Goal: Task Accomplishment & Management: Use online tool/utility

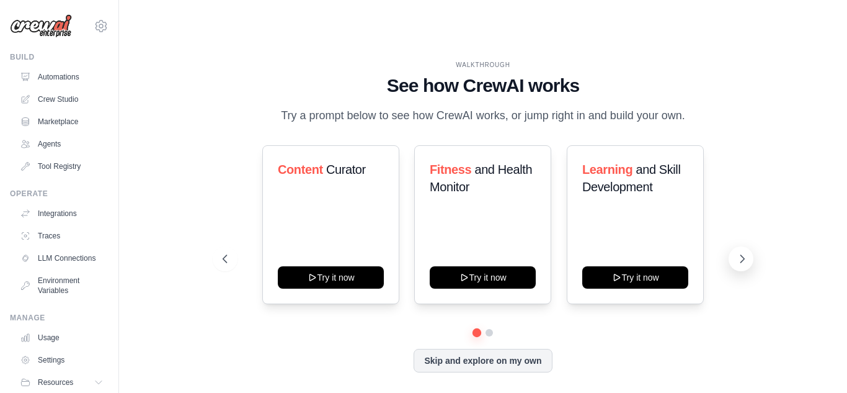
click at [740, 252] on icon at bounding box center [742, 258] width 12 height 12
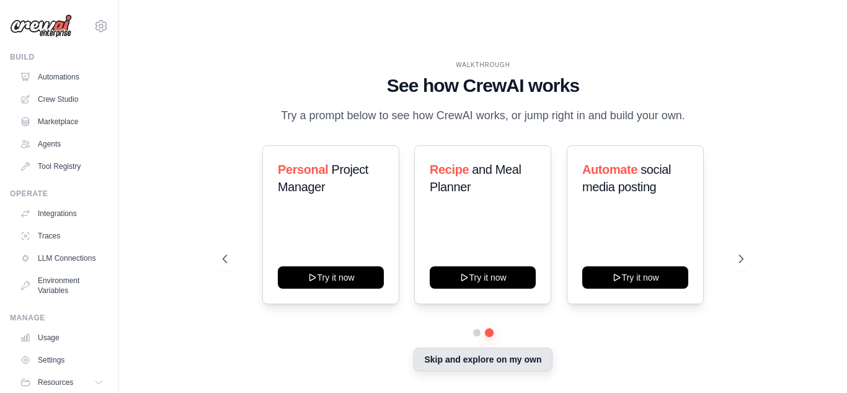
click at [448, 347] on button "Skip and explore on my own" at bounding box center [483, 359] width 138 height 24
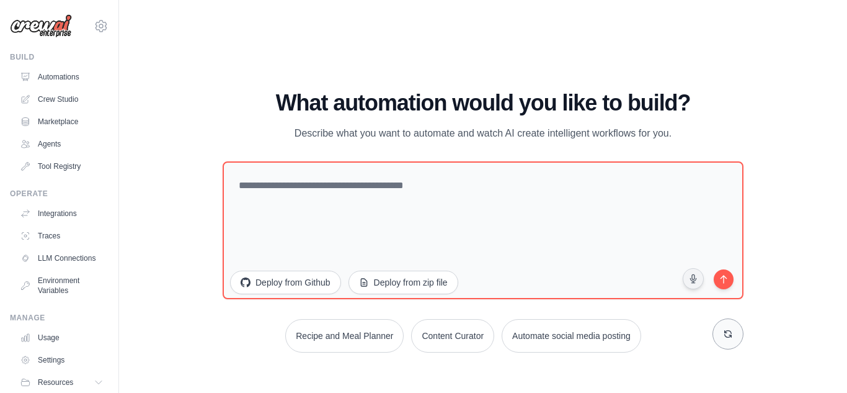
click at [731, 330] on icon at bounding box center [728, 333] width 7 height 7
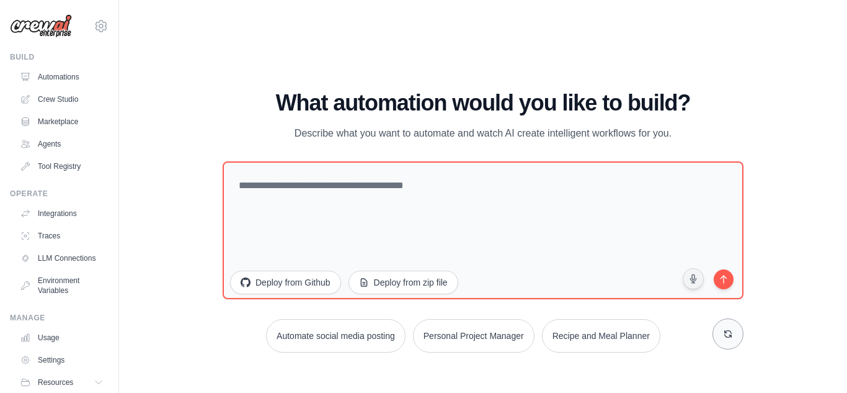
click at [731, 330] on icon at bounding box center [728, 333] width 7 height 7
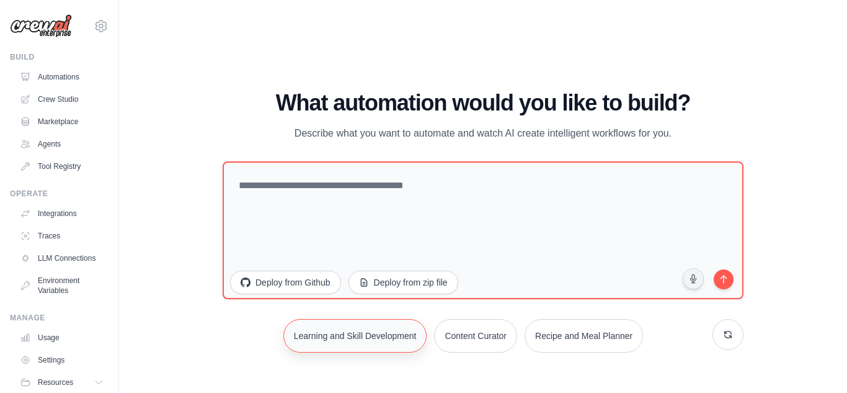
click at [399, 319] on button "Learning and Skill Development" at bounding box center [355, 335] width 144 height 33
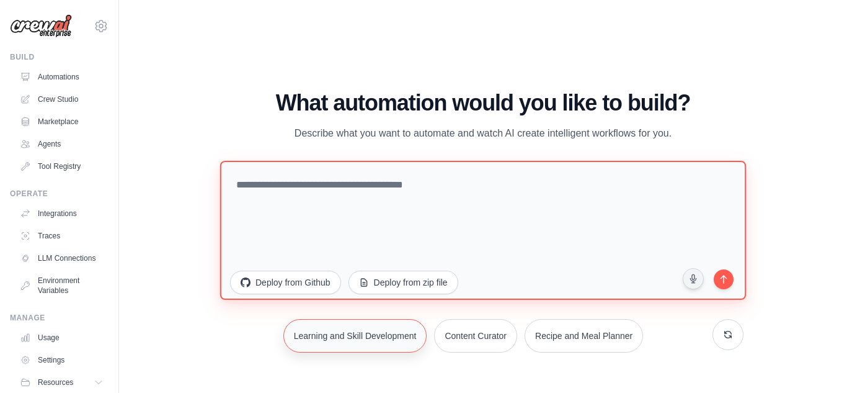
type textarea "**********"
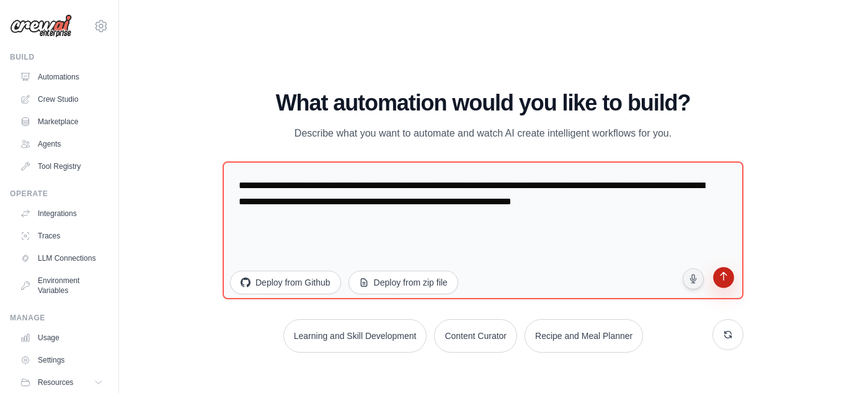
click at [729, 271] on icon "submit" at bounding box center [724, 277] width 12 height 12
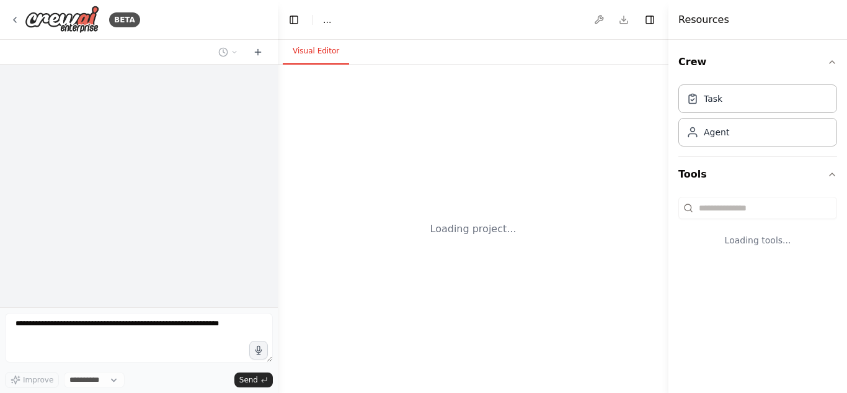
select select "****"
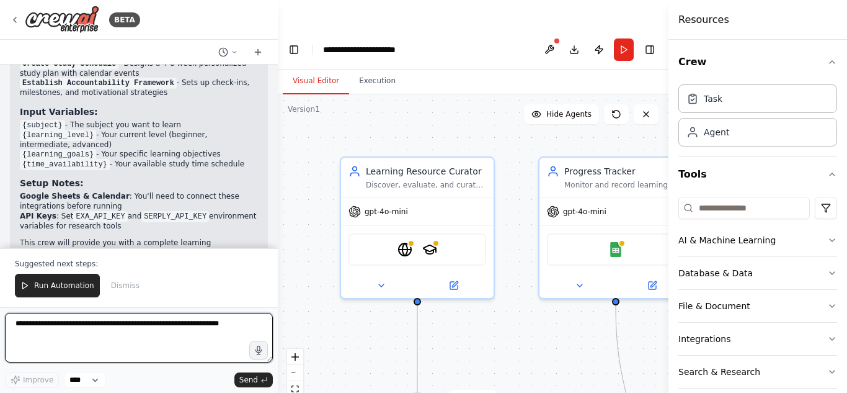
scroll to position [1359, 0]
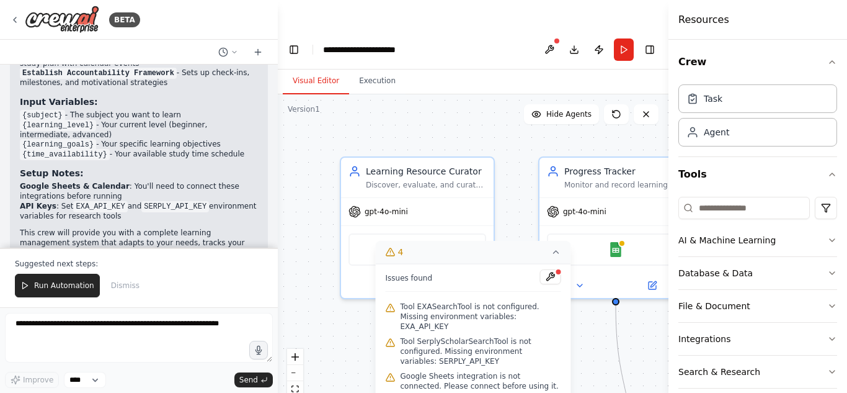
click at [555, 247] on icon at bounding box center [556, 252] width 10 height 10
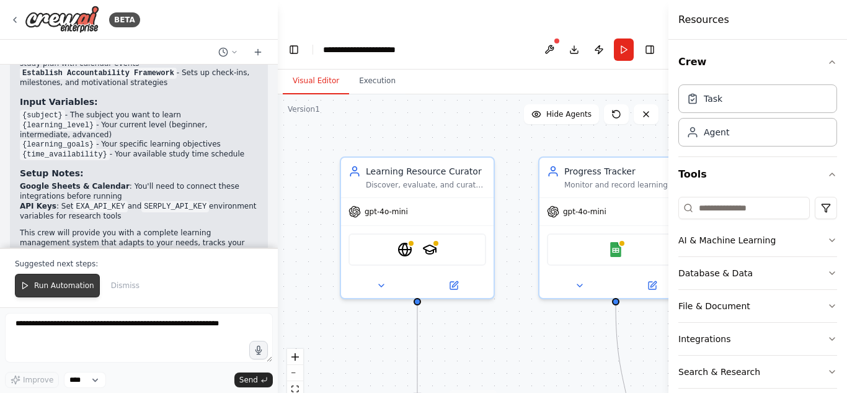
click at [78, 280] on button "Run Automation" at bounding box center [57, 285] width 85 height 24
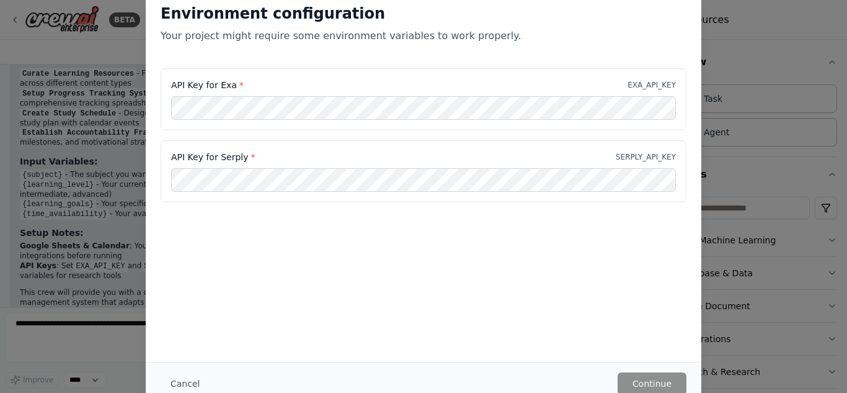
click at [770, 73] on div "Environment configuration Your project might require some environment variables…" at bounding box center [423, 196] width 847 height 393
click at [193, 375] on button "Cancel" at bounding box center [185, 383] width 49 height 22
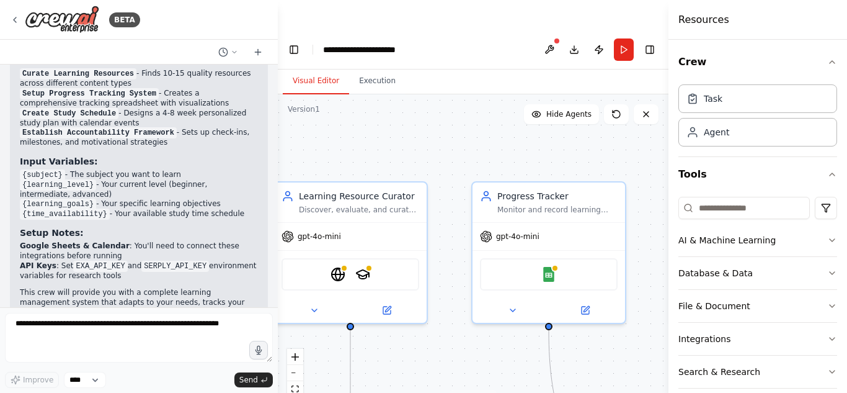
drag, startPoint x: 524, startPoint y: 342, endPoint x: 504, endPoint y: 417, distance: 77.2
click at [504, 392] on html "**********" at bounding box center [423, 211] width 847 height 422
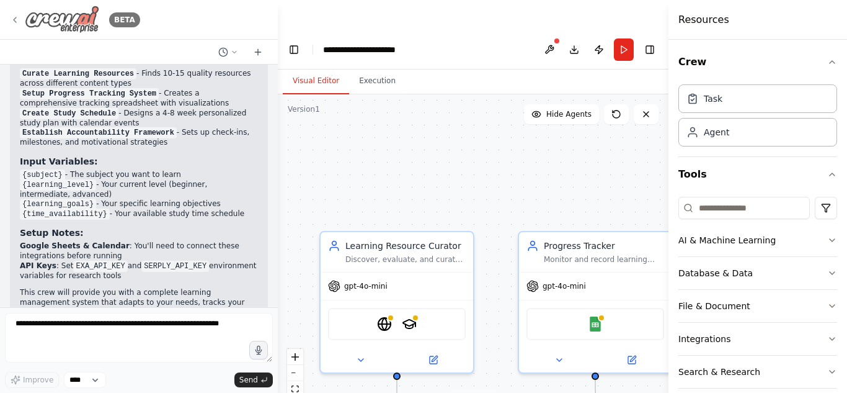
click at [25, 18] on img at bounding box center [62, 20] width 74 height 28
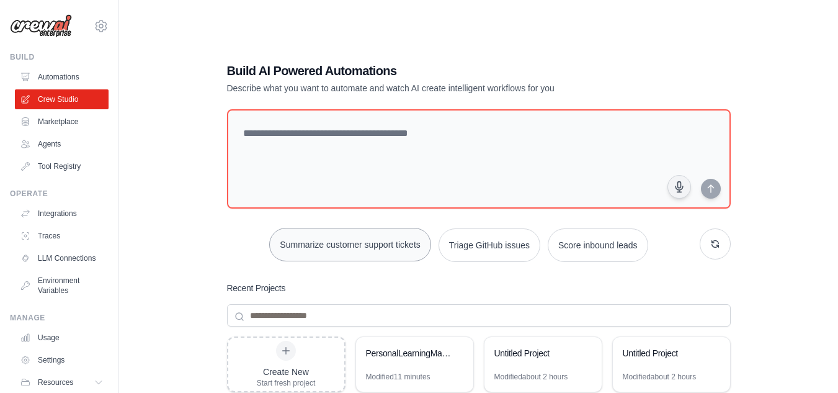
scroll to position [32, 0]
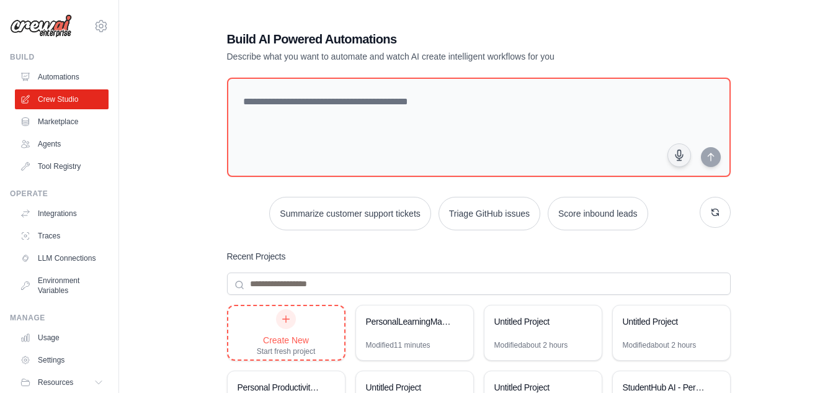
click at [326, 306] on div "Create New Start fresh project" at bounding box center [286, 332] width 116 height 53
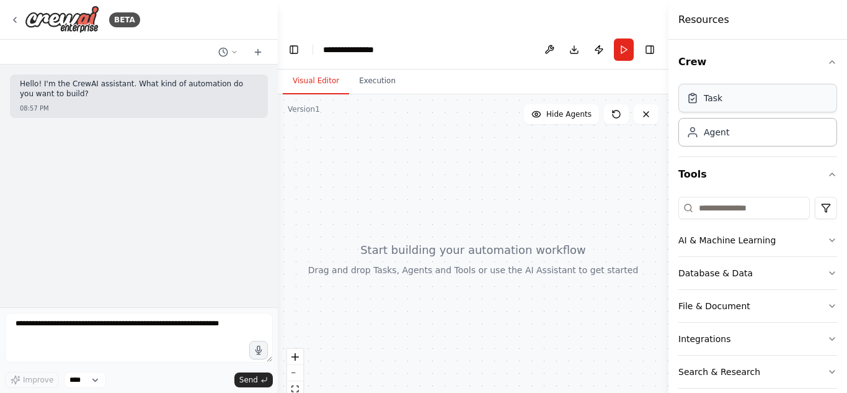
click at [720, 97] on div "Task" at bounding box center [713, 98] width 19 height 12
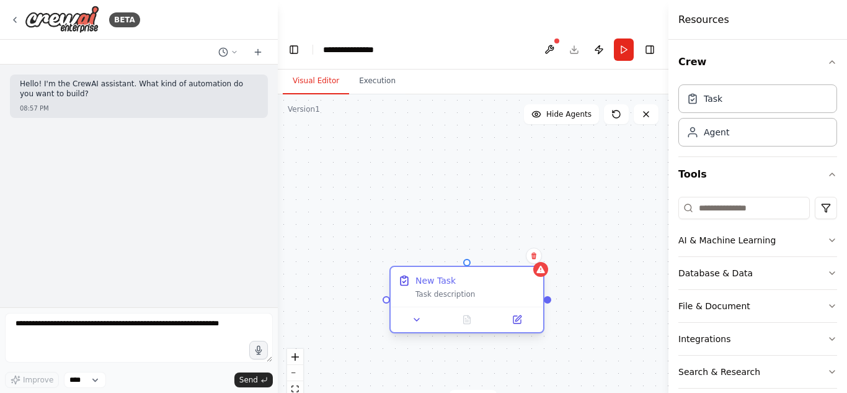
drag, startPoint x: 522, startPoint y: 290, endPoint x: 430, endPoint y: 250, distance: 99.7
click at [430, 274] on div "New Task" at bounding box center [435, 280] width 40 height 12
click at [424, 312] on button at bounding box center [417, 319] width 43 height 15
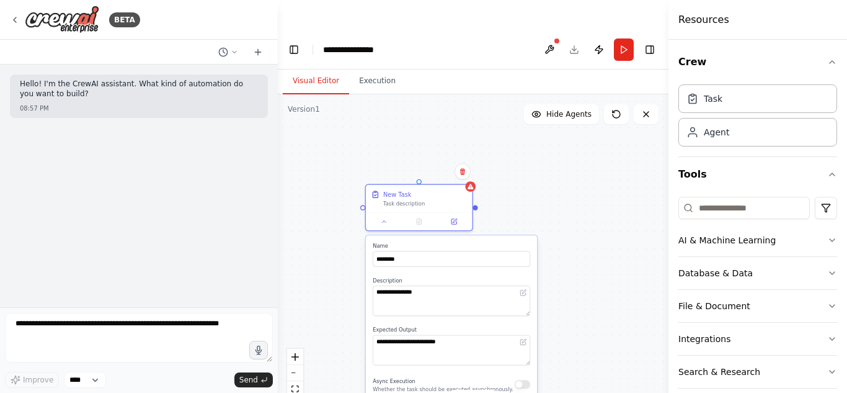
drag, startPoint x: 580, startPoint y: 244, endPoint x: 546, endPoint y: 143, distance: 106.3
click at [546, 143] on div "**********" at bounding box center [473, 258] width 391 height 328
click at [462, 215] on button at bounding box center [454, 220] width 30 height 11
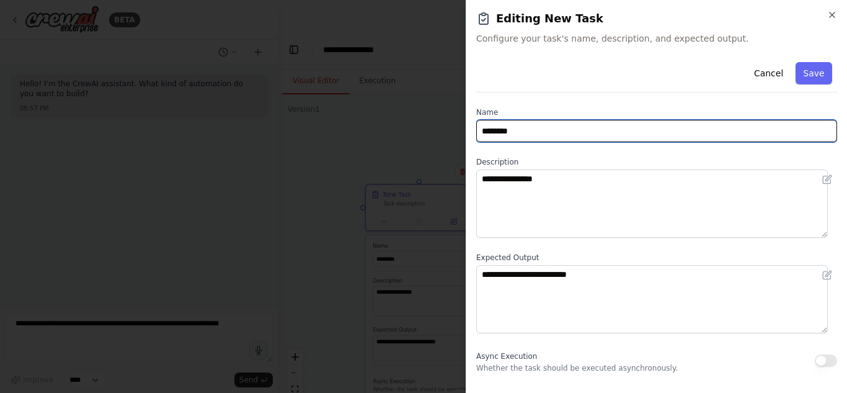
click at [532, 131] on input "********" at bounding box center [656, 131] width 361 height 22
type input "*"
type input "**********"
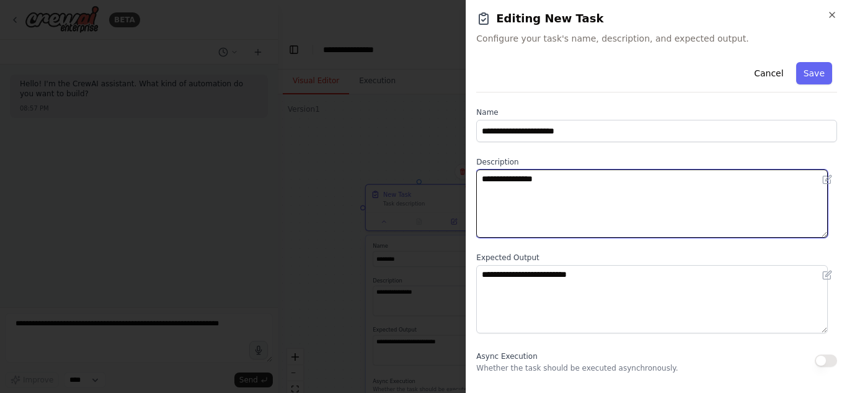
click at [536, 180] on textarea "**********" at bounding box center [652, 203] width 352 height 68
type textarea "**********"
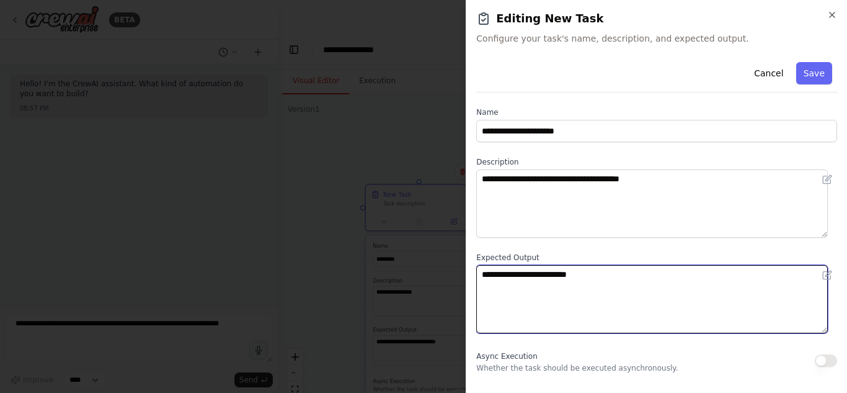
click at [551, 279] on textarea "**********" at bounding box center [652, 299] width 352 height 68
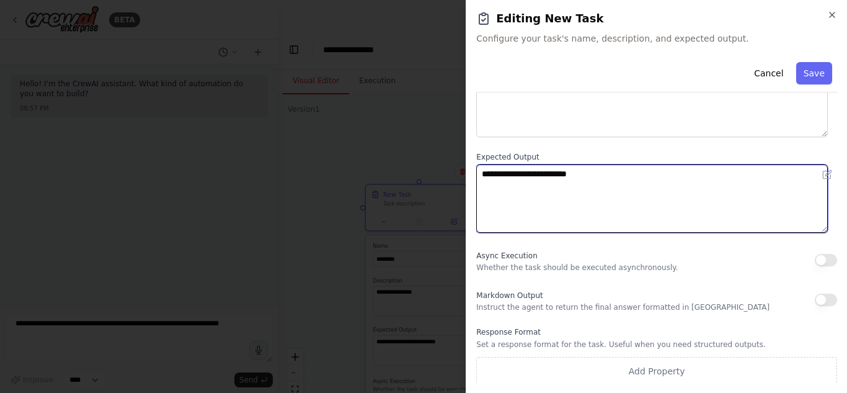
scroll to position [103, 0]
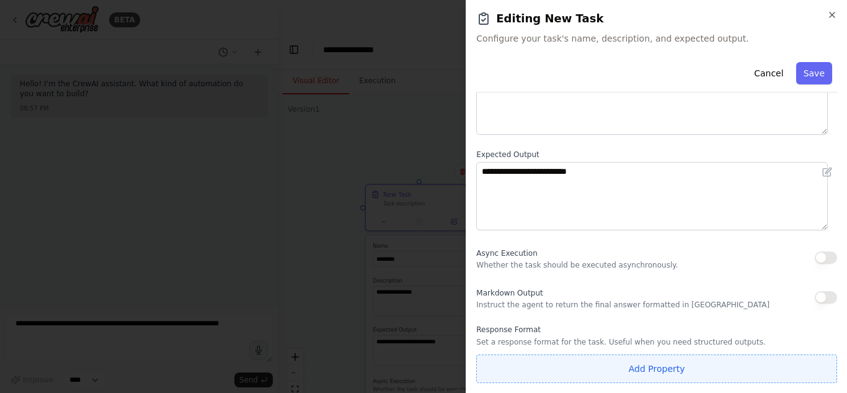
click at [695, 367] on button "Add Property" at bounding box center [656, 368] width 361 height 29
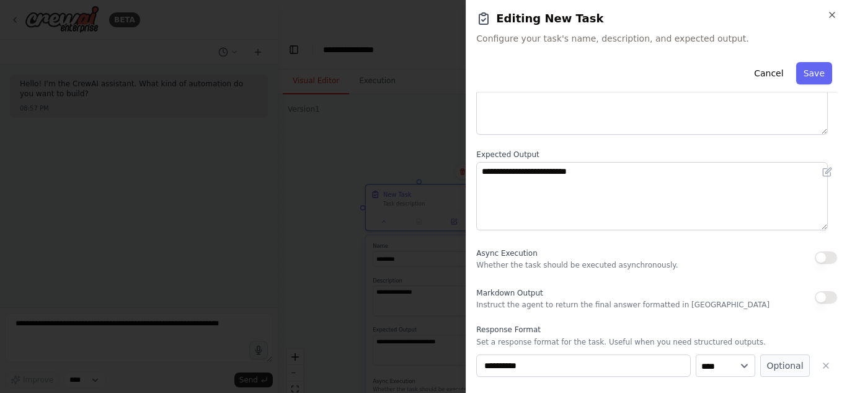
scroll to position [135, 0]
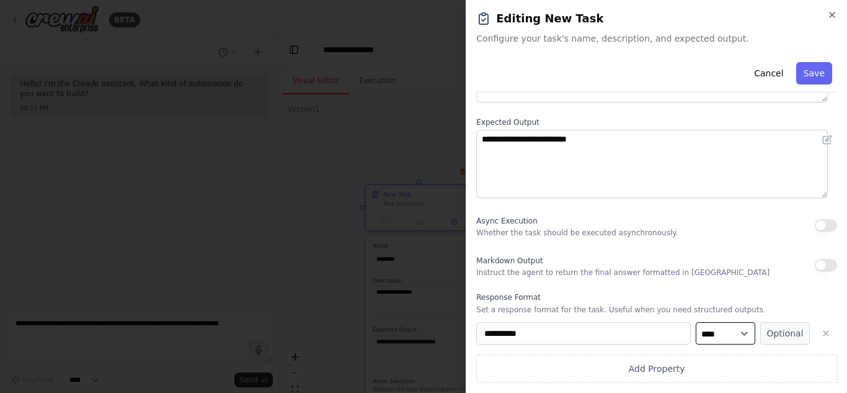
click at [731, 330] on select "**** ******* ******* **** ******" at bounding box center [726, 333] width 60 height 22
click at [821, 337] on icon "button" at bounding box center [826, 333] width 10 height 10
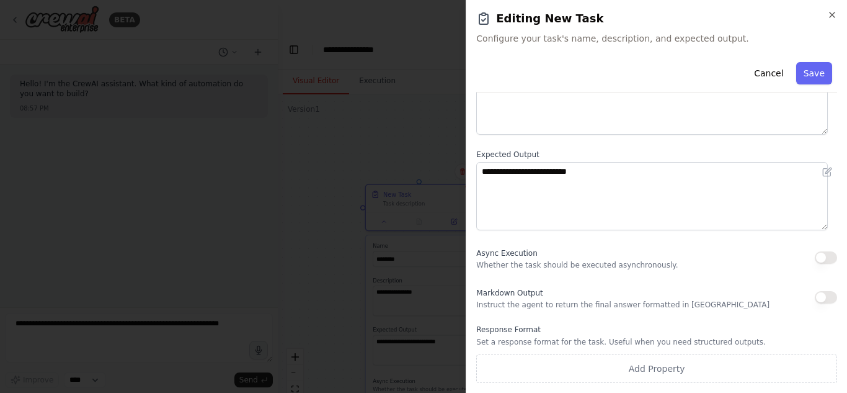
scroll to position [0, 0]
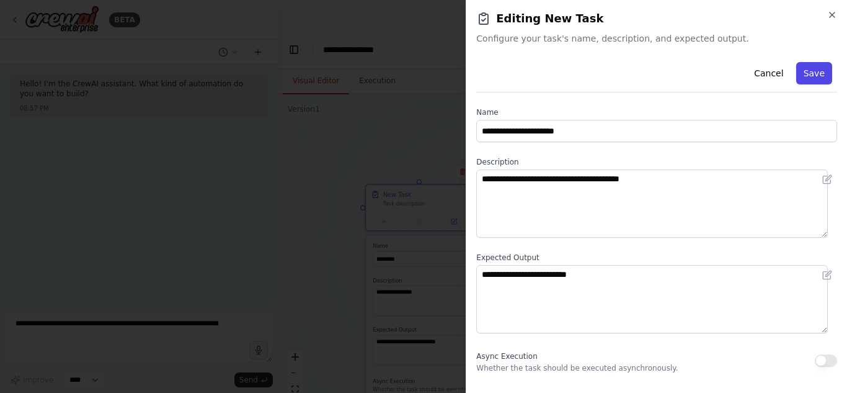
click at [802, 75] on button "Save" at bounding box center [814, 73] width 36 height 22
type input "**********"
type textarea "**********"
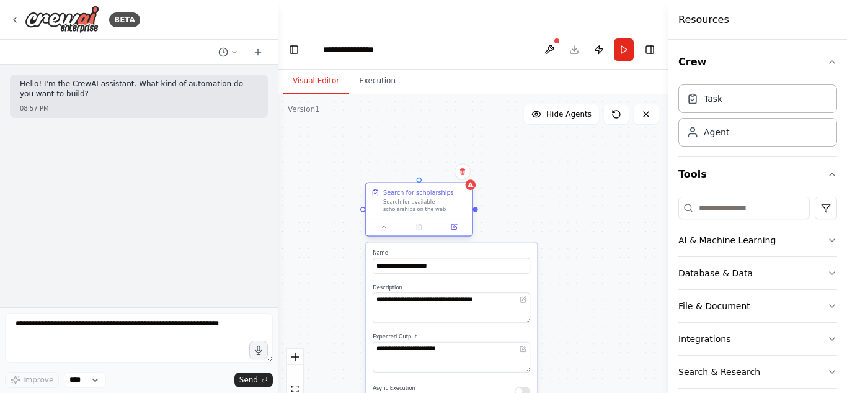
click at [388, 206] on div "Search for scholarships Search for available scholarships on the web" at bounding box center [419, 209] width 108 height 54
click at [384, 223] on icon at bounding box center [384, 226] width 7 height 7
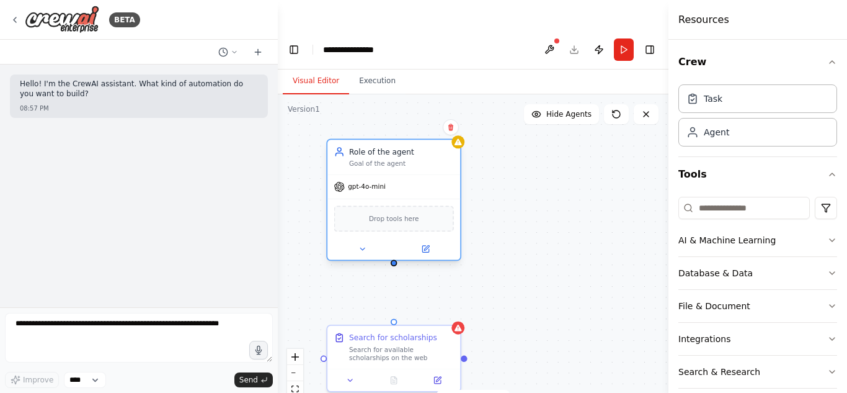
drag, startPoint x: 419, startPoint y: 112, endPoint x: 368, endPoint y: 122, distance: 52.5
click at [368, 140] on div "Role of the agent Goal of the agent" at bounding box center [393, 157] width 133 height 35
click at [394, 238] on div "Search for scholarships Search for available scholarships on the web Role of th…" at bounding box center [473, 258] width 391 height 328
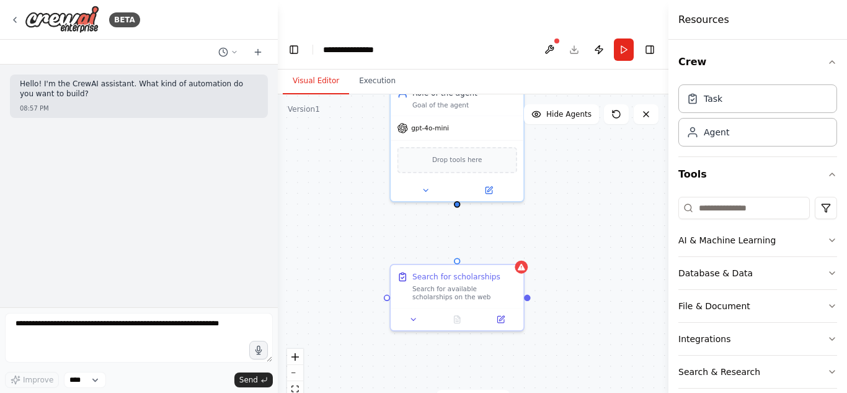
drag, startPoint x: 393, startPoint y: 239, endPoint x: 456, endPoint y: 179, distance: 87.3
click at [456, 179] on div "Search for scholarships Search for available scholarships on the web Role of th…" at bounding box center [473, 258] width 391 height 328
drag, startPoint x: 456, startPoint y: 174, endPoint x: 460, endPoint y: 234, distance: 59.6
click at [460, 234] on div "Search for scholarships Search for available scholarships on the web Role of th…" at bounding box center [462, 255] width 340 height 286
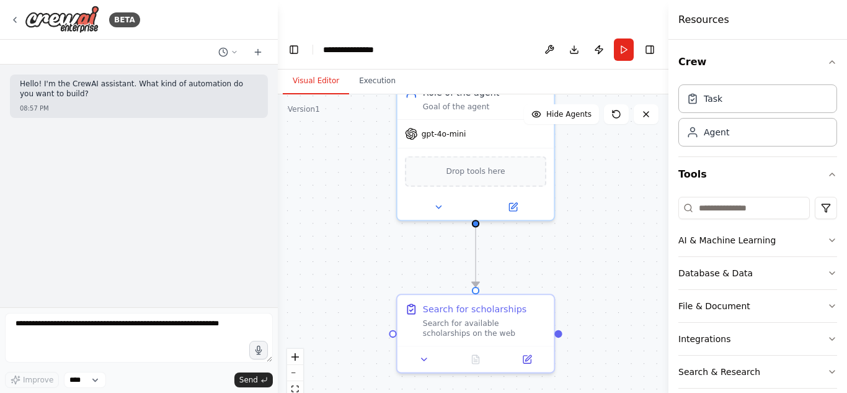
drag, startPoint x: 574, startPoint y: 117, endPoint x: 605, endPoint y: 136, distance: 37.0
click at [605, 136] on div ".deletable-edge-delete-btn { width: 20px; height: 20px; border: 0px solid #ffff…" at bounding box center [473, 258] width 391 height 328
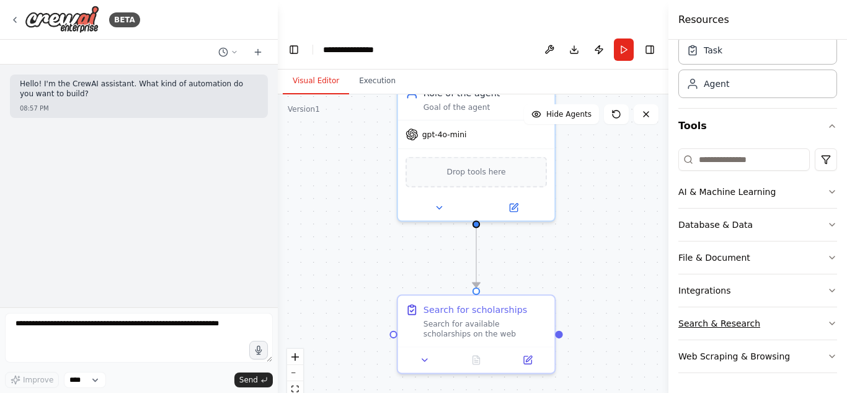
click at [827, 321] on icon "button" at bounding box center [832, 323] width 10 height 10
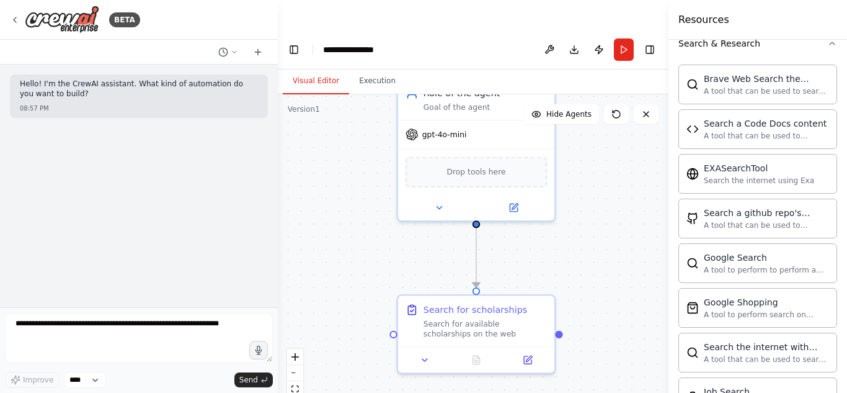
scroll to position [328, 0]
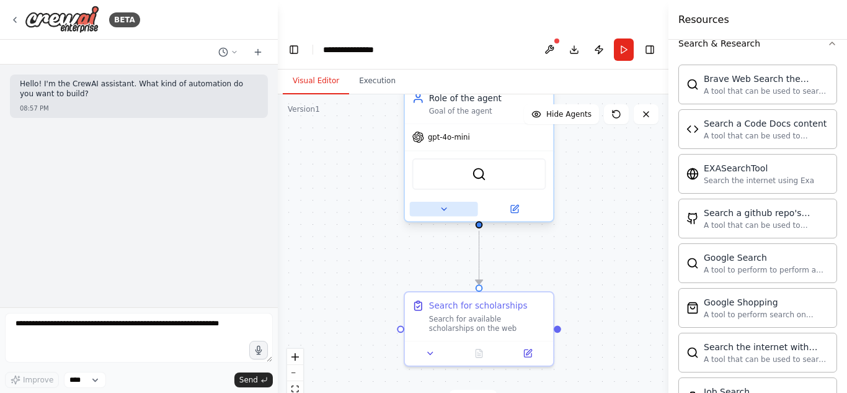
click at [456, 202] on button at bounding box center [444, 209] width 68 height 14
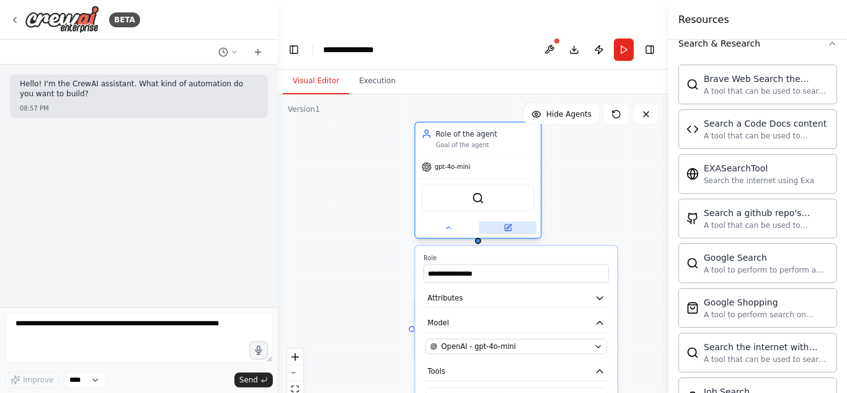
click at [505, 224] on icon at bounding box center [508, 227] width 6 height 6
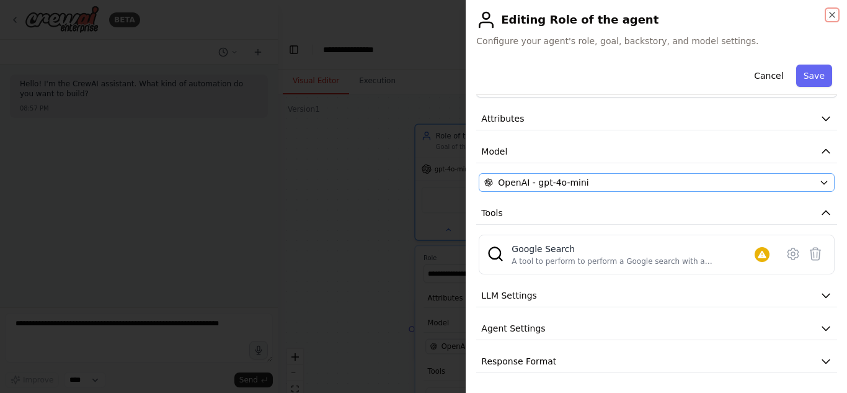
scroll to position [0, 0]
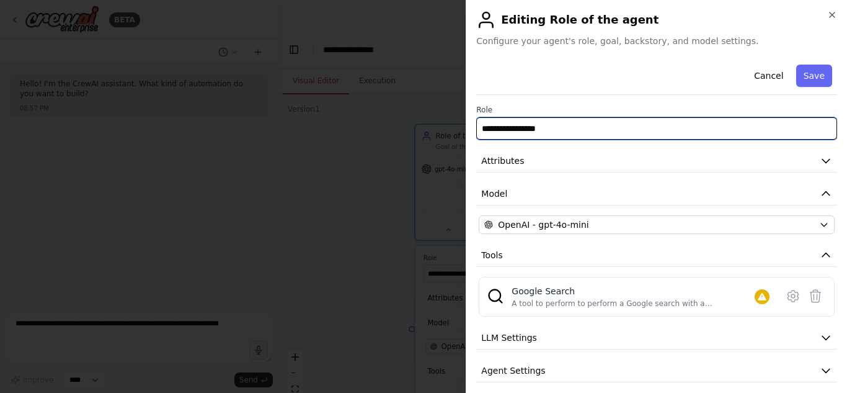
click at [695, 133] on input "**********" at bounding box center [656, 128] width 361 height 22
type input "**********"
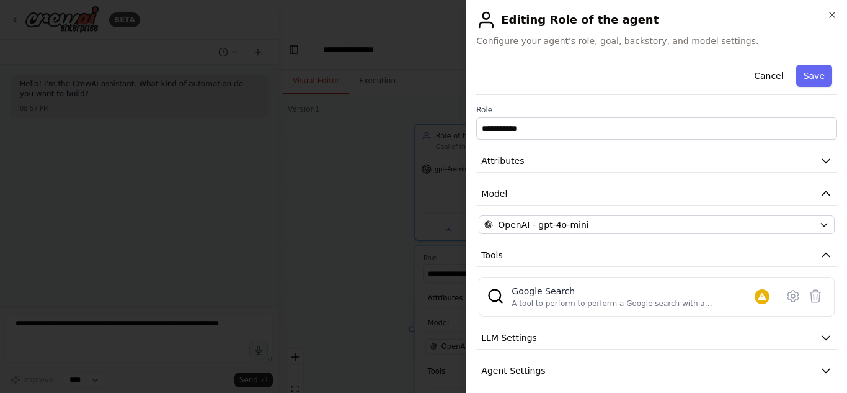
click at [835, 9] on div "**********" at bounding box center [656, 196] width 381 height 393
click at [834, 13] on icon "button" at bounding box center [832, 14] width 5 height 5
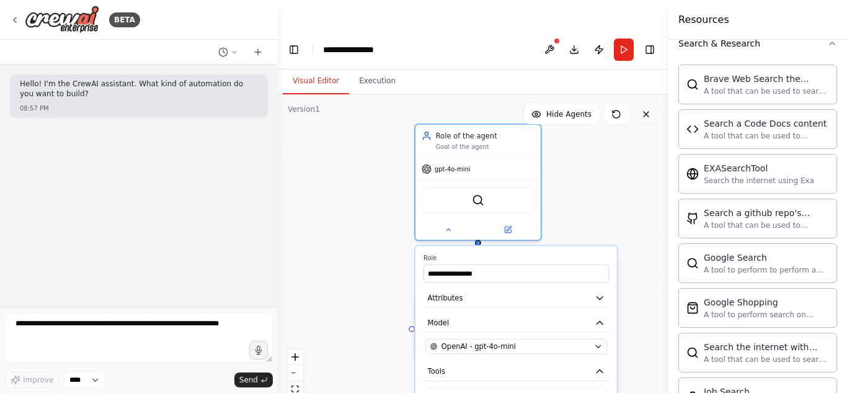
click at [647, 104] on button at bounding box center [646, 114] width 25 height 20
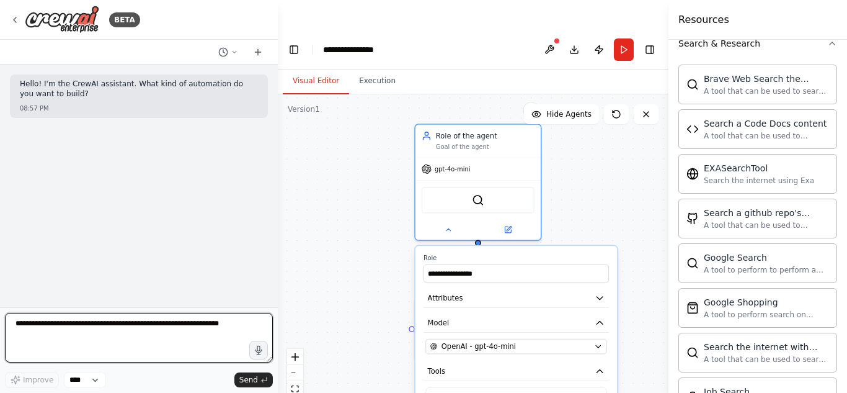
click at [109, 329] on textarea at bounding box center [139, 338] width 268 height 50
type textarea "**********"
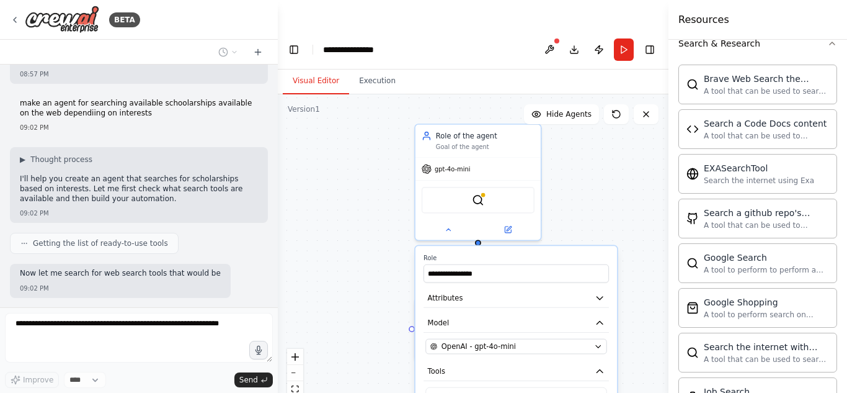
scroll to position [107, 0]
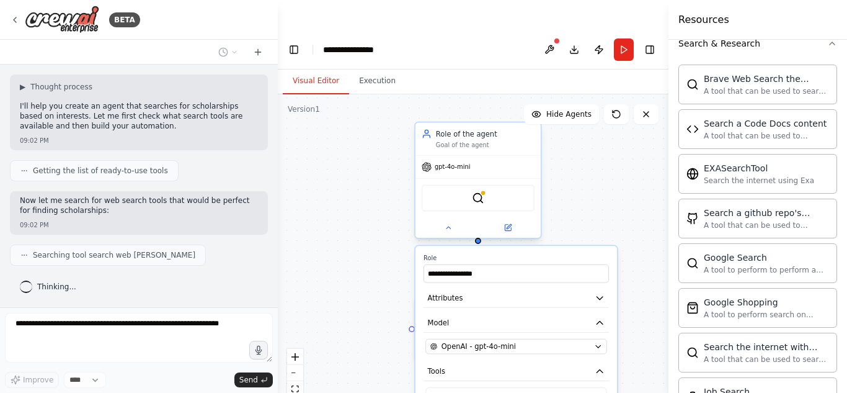
click at [515, 185] on div "SerpApiGoogleSearchTool" at bounding box center [478, 198] width 113 height 27
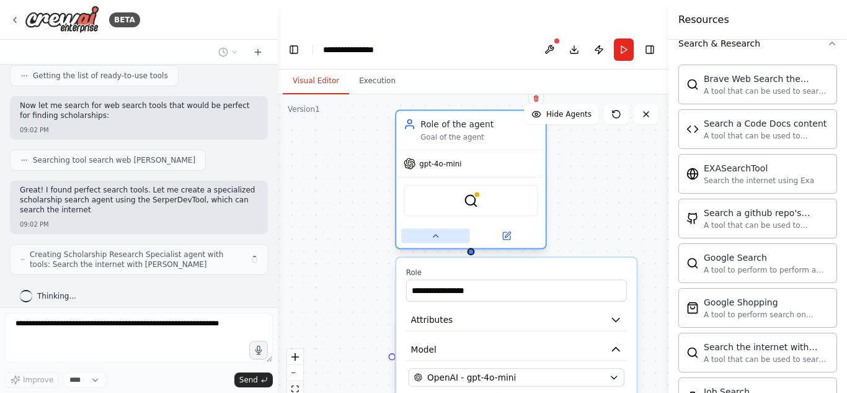
scroll to position [211, 0]
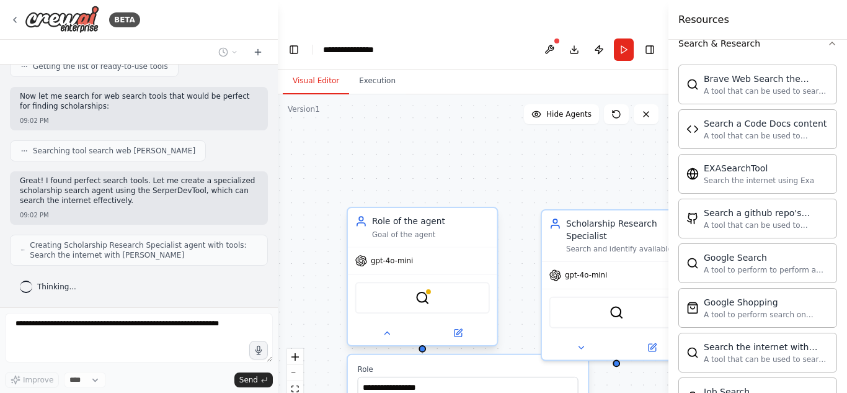
click at [448, 229] on div "Goal of the agent" at bounding box center [431, 234] width 118 height 10
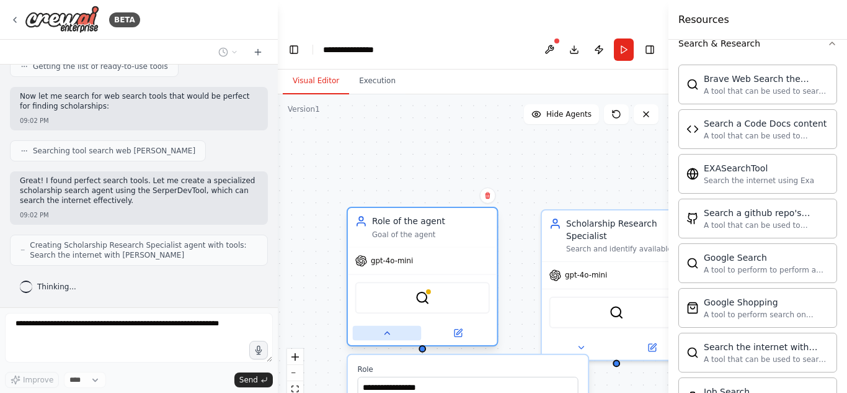
click at [401, 326] on button at bounding box center [387, 333] width 69 height 14
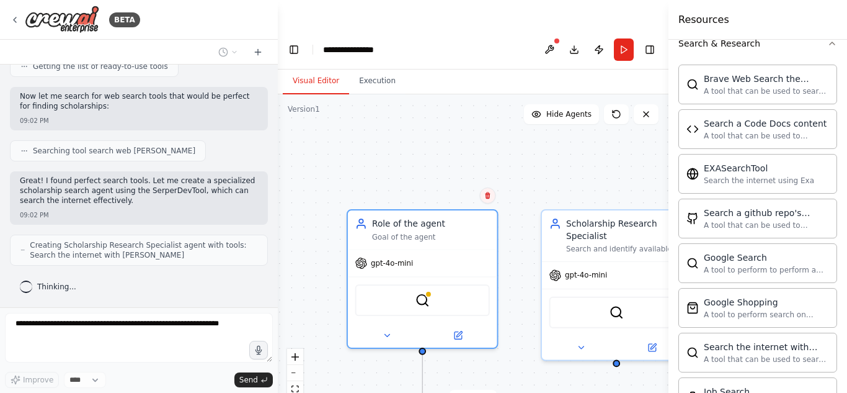
click at [489, 187] on button at bounding box center [487, 195] width 16 height 16
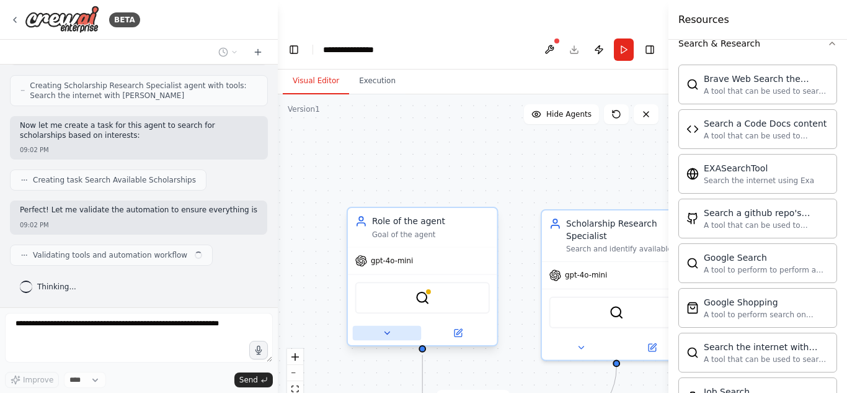
scroll to position [380, 0]
click at [394, 326] on button at bounding box center [387, 333] width 69 height 14
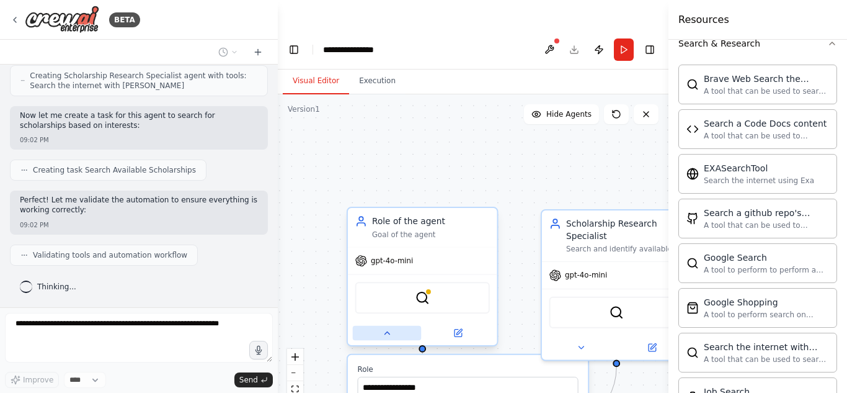
click at [383, 326] on button at bounding box center [387, 333] width 69 height 14
click at [437, 215] on div "Role of the agent" at bounding box center [431, 221] width 118 height 12
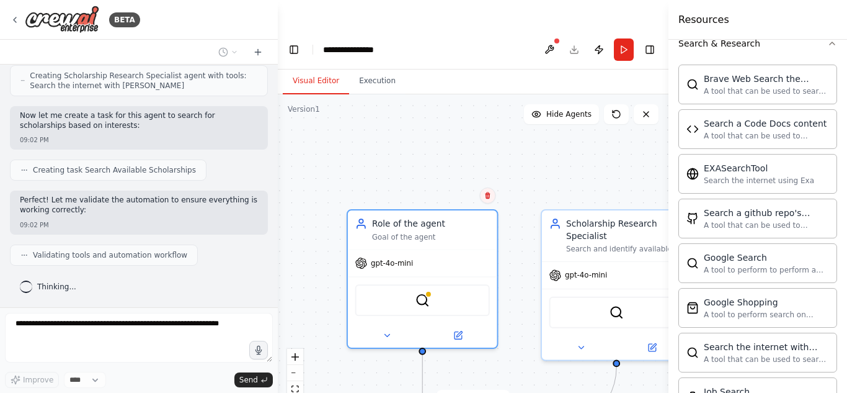
click at [490, 187] on button at bounding box center [487, 195] width 16 height 16
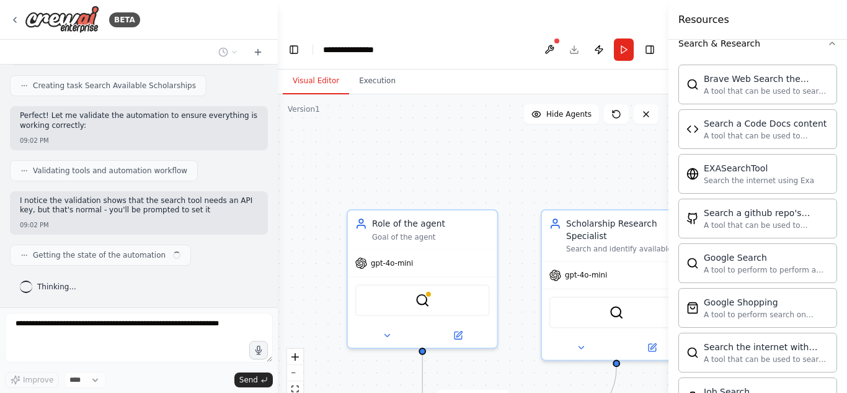
click at [460, 172] on div ".deletable-edge-delete-btn { width: 20px; height: 20px; border: 0px solid #ffff…" at bounding box center [473, 258] width 391 height 328
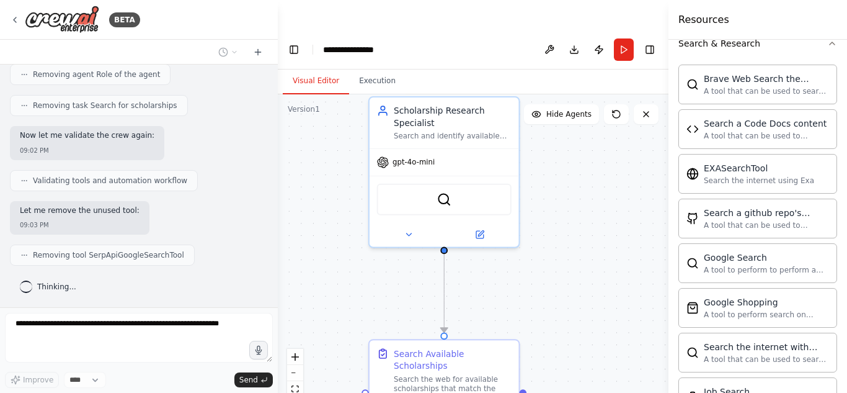
scroll to position [824, 0]
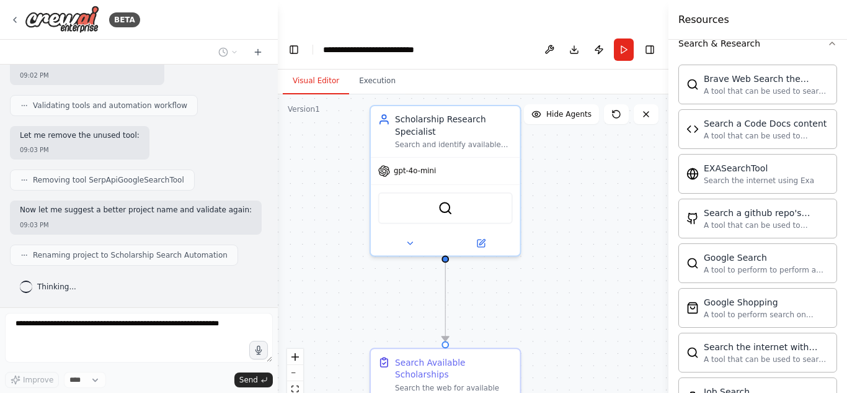
drag, startPoint x: 459, startPoint y: 117, endPoint x: 482, endPoint y: 12, distance: 106.7
click at [482, 30] on main "**********" at bounding box center [473, 226] width 391 height 393
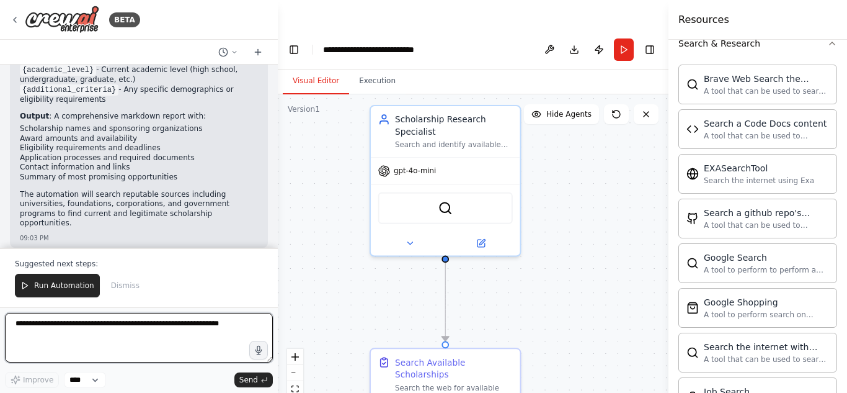
scroll to position [1200, 0]
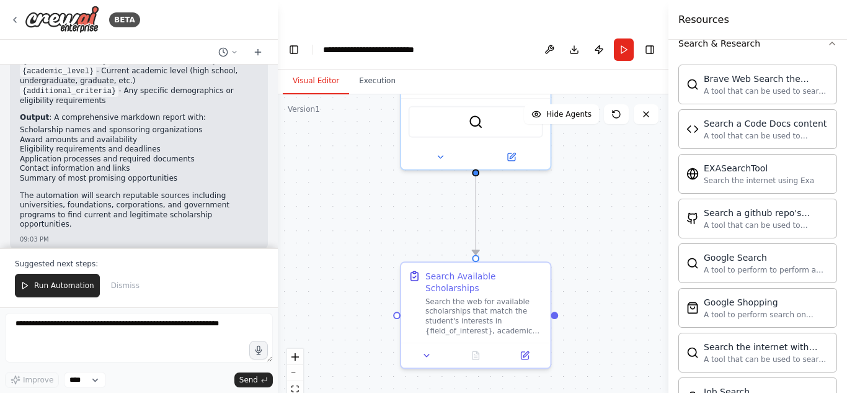
drag, startPoint x: 552, startPoint y: 284, endPoint x: 599, endPoint y: 277, distance: 47.6
click at [599, 277] on div ".deletable-edge-delete-btn { width: 20px; height: 20px; border: 0px solid #ffff…" at bounding box center [473, 258] width 391 height 328
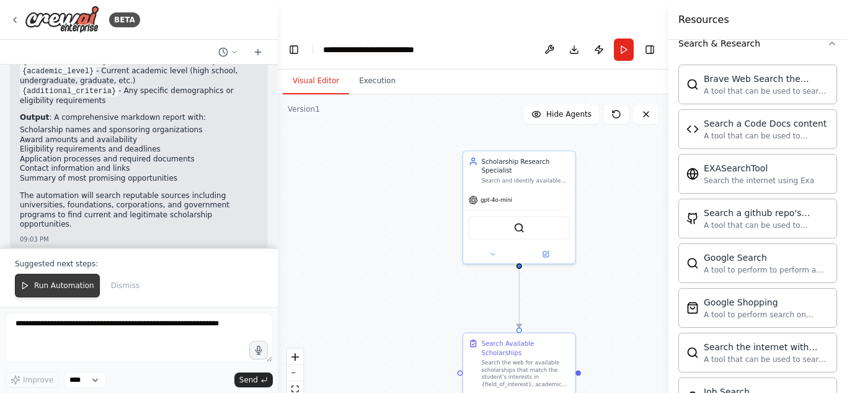
click at [60, 288] on span "Run Automation" at bounding box center [64, 285] width 60 height 10
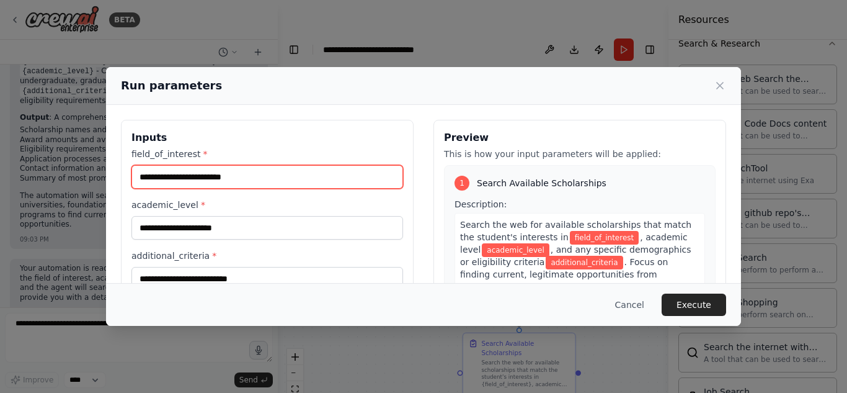
click at [237, 179] on input "field_of_interest *" at bounding box center [267, 177] width 272 height 24
type input "**********"
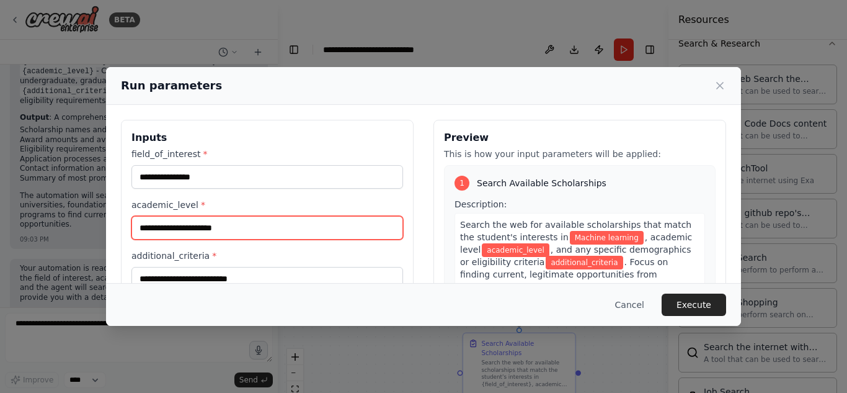
click at [194, 226] on input "academic_level *" at bounding box center [267, 228] width 272 height 24
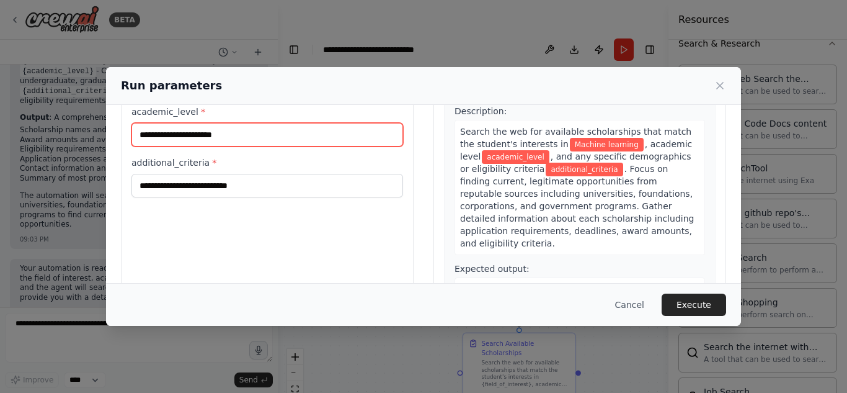
scroll to position [96, 0]
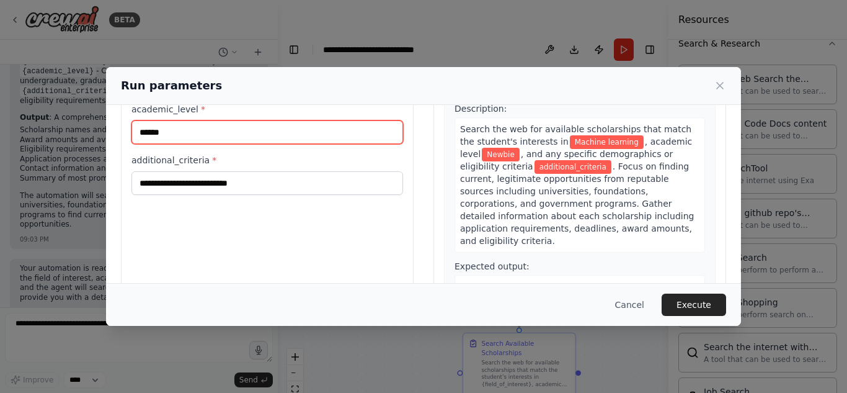
type input "******"
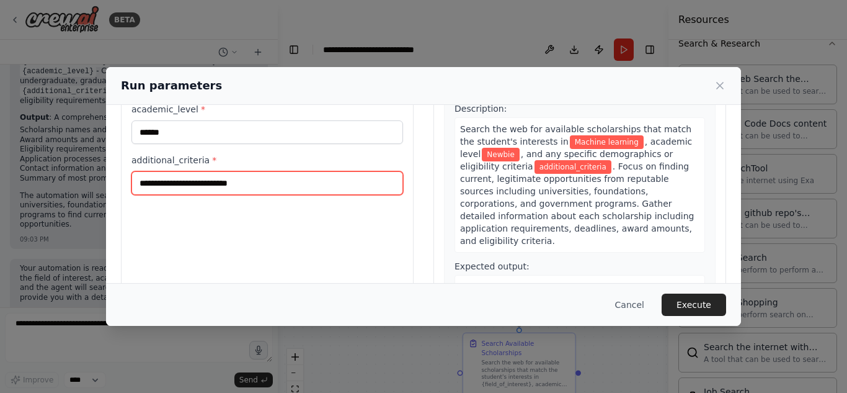
click at [227, 174] on input "additional_criteria *" at bounding box center [267, 183] width 272 height 24
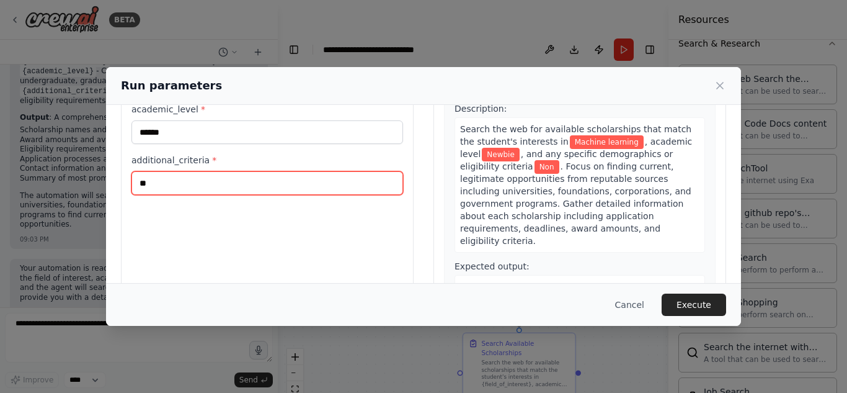
type input "*"
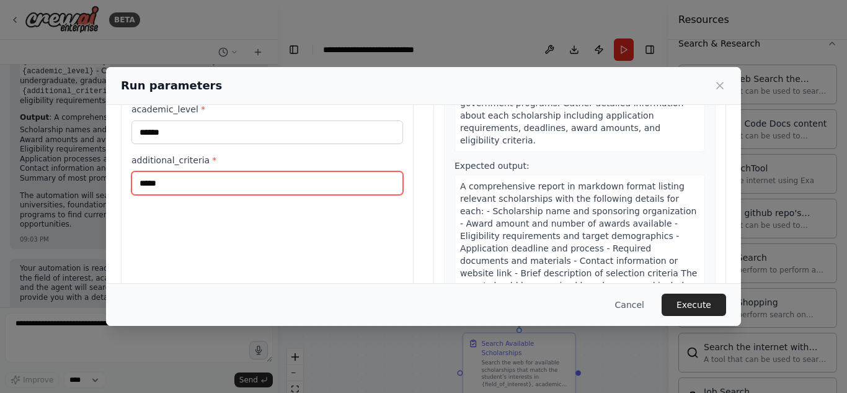
scroll to position [145, 0]
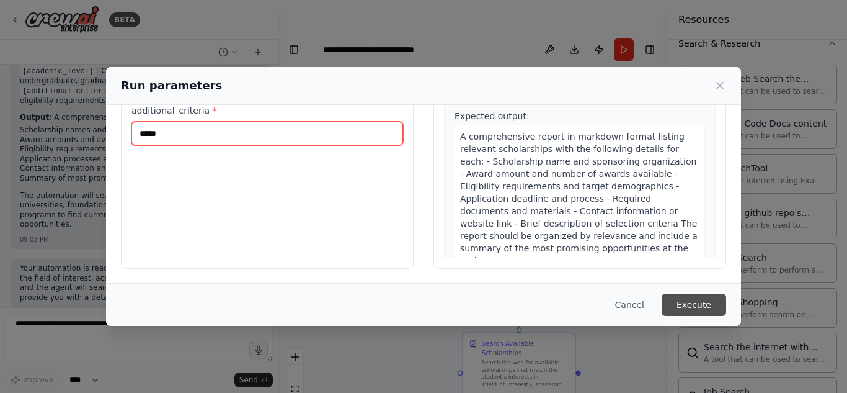
type input "****"
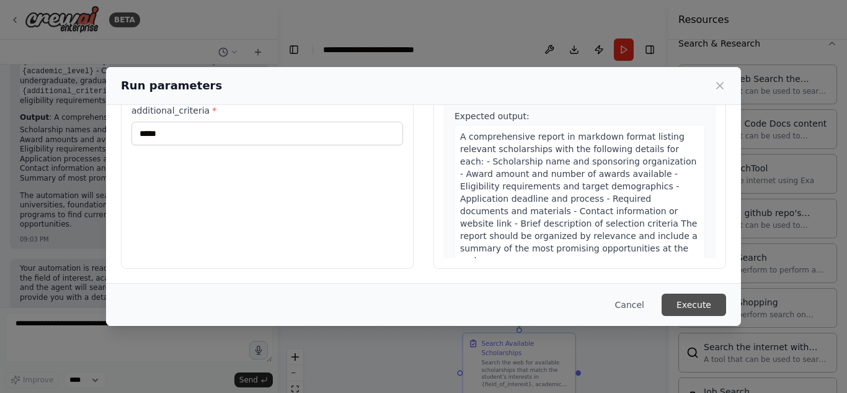
click at [713, 305] on button "Execute" at bounding box center [694, 304] width 64 height 22
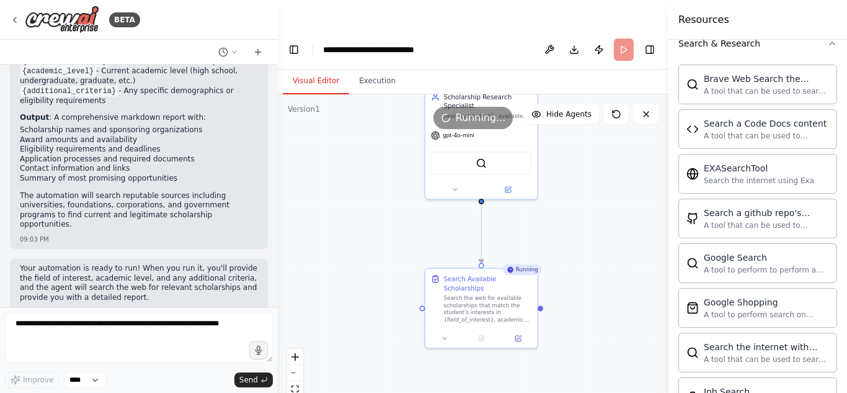
drag, startPoint x: 615, startPoint y: 270, endPoint x: 569, endPoint y: 213, distance: 72.3
click at [569, 213] on div ".deletable-edge-delete-btn { width: 20px; height: 20px; border: 0px solid #ffff…" at bounding box center [473, 258] width 391 height 328
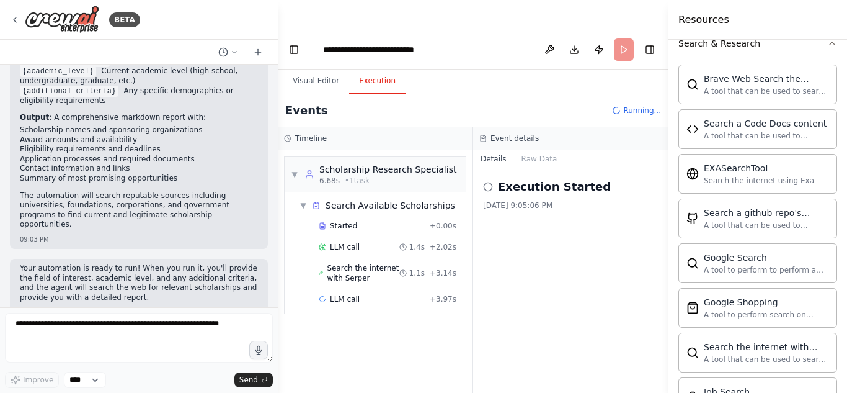
click at [392, 68] on button "Execution" at bounding box center [377, 81] width 56 height 26
click at [382, 221] on div "Started" at bounding box center [372, 226] width 106 height 10
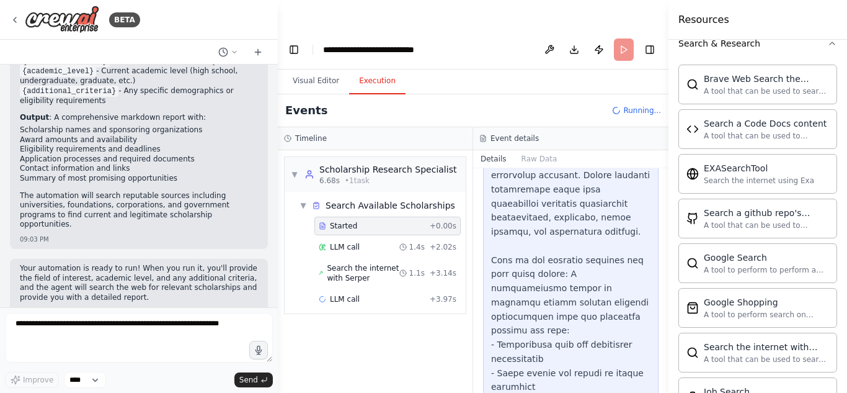
scroll to position [627, 0]
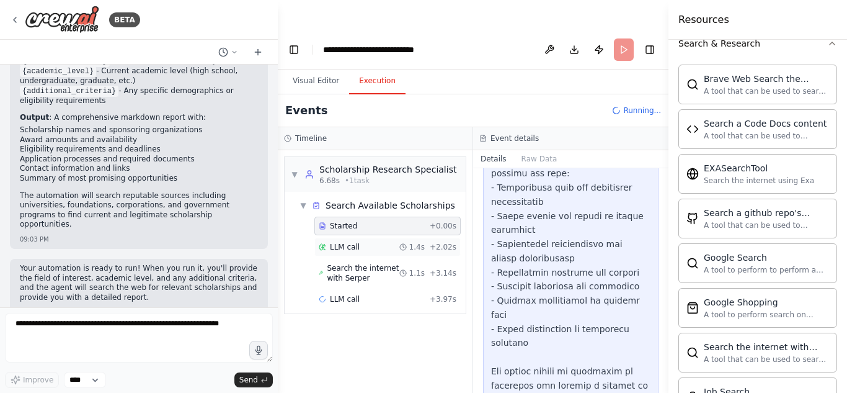
click at [381, 242] on div "LLM call 1.4s + 2.02s" at bounding box center [388, 247] width 138 height 10
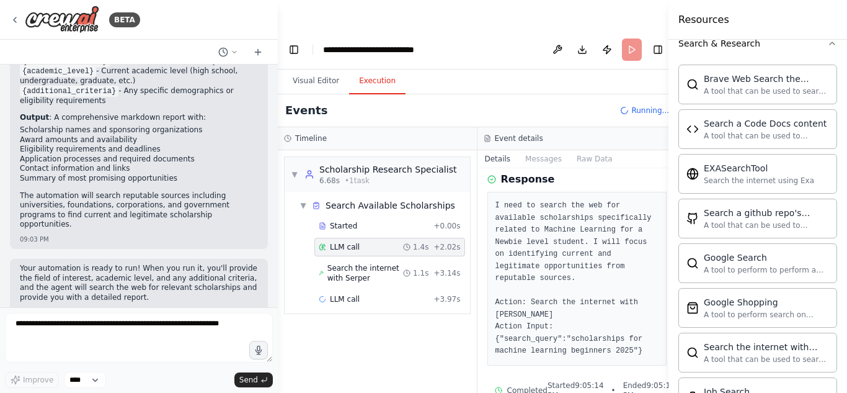
scroll to position [58, 0]
click at [391, 263] on span "Search the internet with Serper" at bounding box center [365, 273] width 76 height 20
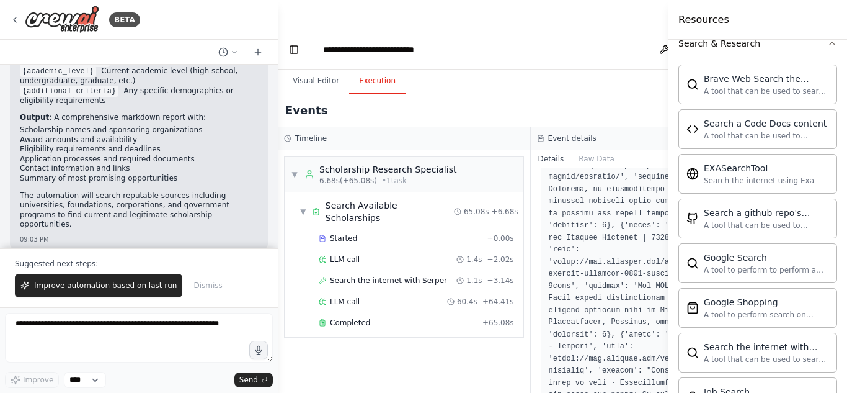
scroll to position [320, 0]
click at [419, 292] on div "LLM call 60.4s + 64.41s" at bounding box center [416, 301] width 204 height 19
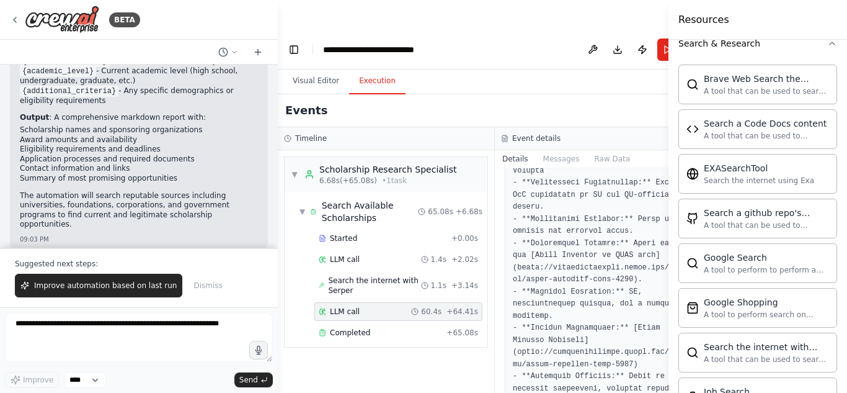
scroll to position [634, 0]
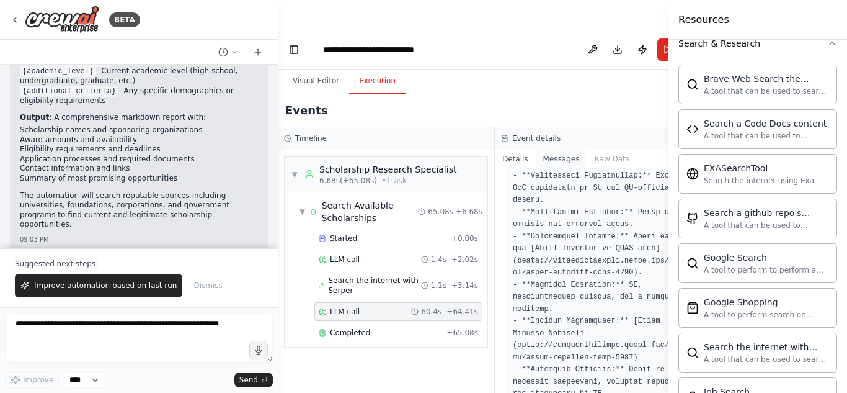
click at [554, 150] on button "Messages" at bounding box center [561, 158] width 51 height 17
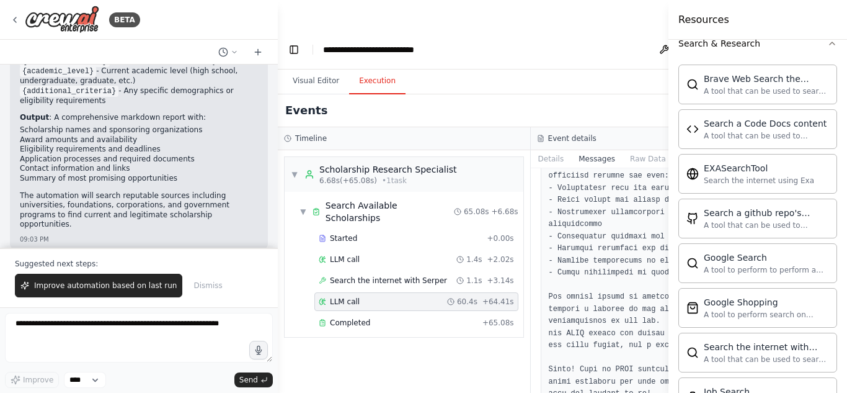
scroll to position [1024, 0]
click at [538, 150] on button "Details" at bounding box center [551, 158] width 41 height 17
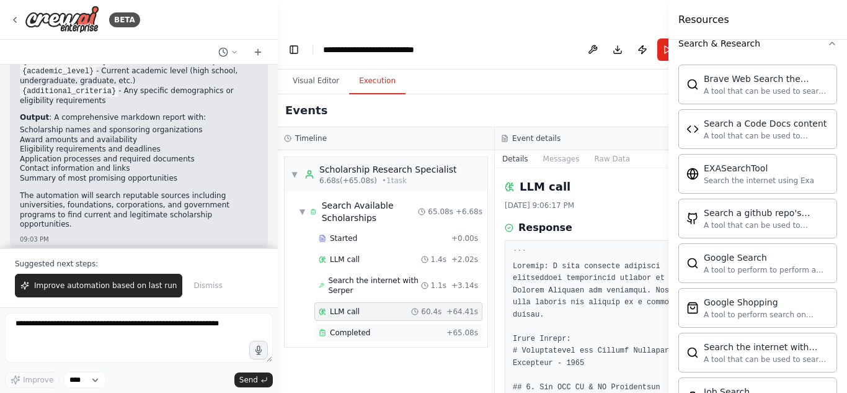
click at [407, 327] on div "Completed" at bounding box center [380, 332] width 123 height 10
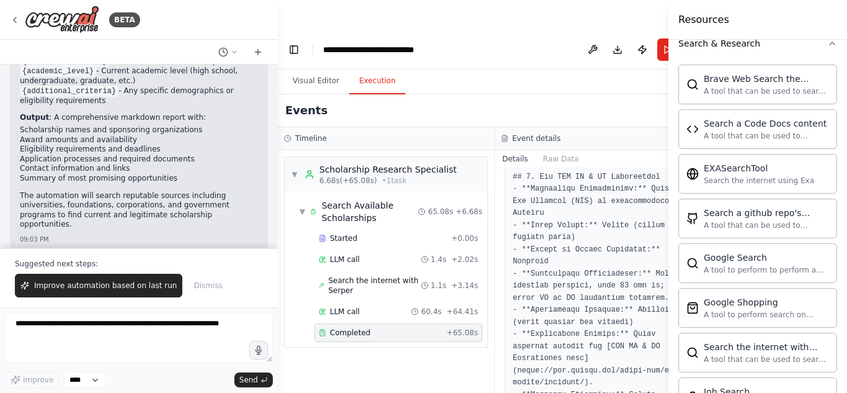
scroll to position [327, 0]
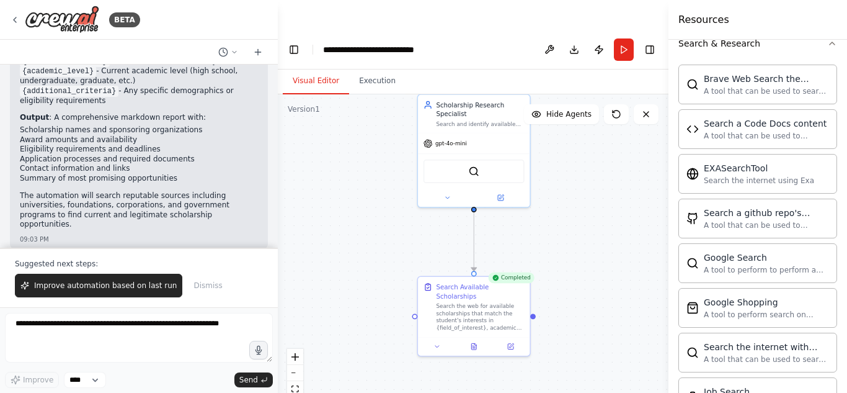
click at [333, 68] on button "Visual Editor" at bounding box center [316, 81] width 66 height 26
click at [495, 190] on button at bounding box center [500, 195] width 51 height 11
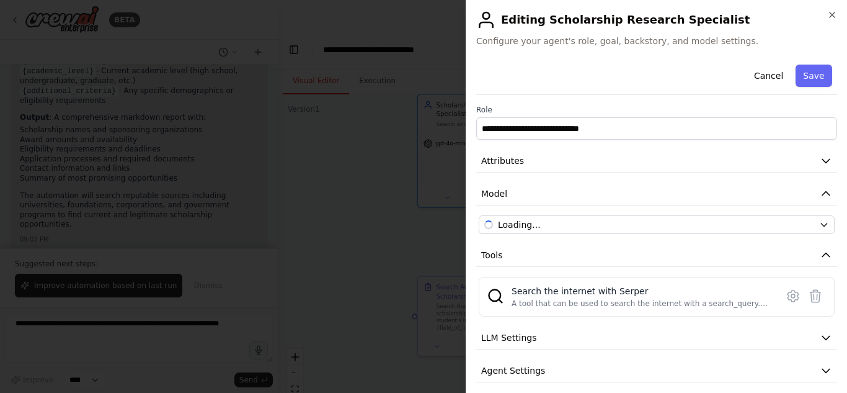
scroll to position [42, 0]
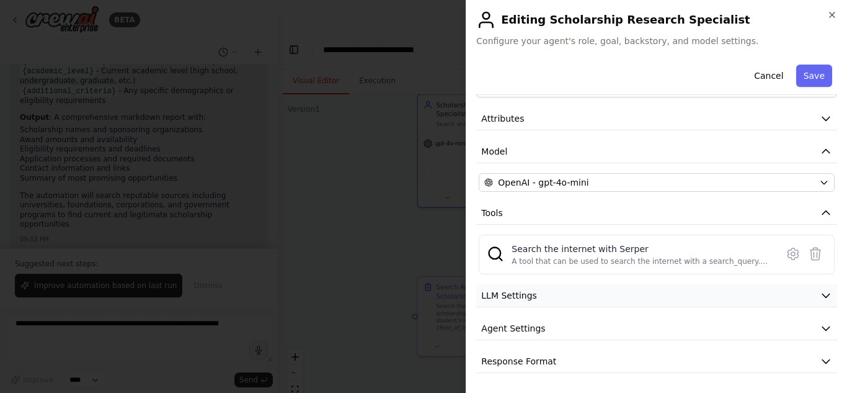
click at [795, 290] on button "LLM Settings" at bounding box center [656, 295] width 361 height 23
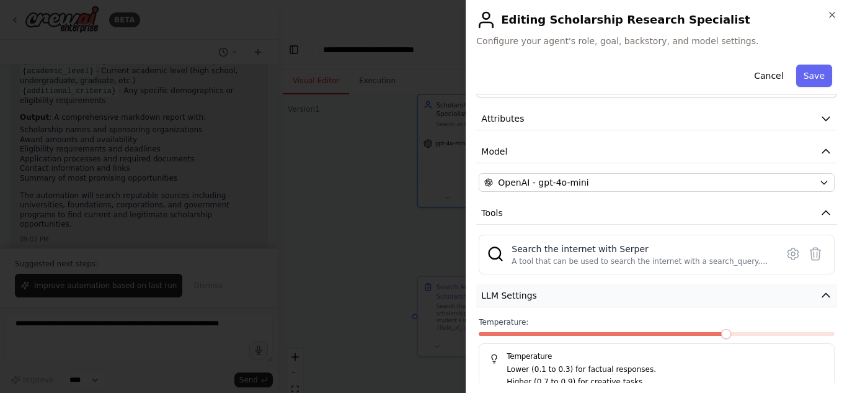
scroll to position [131, 0]
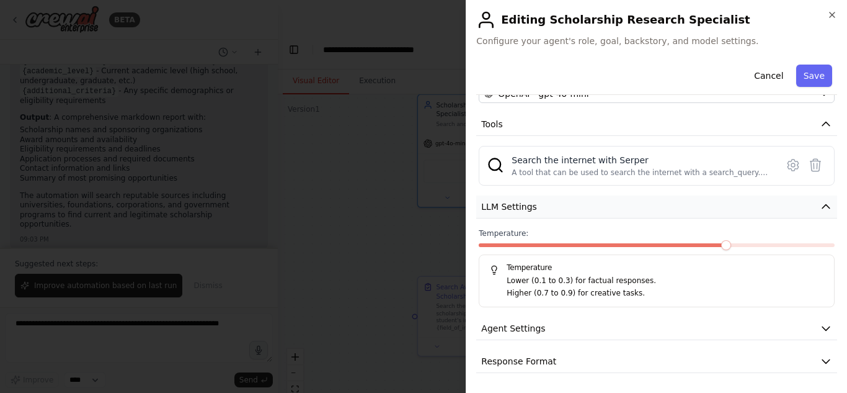
click at [791, 211] on button "LLM Settings" at bounding box center [656, 206] width 361 height 23
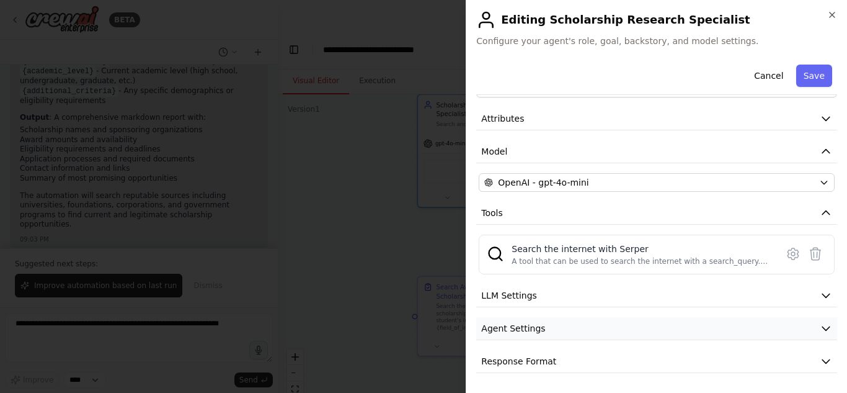
click at [775, 324] on button "Agent Settings" at bounding box center [656, 328] width 361 height 23
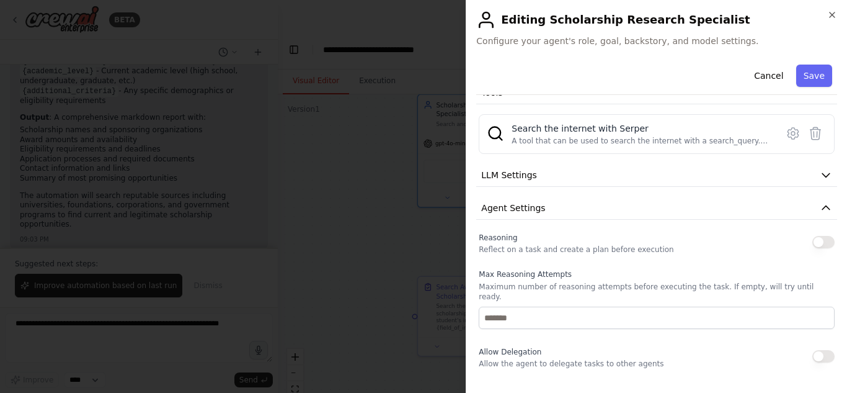
scroll to position [159, 0]
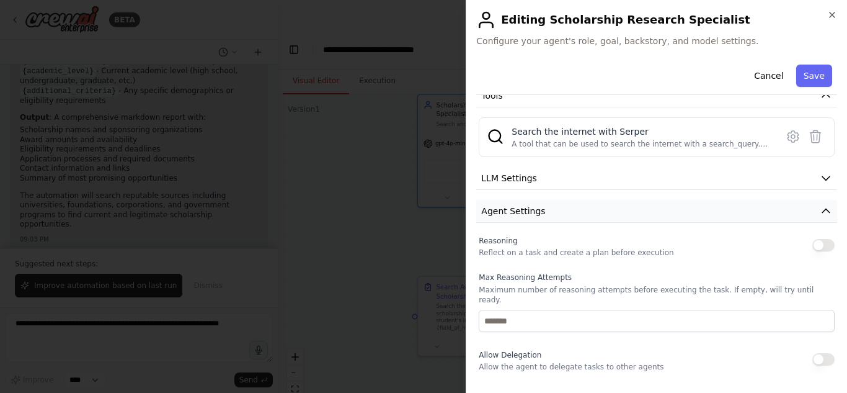
click at [744, 205] on button "Agent Settings" at bounding box center [656, 211] width 361 height 23
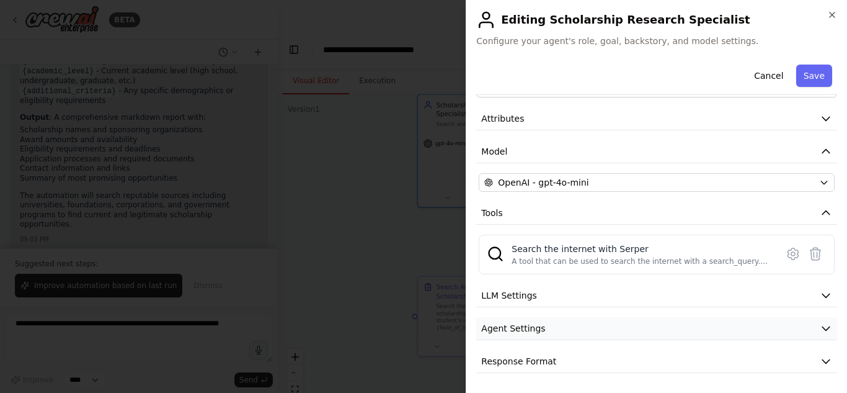
scroll to position [42, 0]
click at [700, 360] on button "Response Format" at bounding box center [656, 361] width 361 height 23
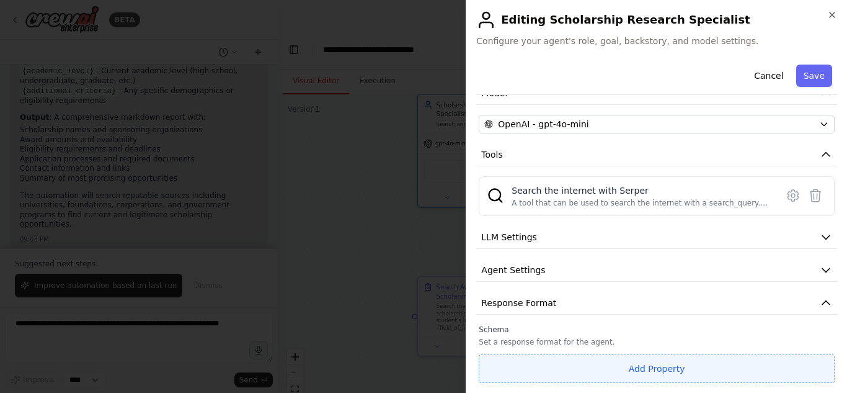
click at [546, 371] on button "Add Property" at bounding box center [657, 368] width 356 height 29
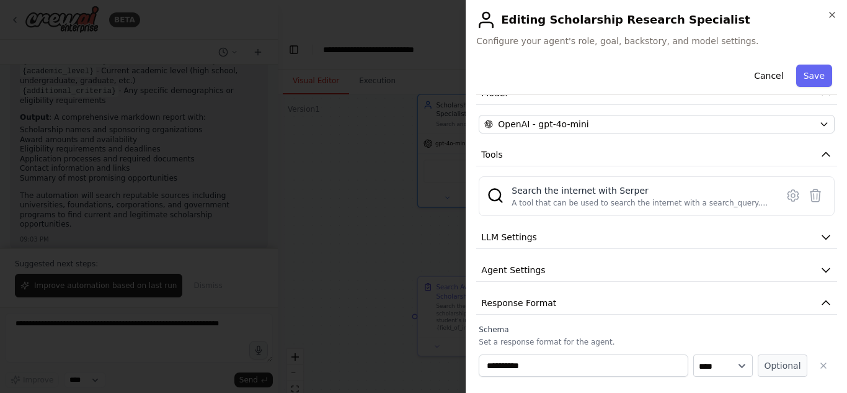
scroll to position [133, 0]
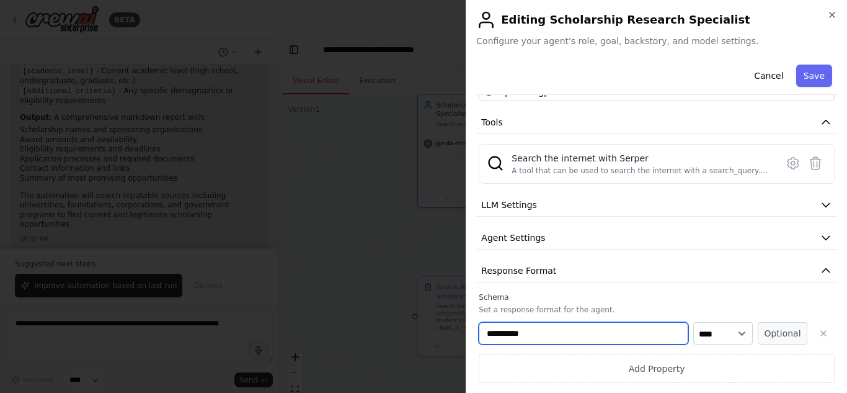
click at [620, 322] on input "**********" at bounding box center [584, 333] width 210 height 22
type input "*"
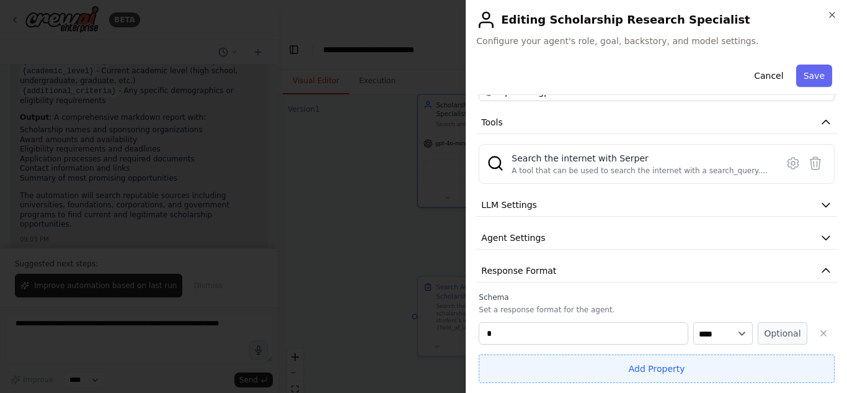
click at [697, 370] on button "Add Property" at bounding box center [657, 368] width 356 height 29
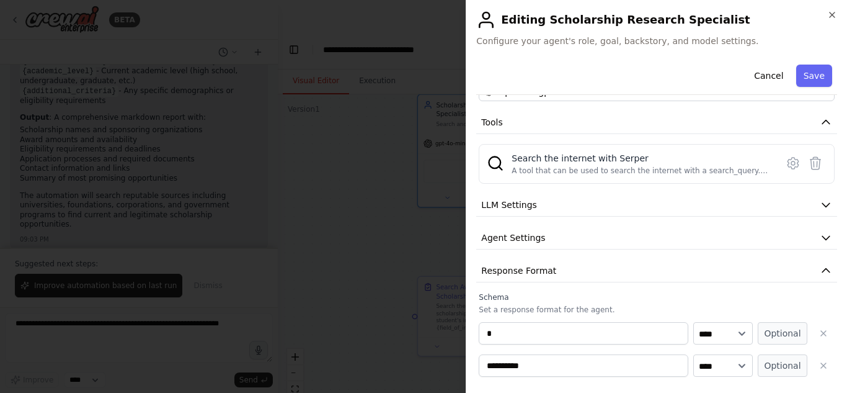
scroll to position [165, 0]
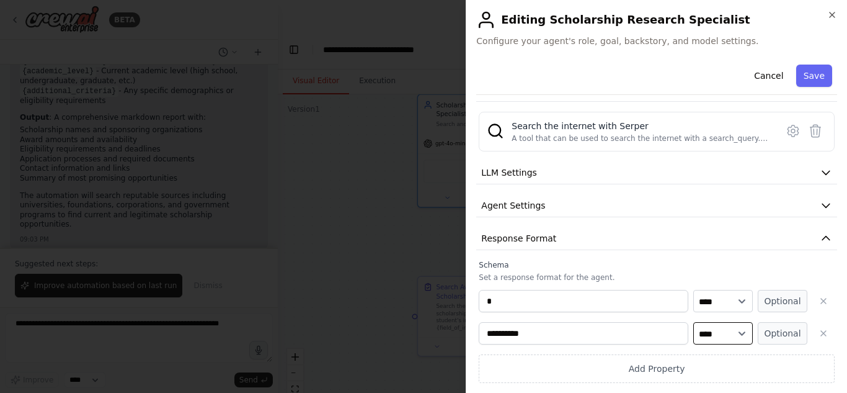
click at [721, 336] on select "**** ******* ******* **** ******" at bounding box center [723, 333] width 60 height 22
click at [819, 330] on icon "button" at bounding box center [824, 333] width 10 height 10
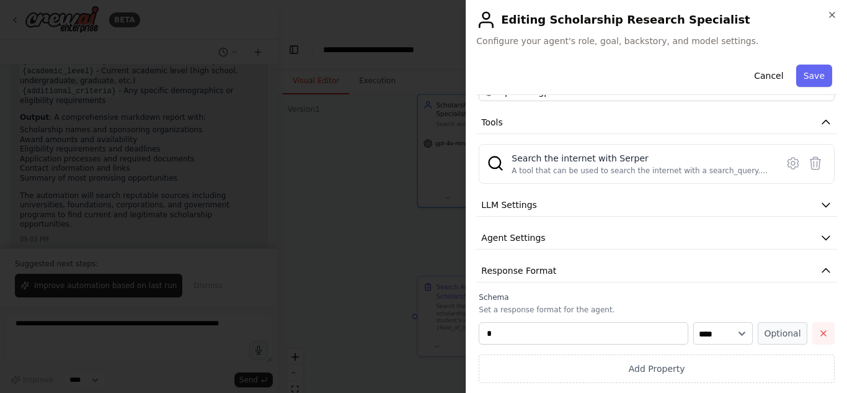
click at [819, 330] on icon "button" at bounding box center [824, 333] width 10 height 10
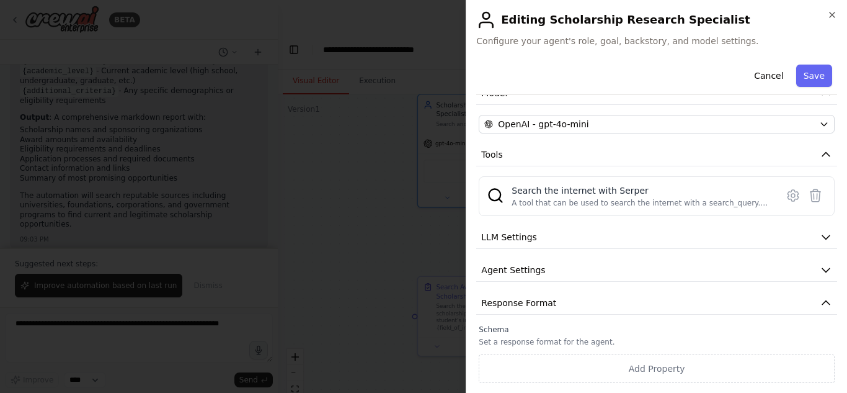
click at [574, 333] on label "Schema" at bounding box center [657, 329] width 356 height 10
click at [691, 296] on button "Response Format" at bounding box center [656, 302] width 361 height 23
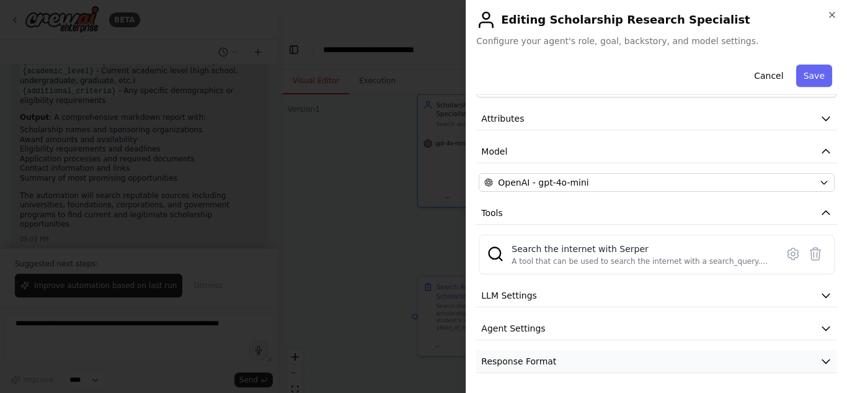
click at [689, 360] on button "Response Format" at bounding box center [656, 361] width 361 height 23
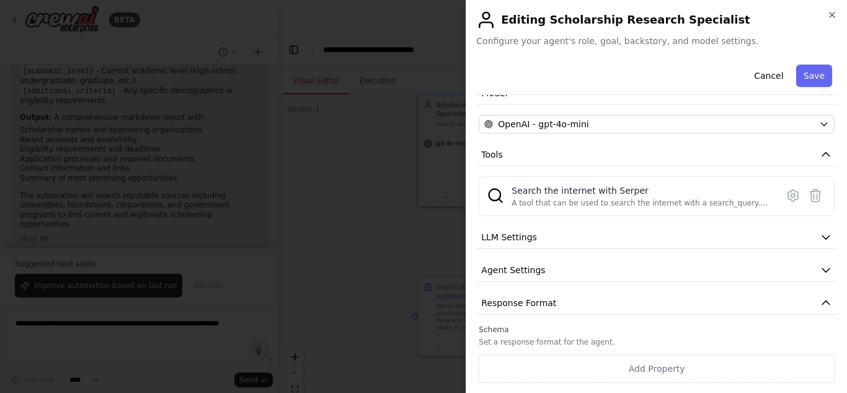
click at [413, 215] on div at bounding box center [423, 196] width 847 height 393
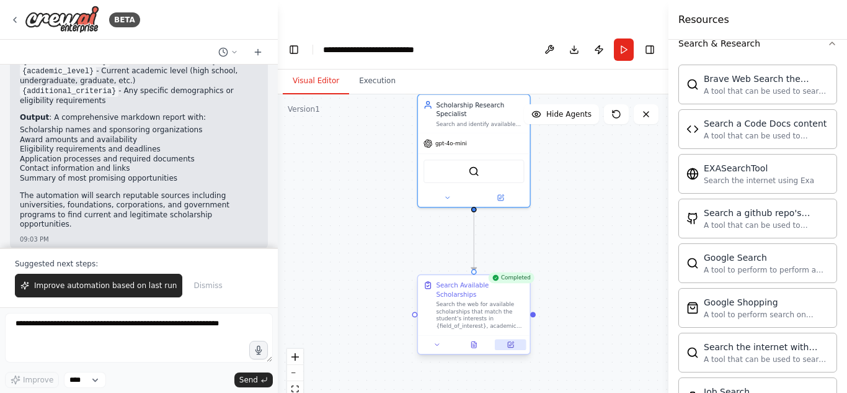
click at [507, 340] on icon at bounding box center [510, 343] width 7 height 7
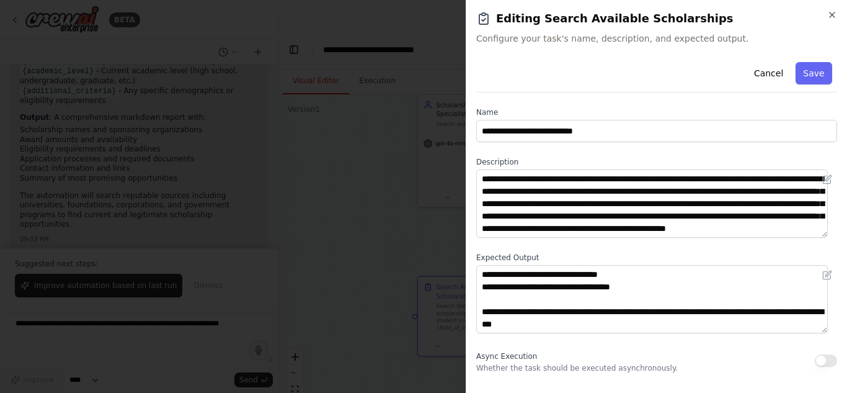
scroll to position [103, 0]
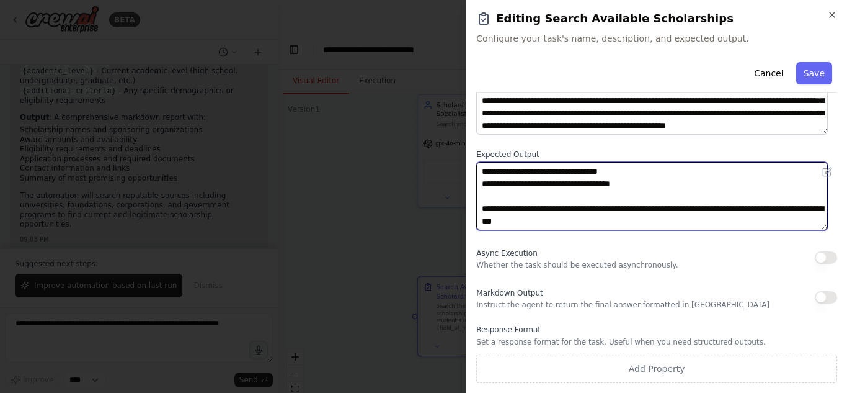
click at [664, 197] on textarea "**********" at bounding box center [652, 196] width 352 height 68
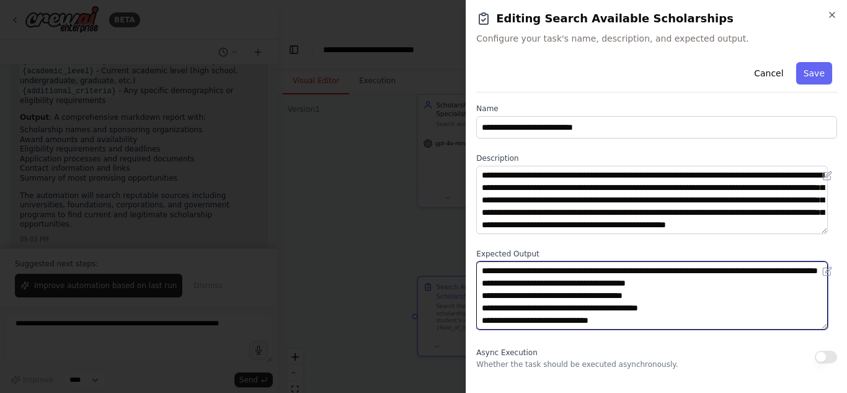
scroll to position [1, 0]
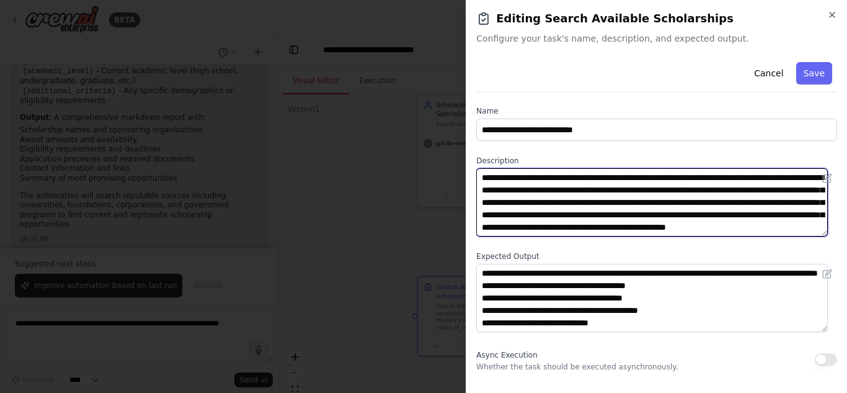
click at [654, 215] on textarea "**********" at bounding box center [652, 202] width 352 height 68
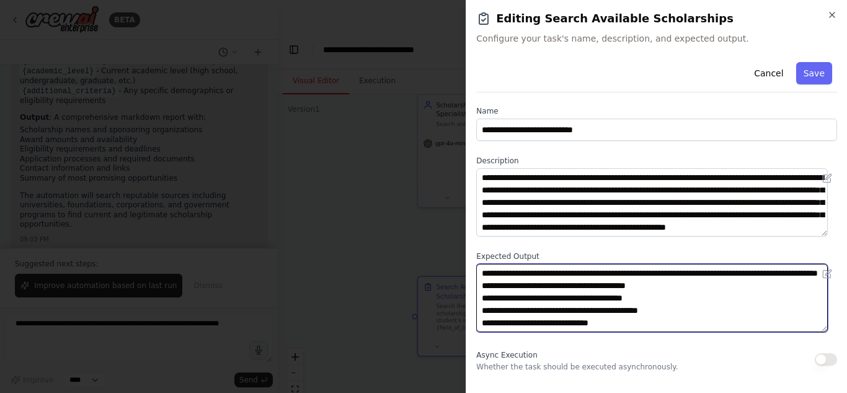
click at [605, 309] on textarea "**********" at bounding box center [652, 298] width 352 height 68
paste textarea "**********"
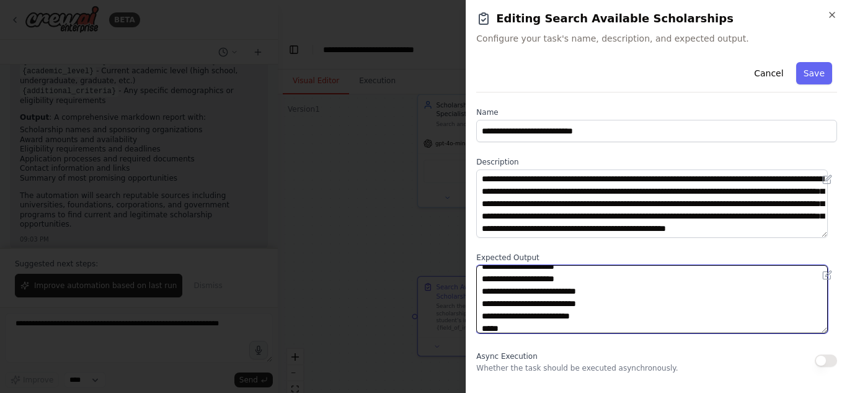
scroll to position [74, 0]
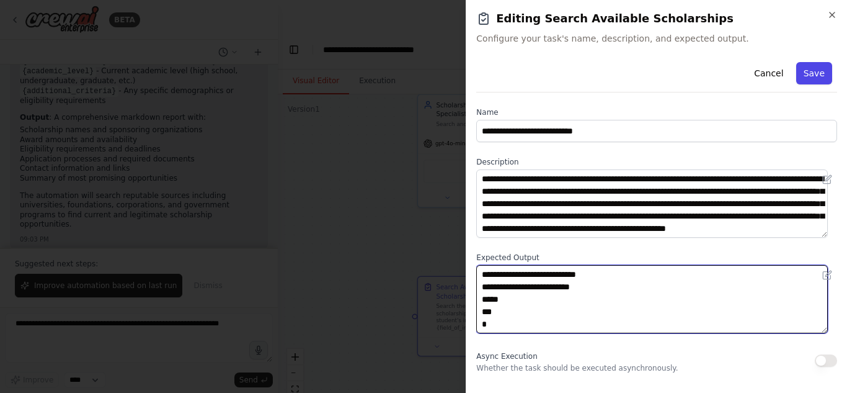
type textarea "**********"
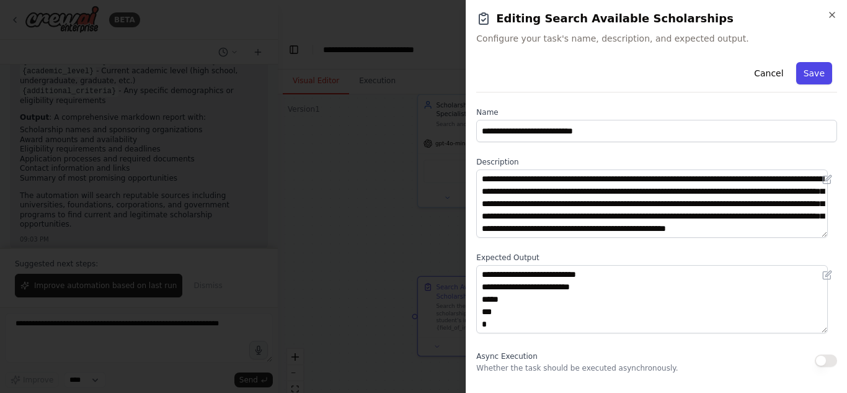
click at [806, 64] on button "Save" at bounding box center [814, 73] width 36 height 22
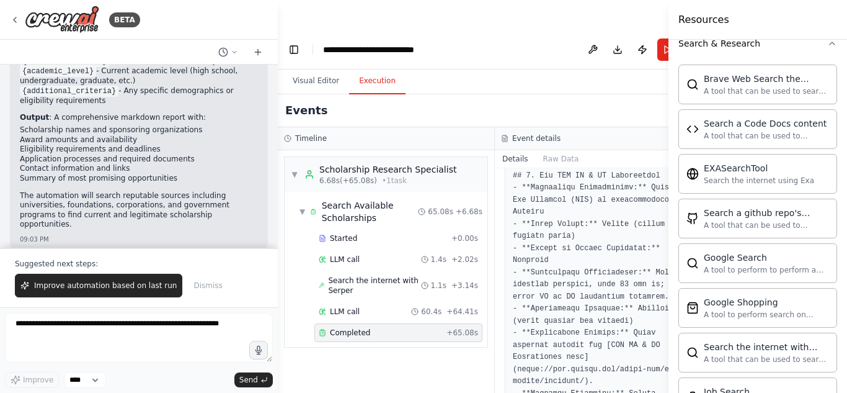
scroll to position [316, 0]
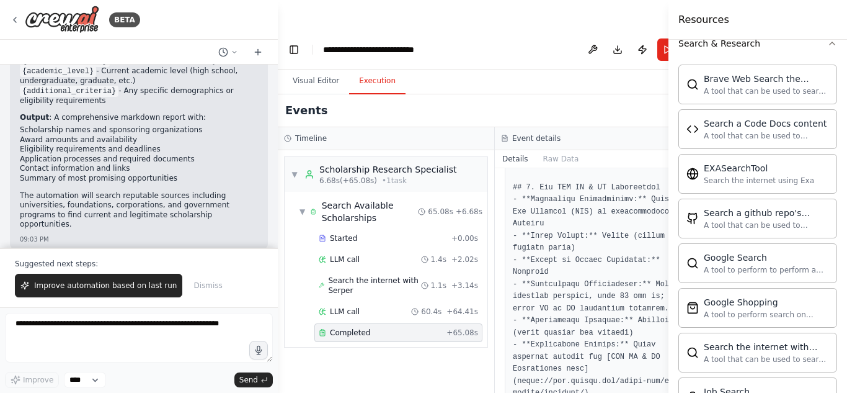
click at [388, 68] on button "Execution" at bounding box center [377, 81] width 56 height 26
click at [657, 38] on button "Run" at bounding box center [667, 49] width 20 height 22
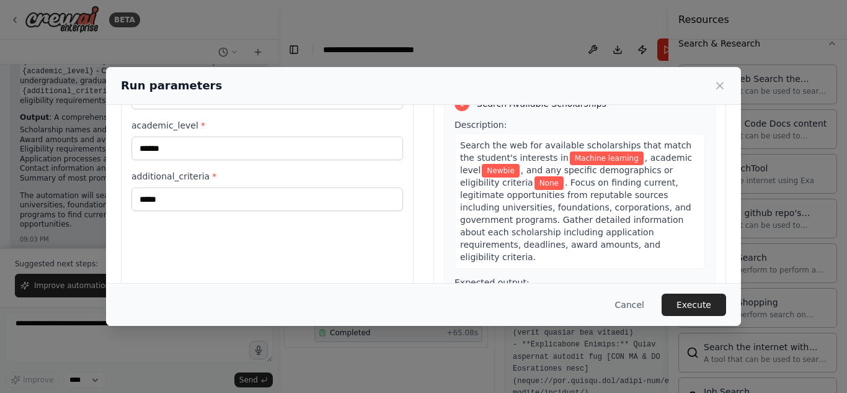
scroll to position [96, 0]
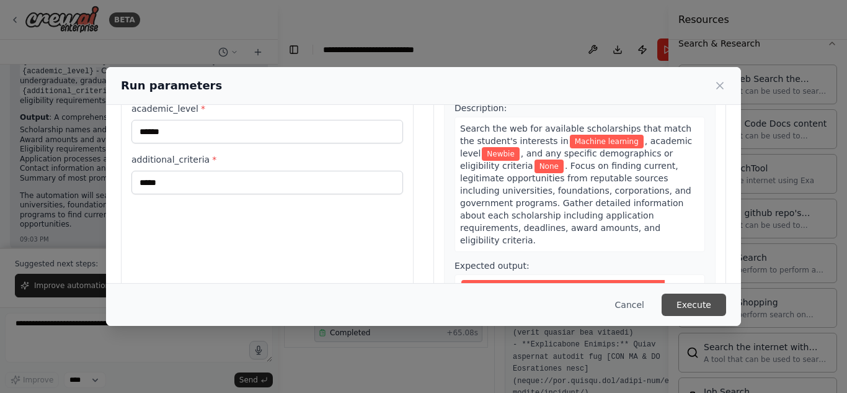
click at [699, 311] on button "Execute" at bounding box center [694, 304] width 64 height 22
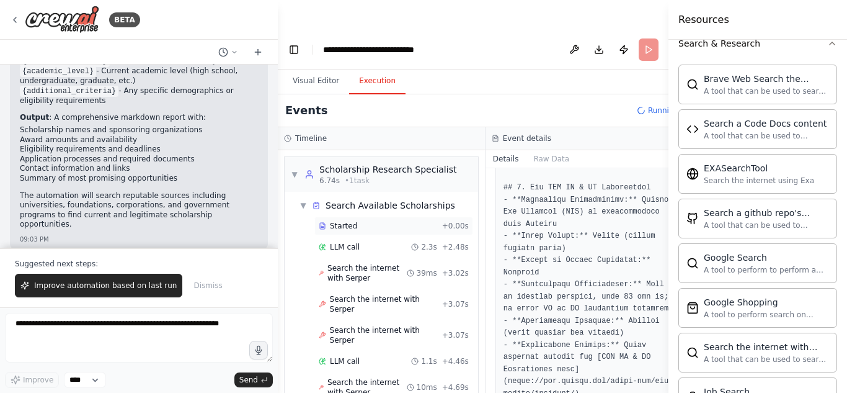
scroll to position [316, 0]
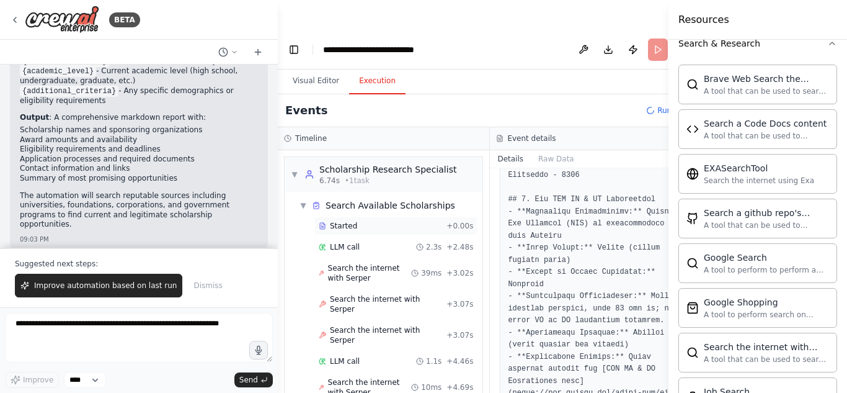
click at [378, 216] on div "Started + 0.00s" at bounding box center [395, 225] width 163 height 19
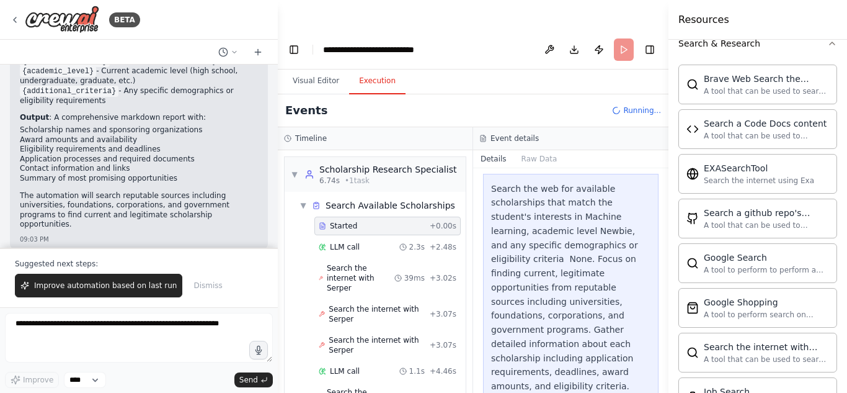
scroll to position [514, 0]
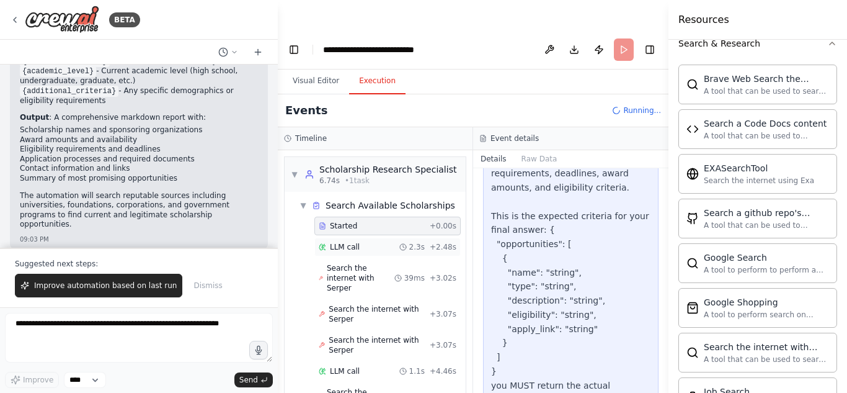
click at [384, 242] on div "LLM call 2.3s + 2.48s" at bounding box center [388, 247] width 138 height 10
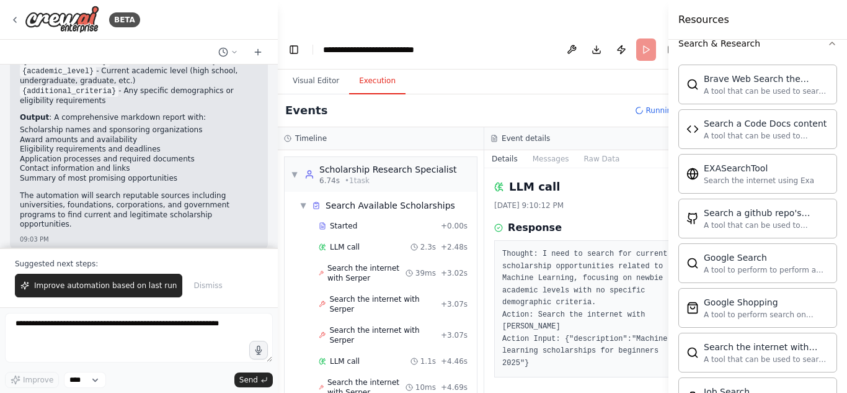
scroll to position [34, 0]
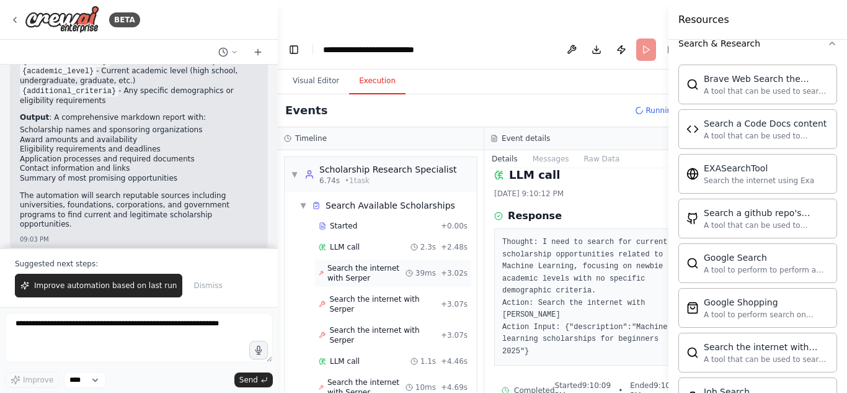
click at [359, 259] on div "Search the internet with Serper 39ms + 3.02s" at bounding box center [393, 273] width 158 height 29
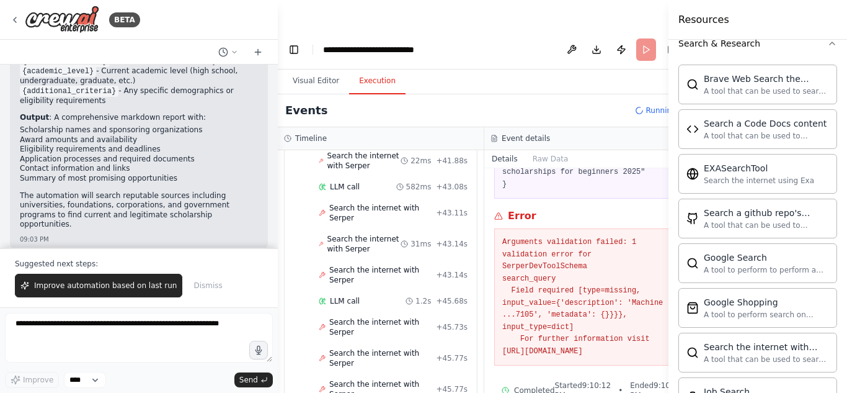
scroll to position [2105, 0]
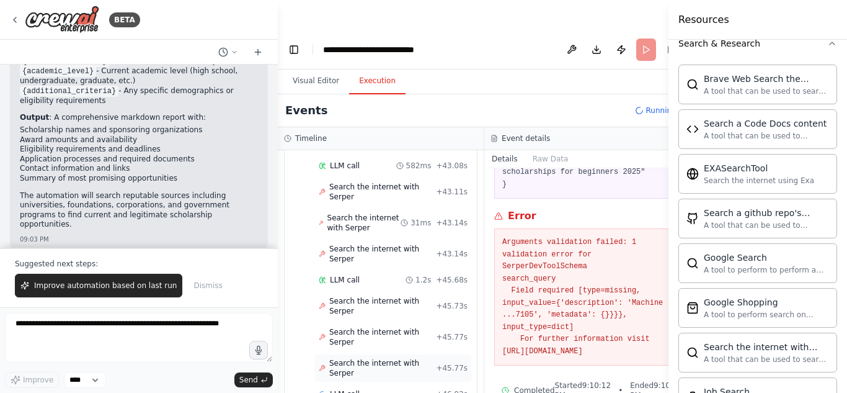
click at [341, 358] on span "Search the internet with Serper" at bounding box center [382, 368] width 107 height 20
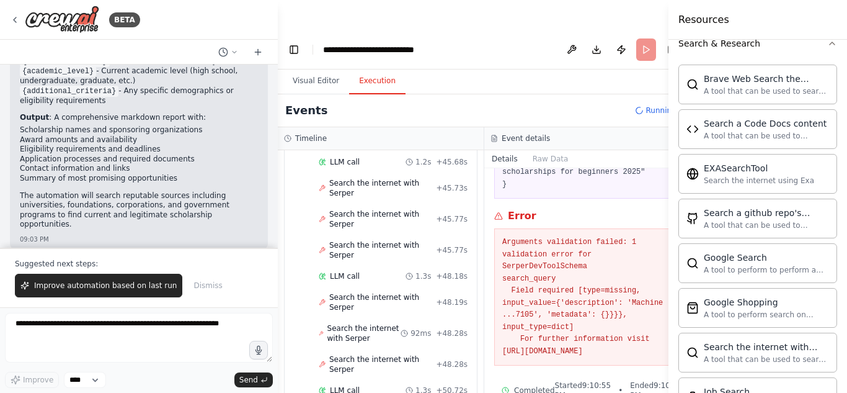
click at [621, 30] on header "**********" at bounding box center [484, 50] width 413 height 40
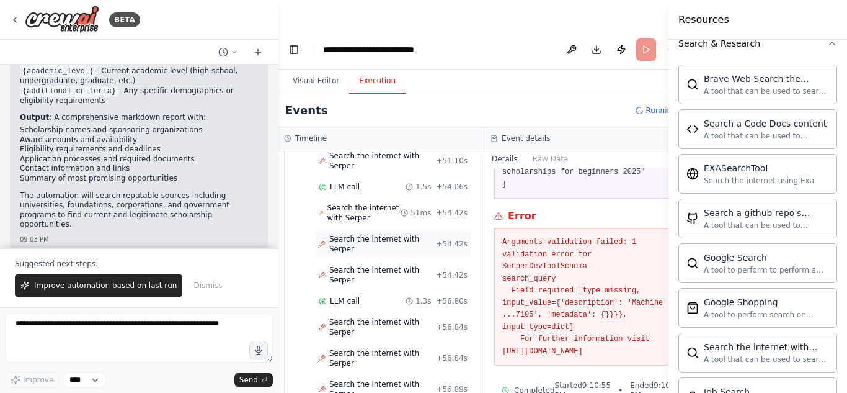
scroll to position [2592, 0]
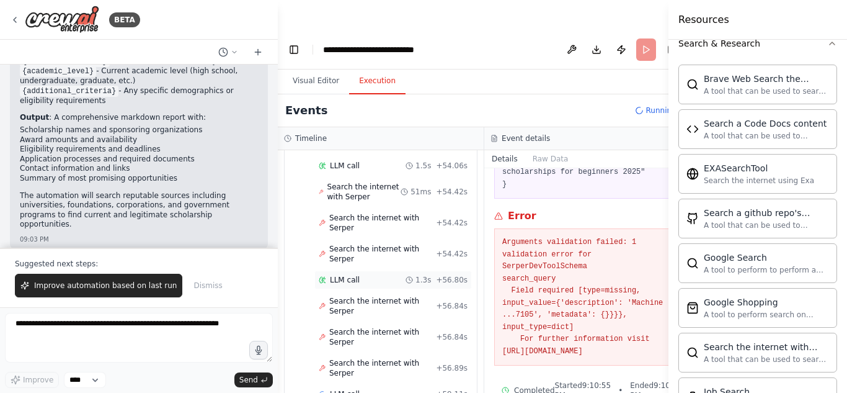
drag, startPoint x: 383, startPoint y: 261, endPoint x: 378, endPoint y: 273, distance: 13.6
click at [378, 275] on div "LLM call 1.3s + 56.80s" at bounding box center [393, 280] width 149 height 10
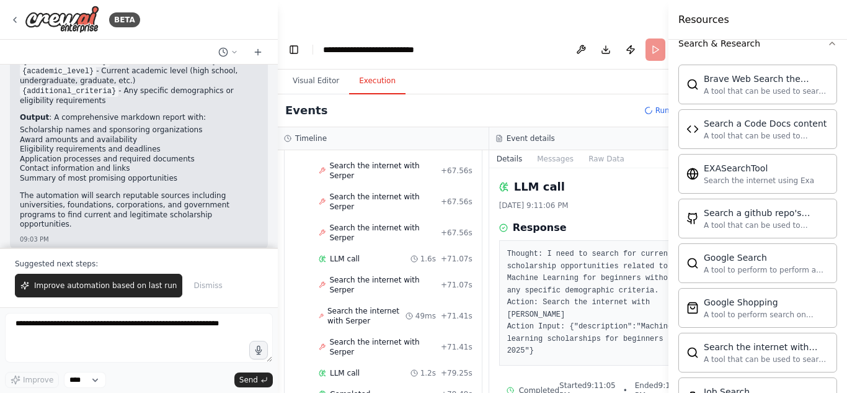
scroll to position [2982, 0]
click at [673, 41] on button "Toggle Right Sidebar" at bounding box center [681, 49] width 17 height 17
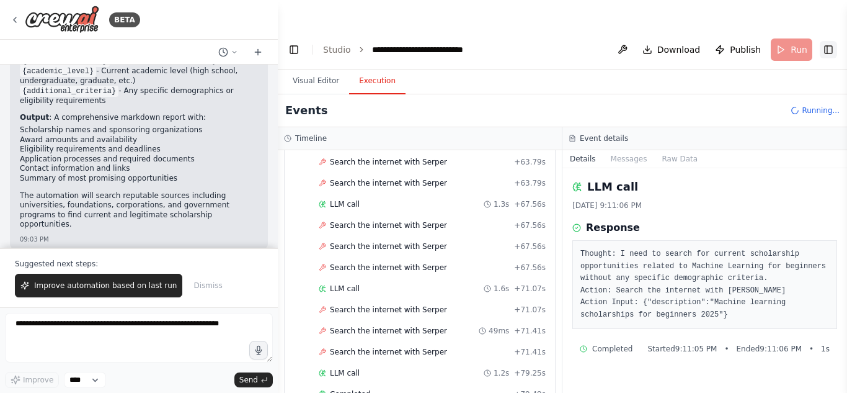
scroll to position [0, 0]
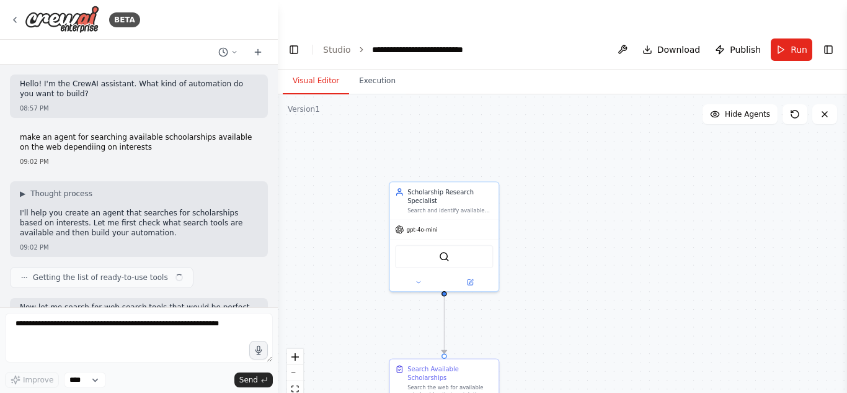
scroll to position [1204, 0]
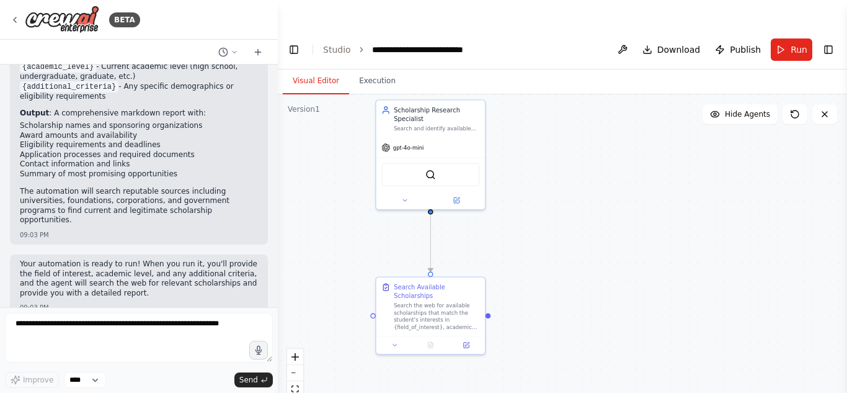
drag, startPoint x: 522, startPoint y: 230, endPoint x: 511, endPoint y: 140, distance: 91.2
click at [511, 140] on div ".deletable-edge-delete-btn { width: 20px; height: 20px; border: 0px solid #ffff…" at bounding box center [562, 258] width 569 height 328
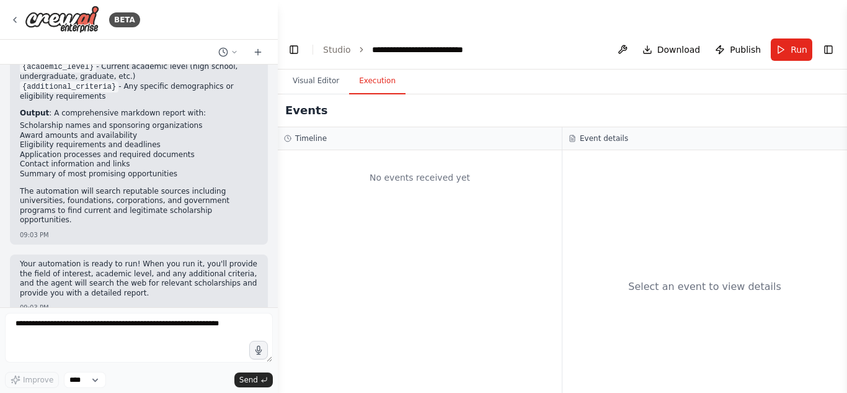
click at [372, 68] on button "Execution" at bounding box center [377, 81] width 56 height 26
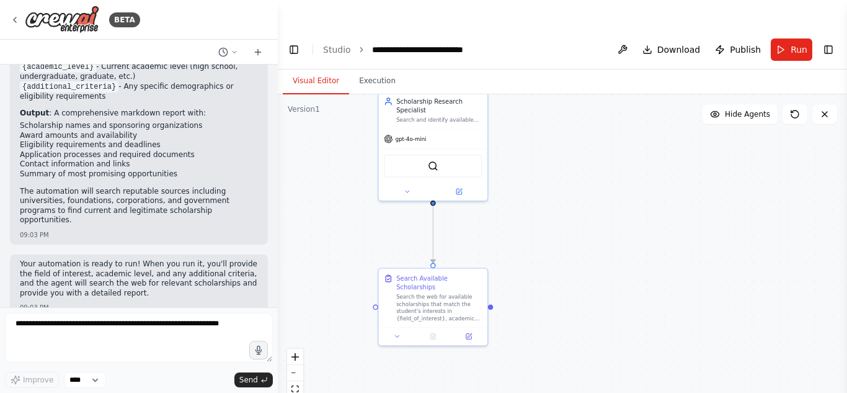
click at [314, 68] on button "Visual Editor" at bounding box center [316, 81] width 66 height 26
click at [402, 329] on button at bounding box center [397, 334] width 30 height 11
click at [476, 325] on div at bounding box center [433, 334] width 109 height 18
click at [470, 332] on icon at bounding box center [469, 335] width 6 height 6
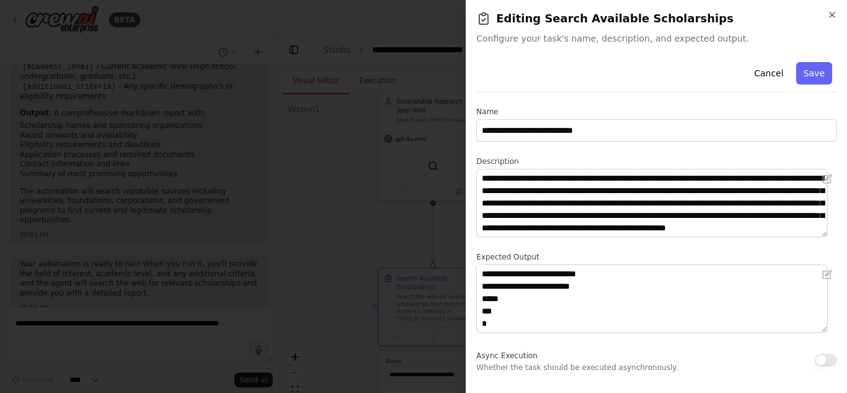
scroll to position [0, 0]
click at [832, 13] on icon "button" at bounding box center [832, 15] width 10 height 10
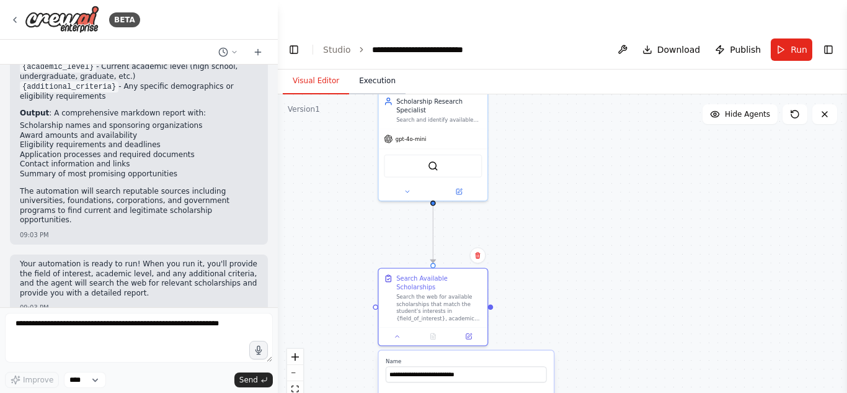
click at [381, 68] on button "Execution" at bounding box center [377, 81] width 56 height 26
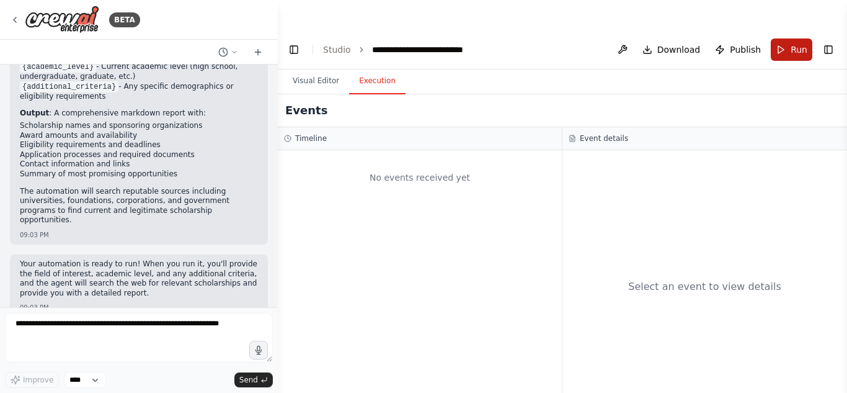
click at [797, 43] on span "Run" at bounding box center [799, 49] width 17 height 12
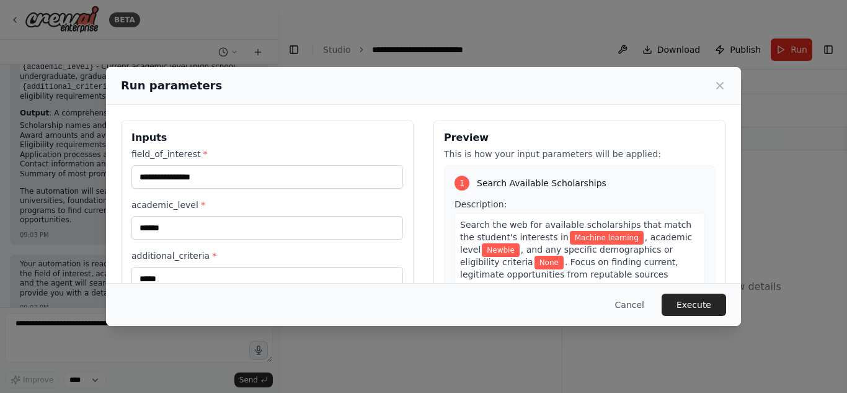
scroll to position [14, 0]
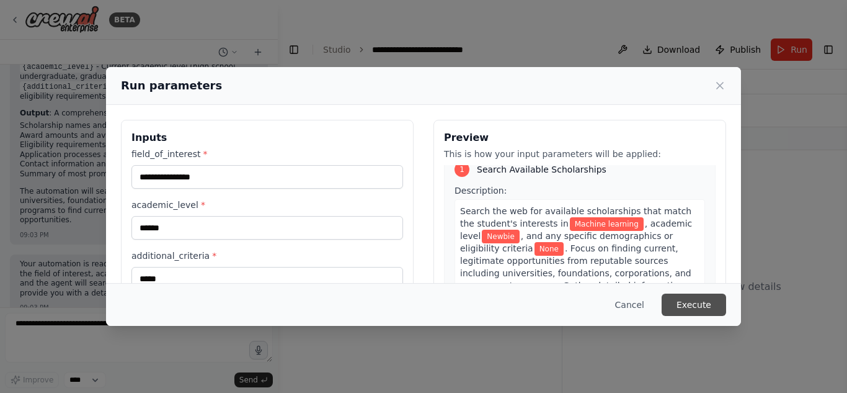
click at [692, 301] on button "Execute" at bounding box center [694, 304] width 64 height 22
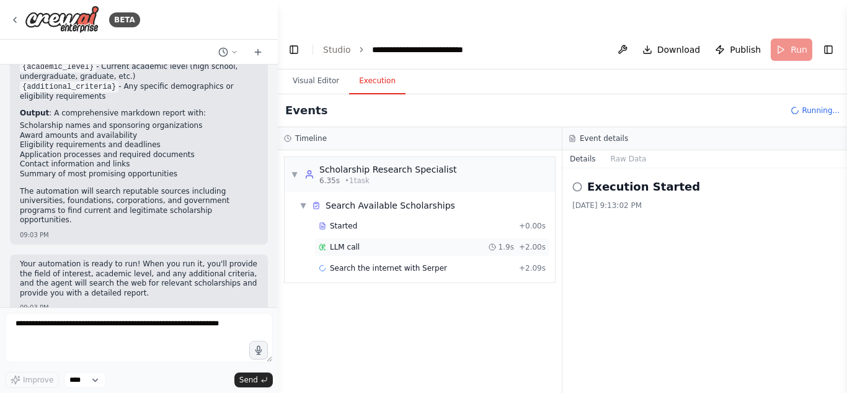
click at [373, 242] on div "LLM call 1.9s + 2.00s" at bounding box center [432, 247] width 227 height 10
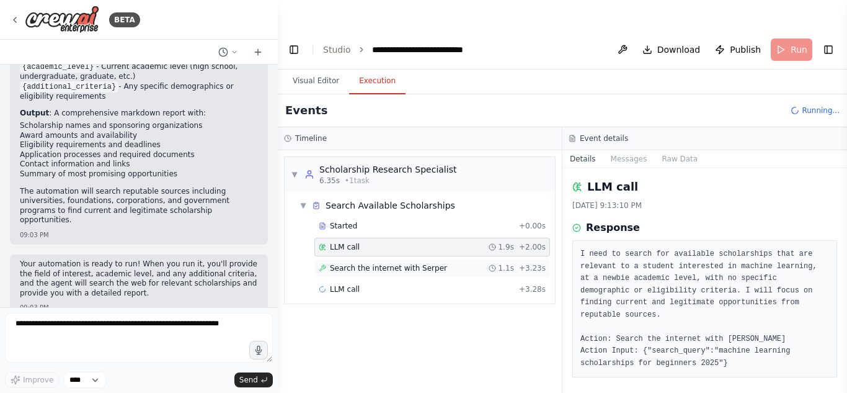
click at [516, 259] on div "Search the internet with [PERSON_NAME] 1.1s + 3.23s" at bounding box center [432, 268] width 236 height 19
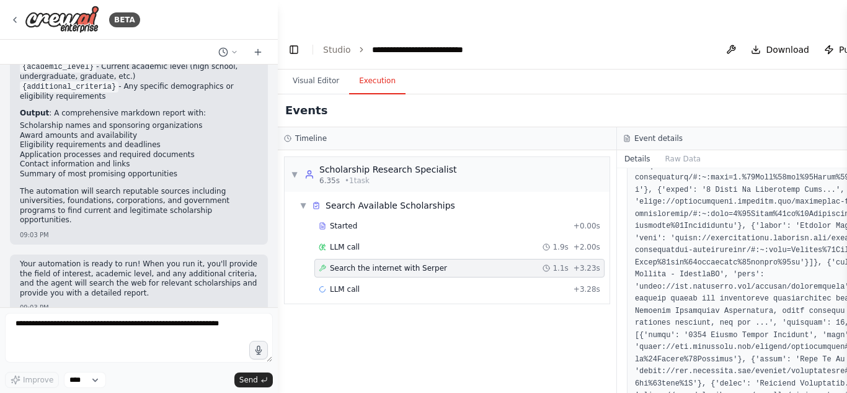
scroll to position [918, 0]
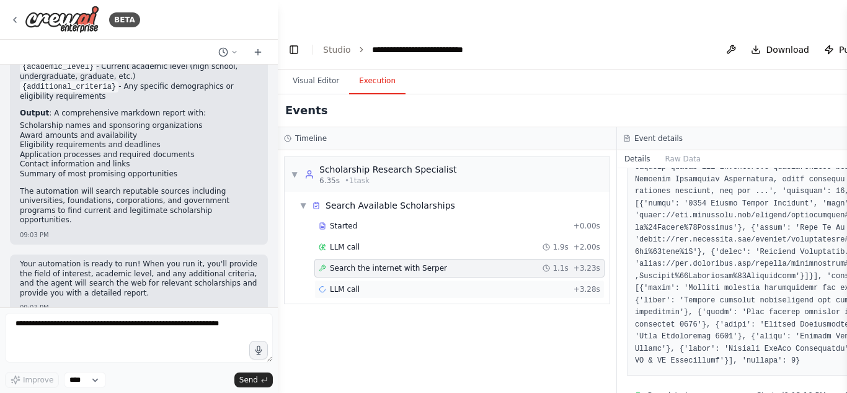
click at [467, 284] on div "LLM call + 3.28s" at bounding box center [460, 289] width 282 height 10
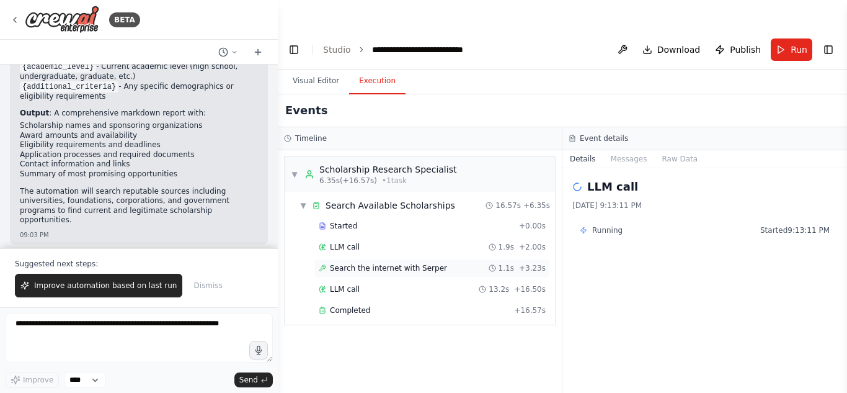
click at [378, 259] on div "Search the internet with [PERSON_NAME] 1.1s + 3.23s" at bounding box center [432, 268] width 236 height 19
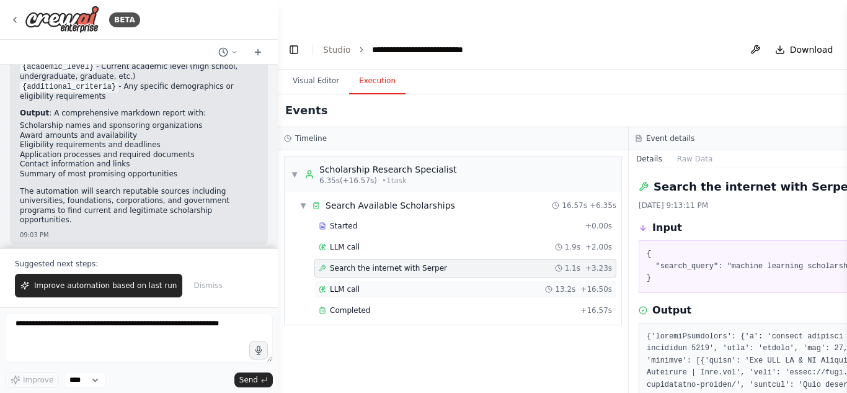
click at [377, 280] on div "LLM call 13.2s + 16.50s" at bounding box center [465, 289] width 302 height 19
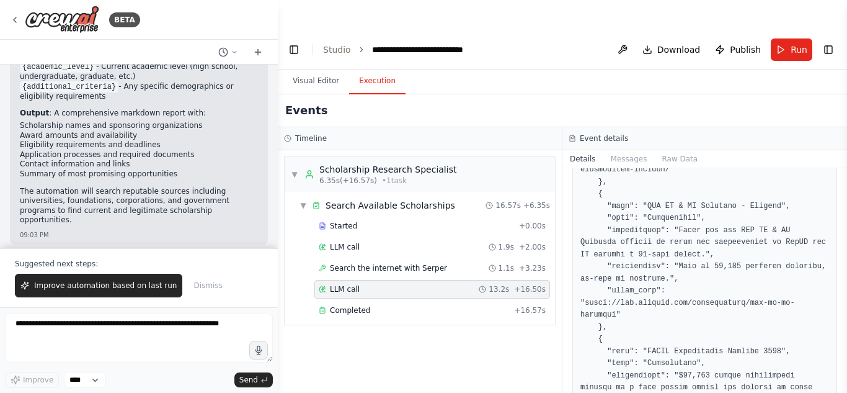
scroll to position [280, 0]
click at [362, 301] on div "Completed + 16.57s" at bounding box center [432, 310] width 236 height 19
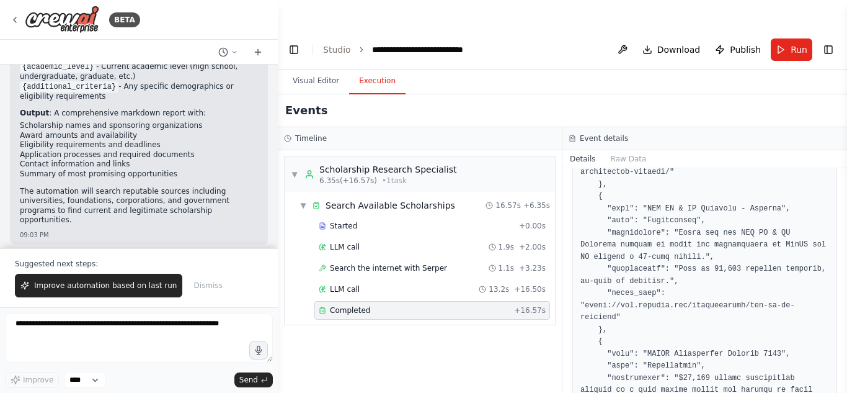
scroll to position [396, 0]
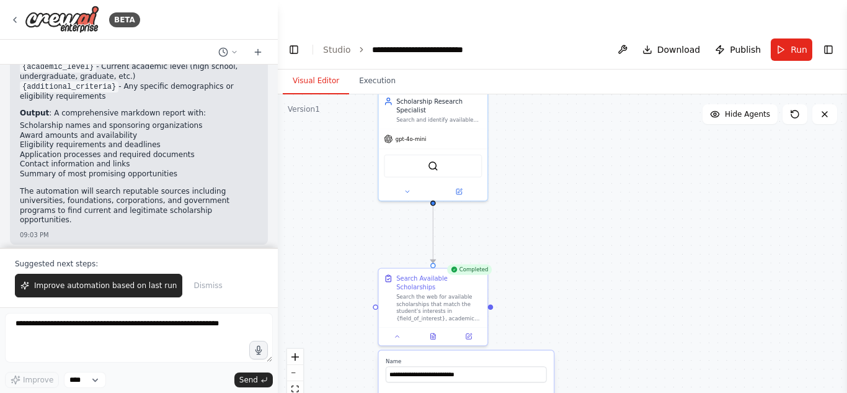
click at [327, 68] on button "Visual Editor" at bounding box center [316, 81] width 66 height 26
click at [468, 325] on div at bounding box center [433, 334] width 109 height 18
click at [469, 329] on button at bounding box center [468, 334] width 30 height 11
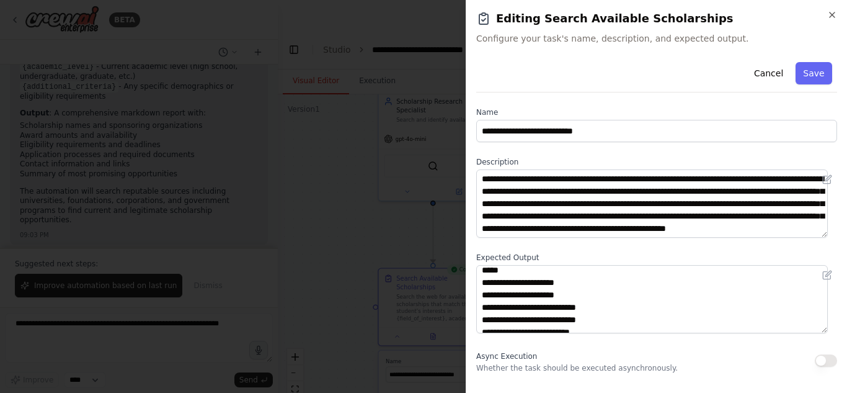
scroll to position [47, 0]
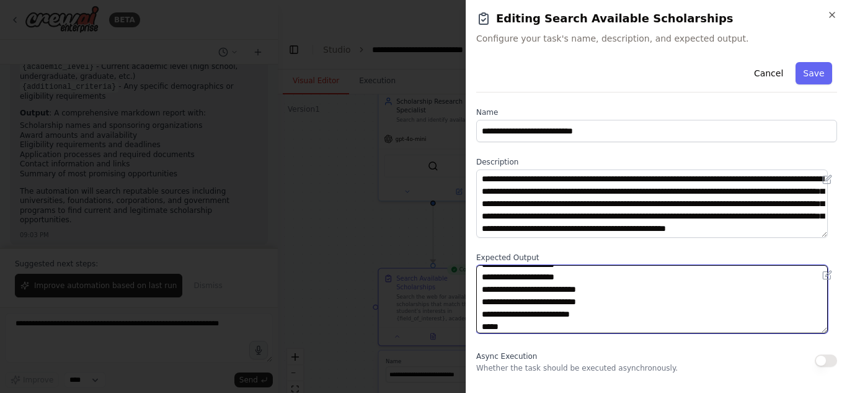
click at [584, 301] on textarea "**********" at bounding box center [652, 299] width 352 height 68
type textarea "**********"
click at [543, 313] on textarea "**********" at bounding box center [652, 299] width 352 height 68
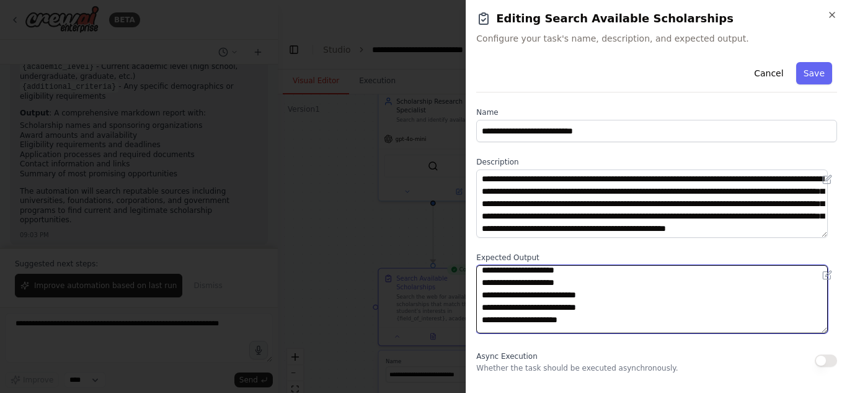
scroll to position [47, 0]
click at [523, 327] on textarea "**********" at bounding box center [652, 299] width 352 height 68
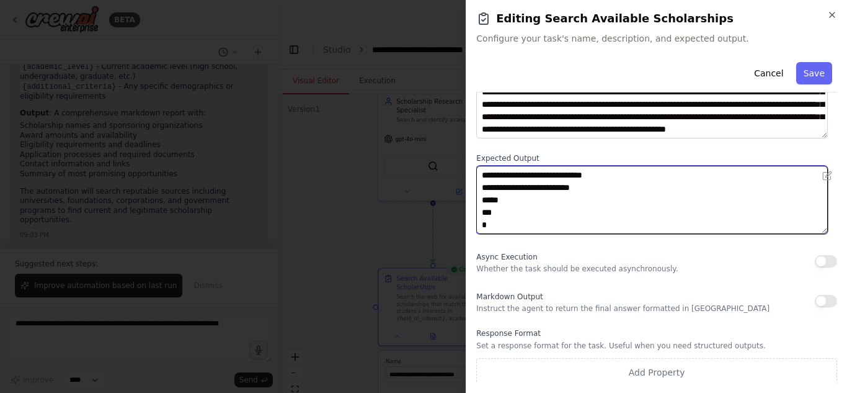
scroll to position [103, 0]
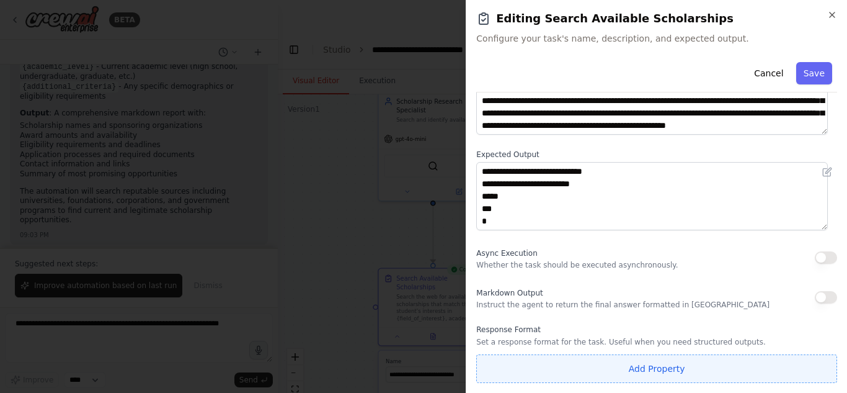
click at [619, 376] on button "Add Property" at bounding box center [656, 368] width 361 height 29
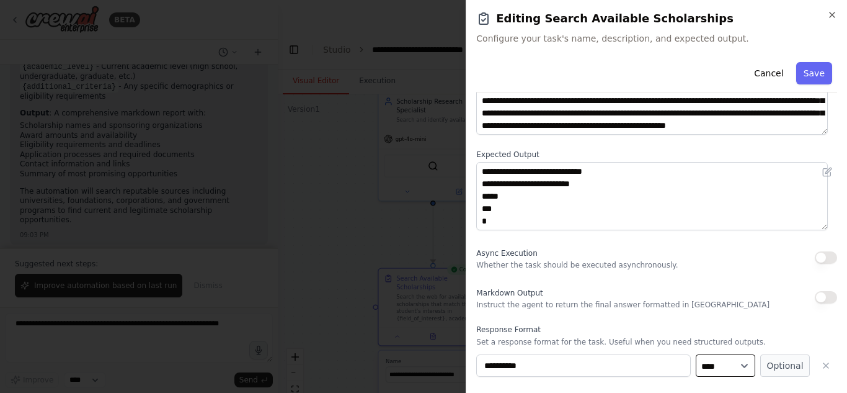
click at [729, 373] on select "**** ******* ******* **** ******" at bounding box center [726, 365] width 60 height 22
click at [815, 365] on button "button" at bounding box center [826, 365] width 22 height 22
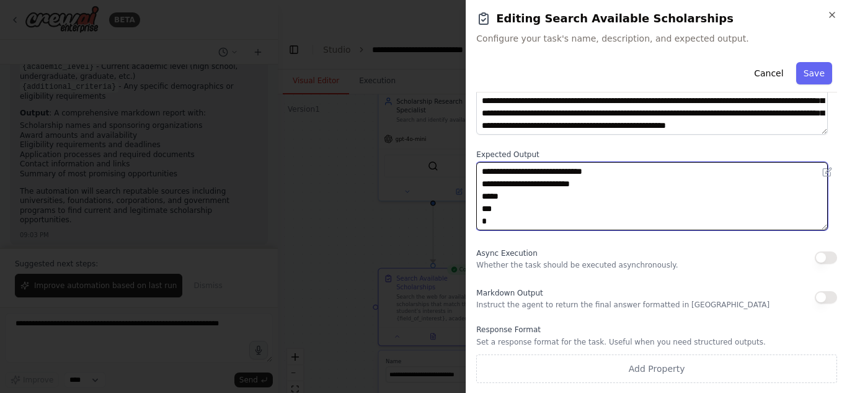
click at [590, 171] on textarea "**********" at bounding box center [652, 196] width 352 height 68
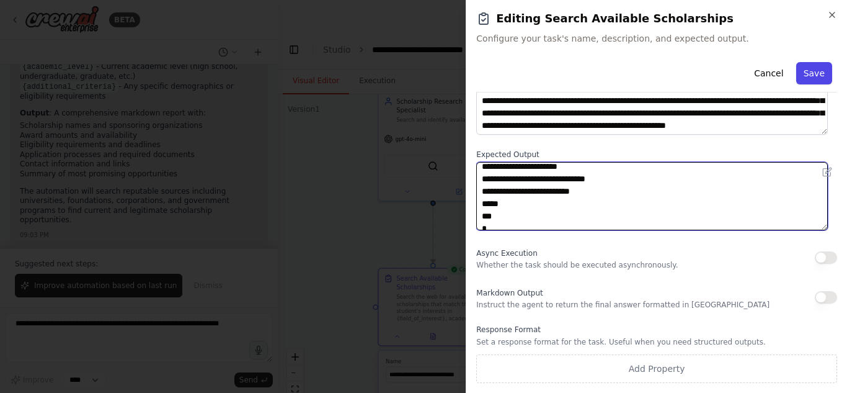
type textarea "**********"
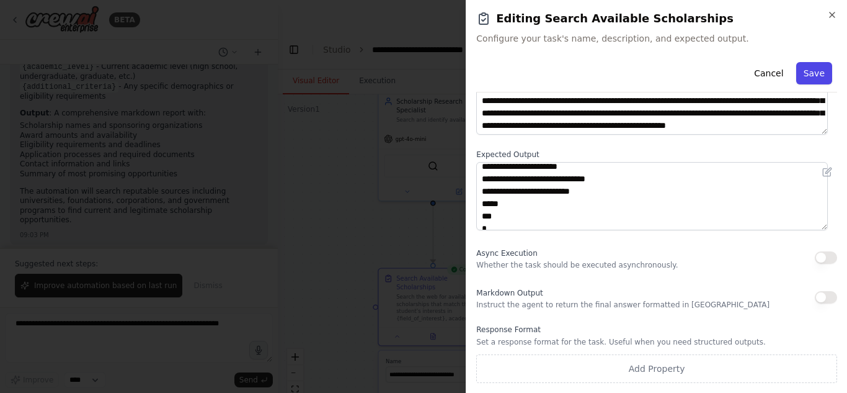
click at [802, 73] on button "Save" at bounding box center [814, 73] width 36 height 22
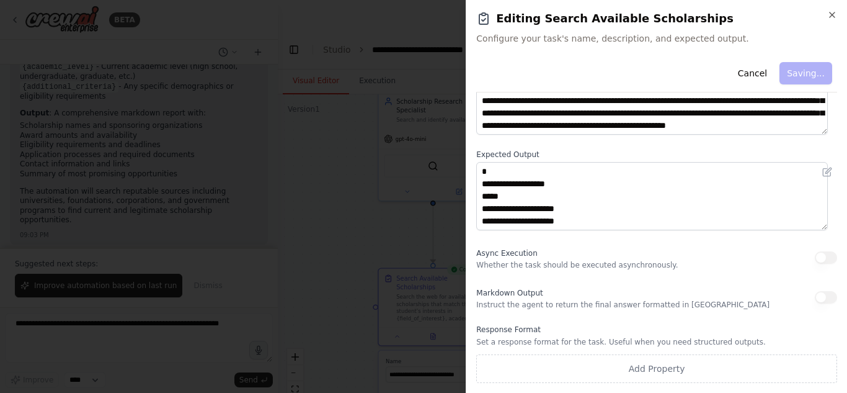
type textarea "**********"
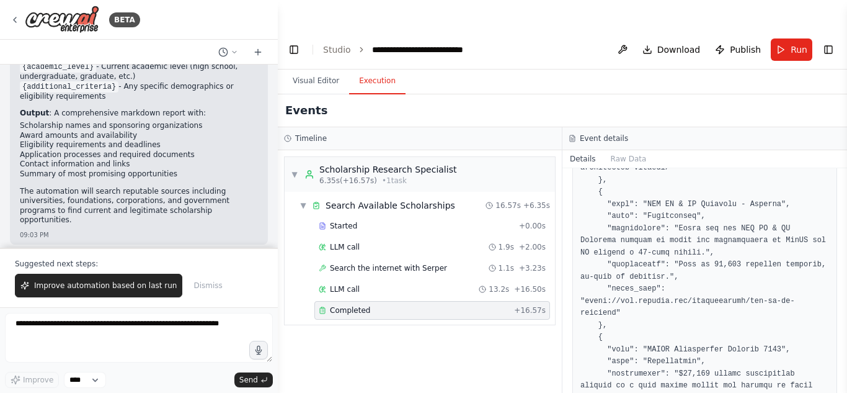
click at [386, 68] on button "Execution" at bounding box center [377, 81] width 56 height 26
click at [776, 38] on button "Run" at bounding box center [792, 49] width 42 height 22
click at [776, 30] on header "**********" at bounding box center [562, 50] width 569 height 40
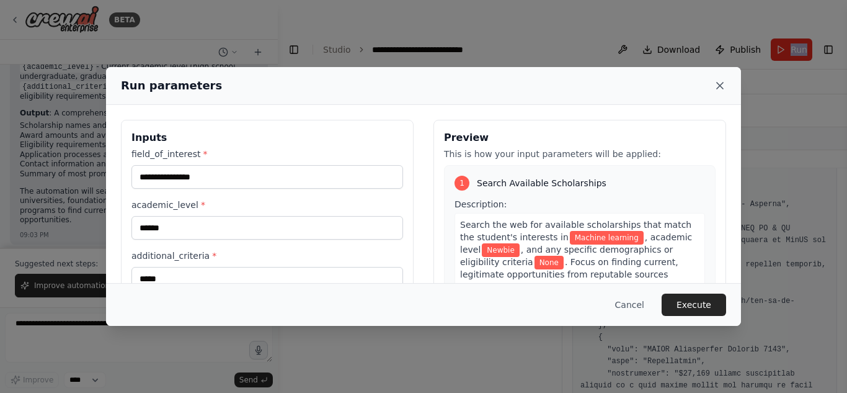
click at [717, 89] on icon at bounding box center [720, 85] width 6 height 6
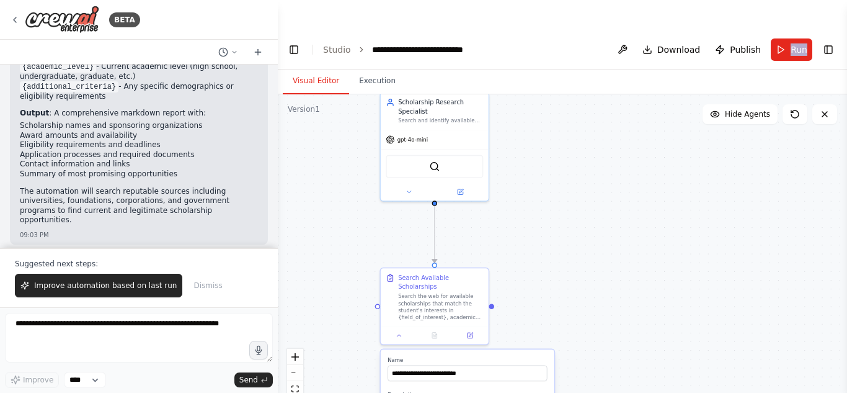
click at [307, 68] on button "Visual Editor" at bounding box center [316, 81] width 66 height 26
click at [469, 331] on icon at bounding box center [471, 333] width 4 height 4
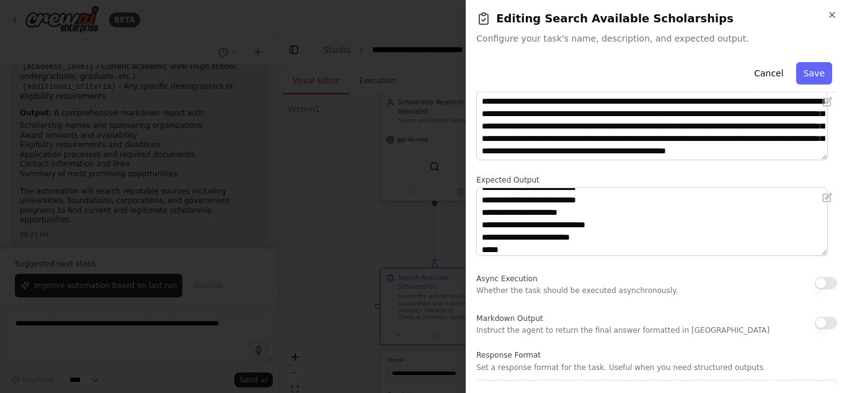
scroll to position [72, 0]
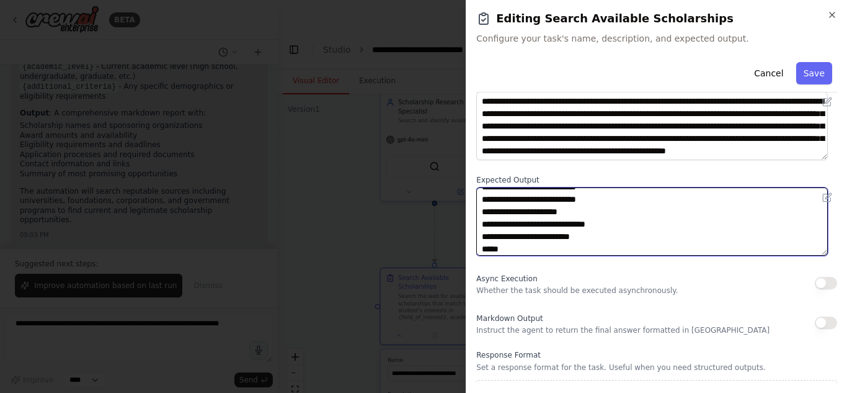
click at [612, 227] on textarea "**********" at bounding box center [652, 221] width 352 height 68
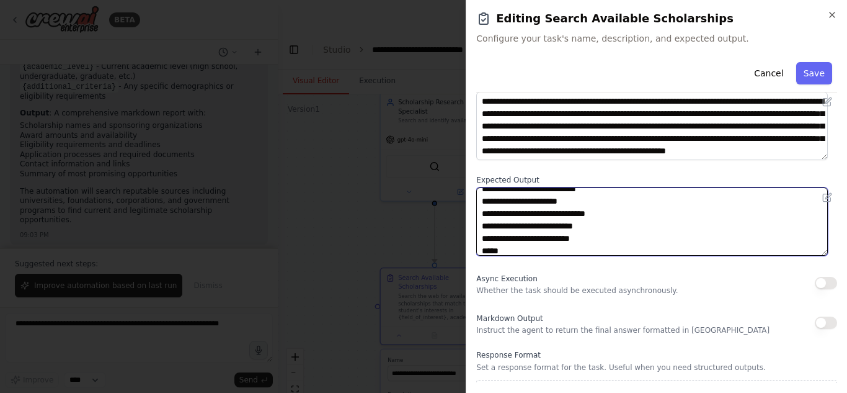
scroll to position [84, 0]
click at [613, 220] on textarea "**********" at bounding box center [652, 221] width 352 height 68
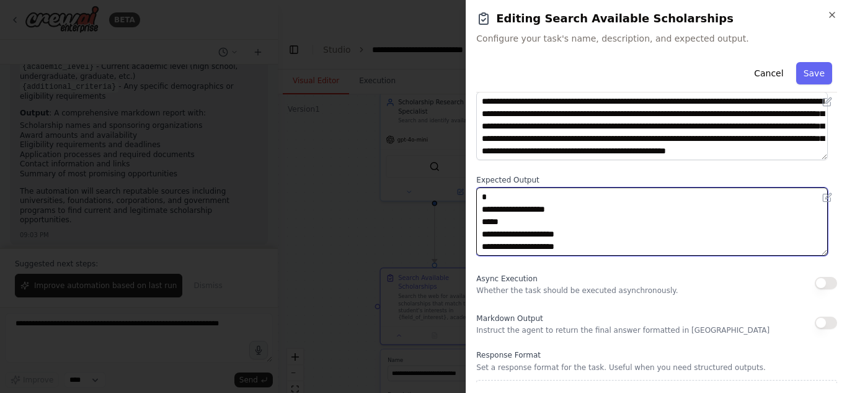
scroll to position [124, 0]
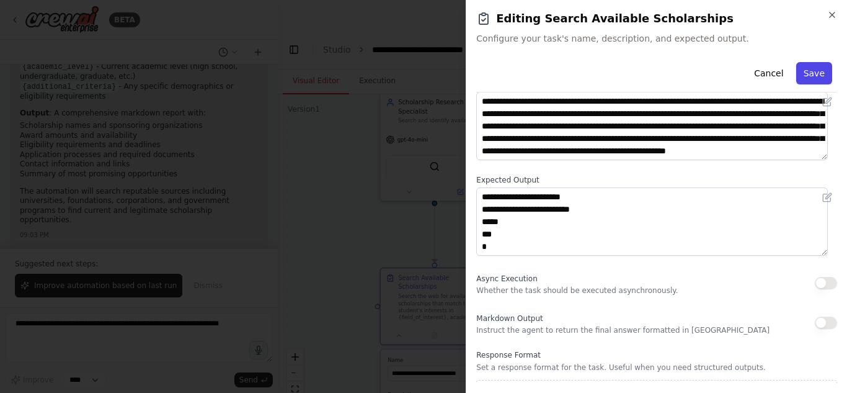
click at [813, 72] on button "Save" at bounding box center [814, 73] width 36 height 22
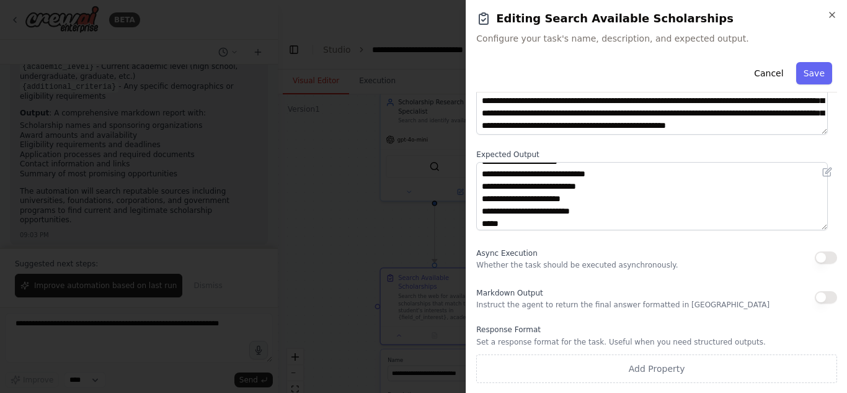
scroll to position [96, 0]
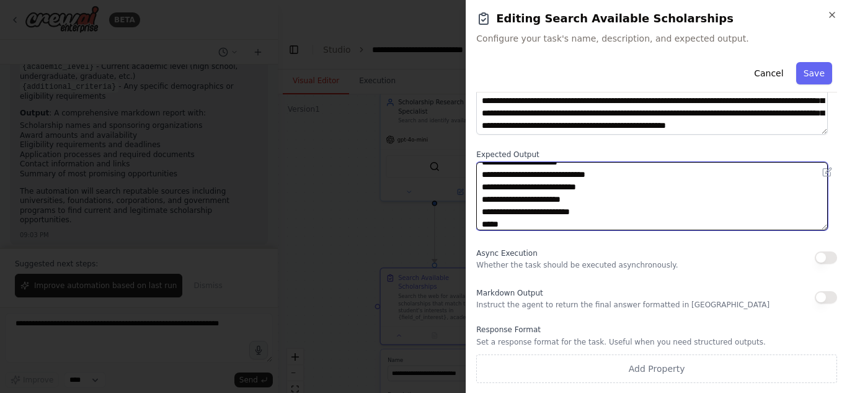
click at [587, 198] on textarea "**********" at bounding box center [652, 196] width 352 height 68
type textarea "**********"
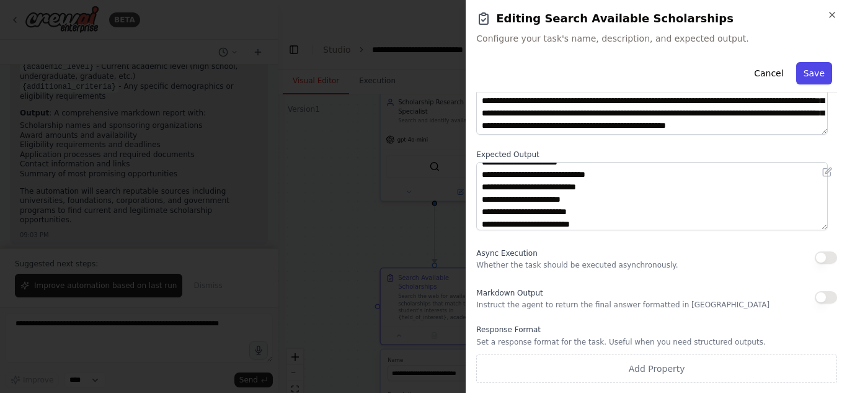
click at [804, 68] on button "Save" at bounding box center [814, 73] width 36 height 22
type textarea "**********"
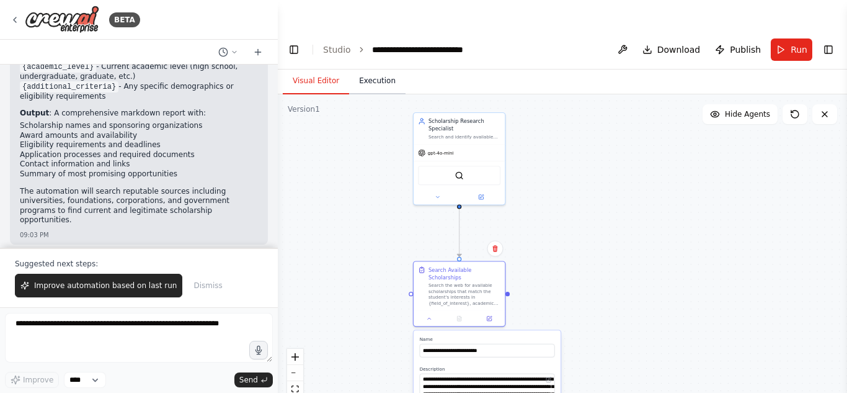
scroll to position [1264, 0]
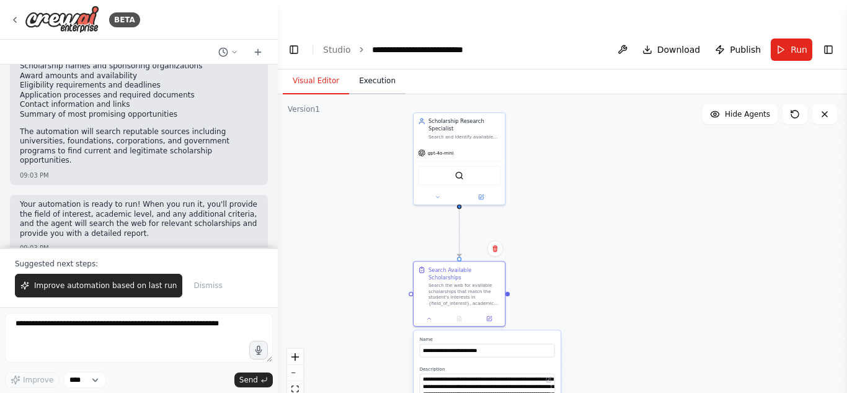
click at [380, 68] on button "Execution" at bounding box center [377, 81] width 56 height 26
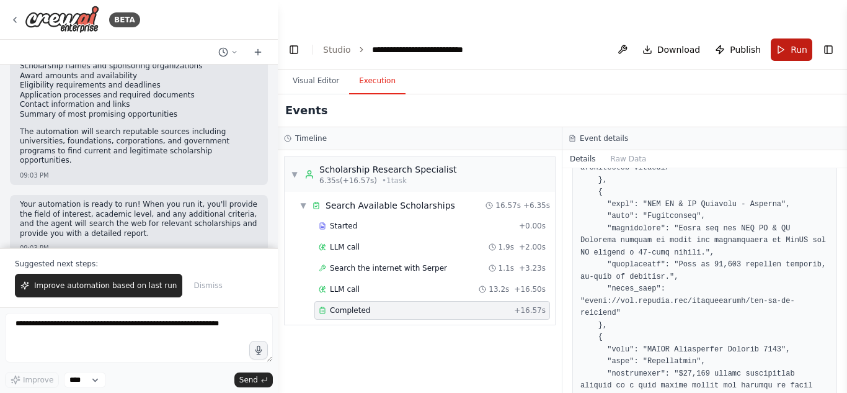
click at [784, 38] on button "Run" at bounding box center [792, 49] width 42 height 22
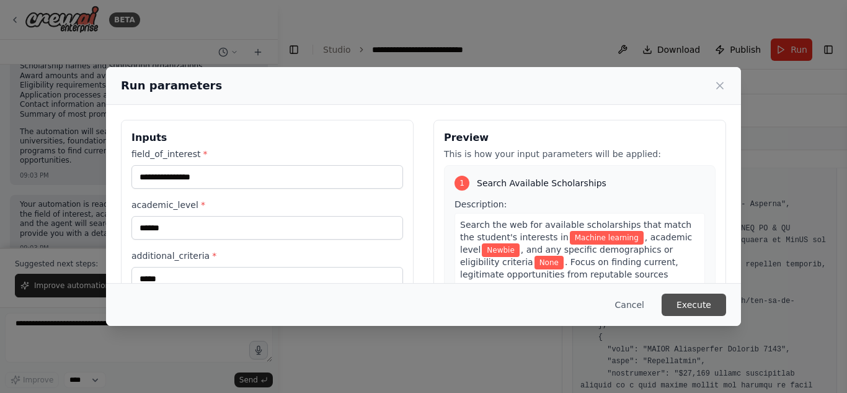
click at [720, 308] on button "Execute" at bounding box center [694, 304] width 64 height 22
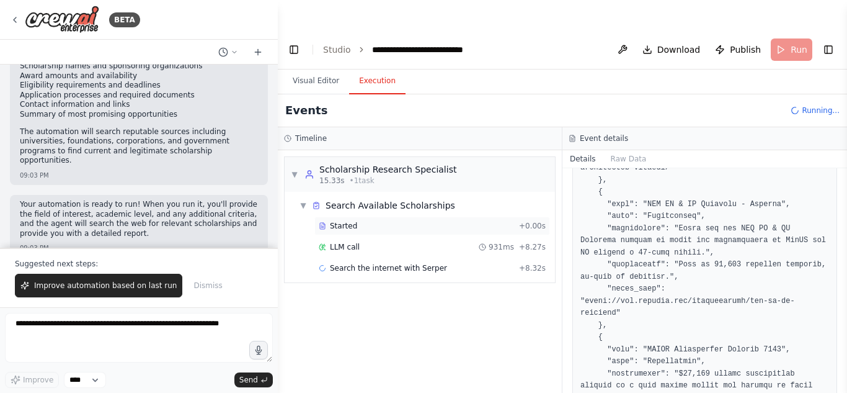
click at [398, 216] on div "Started + 0.00s" at bounding box center [432, 225] width 236 height 19
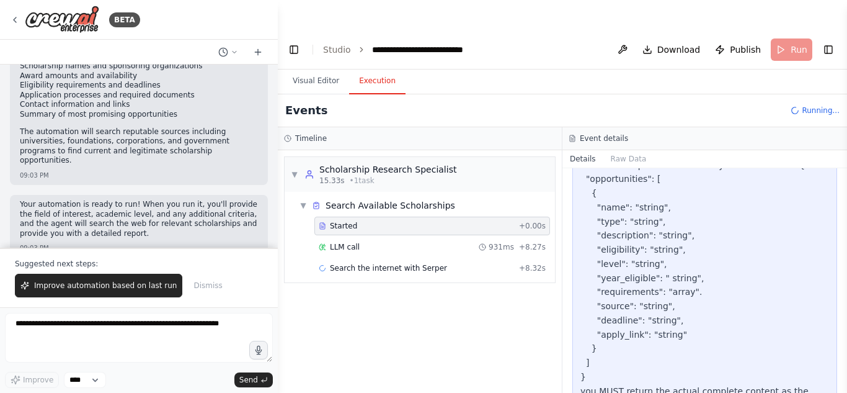
scroll to position [401, 0]
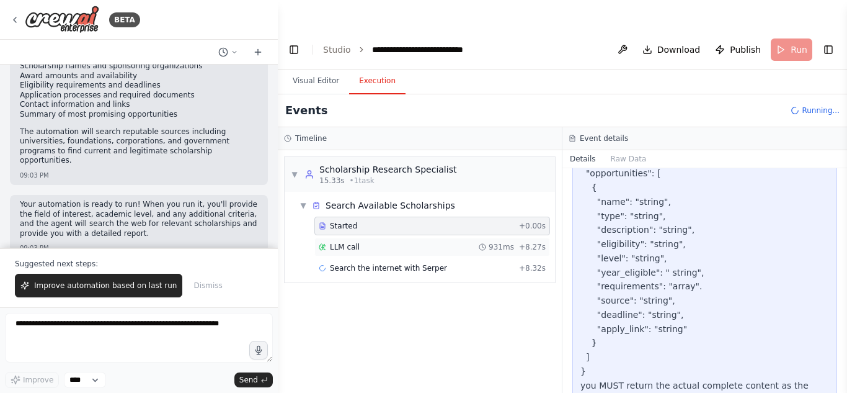
click at [425, 242] on div "LLM call 931ms + 8.27s" at bounding box center [432, 247] width 227 height 10
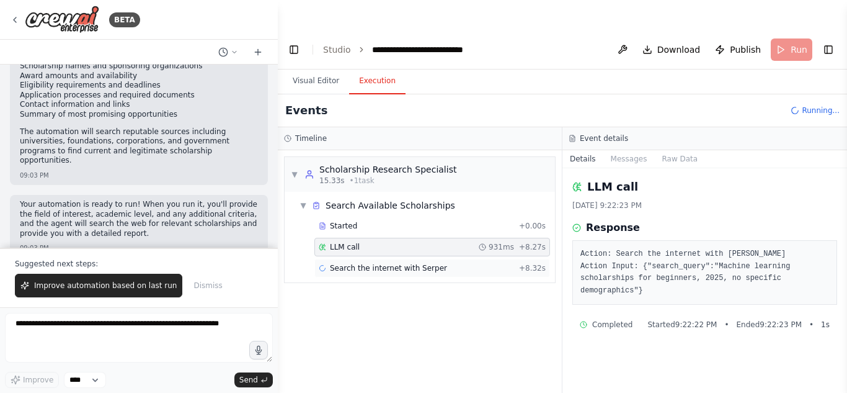
click at [415, 263] on span "Search the internet with Serper" at bounding box center [388, 268] width 117 height 10
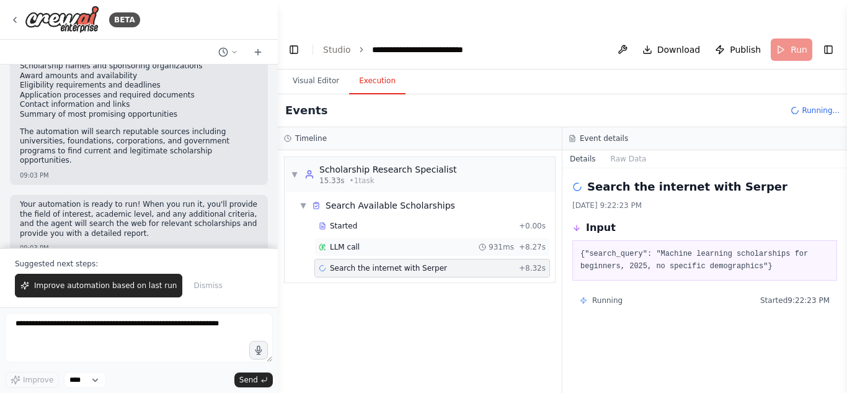
click at [386, 242] on div "LLM call 931ms + 8.27s" at bounding box center [432, 247] width 227 height 10
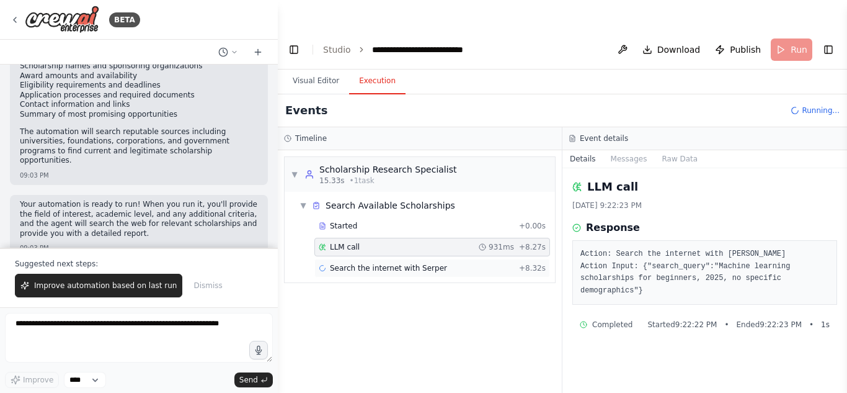
click at [395, 263] on span "Search the internet with Serper" at bounding box center [388, 268] width 117 height 10
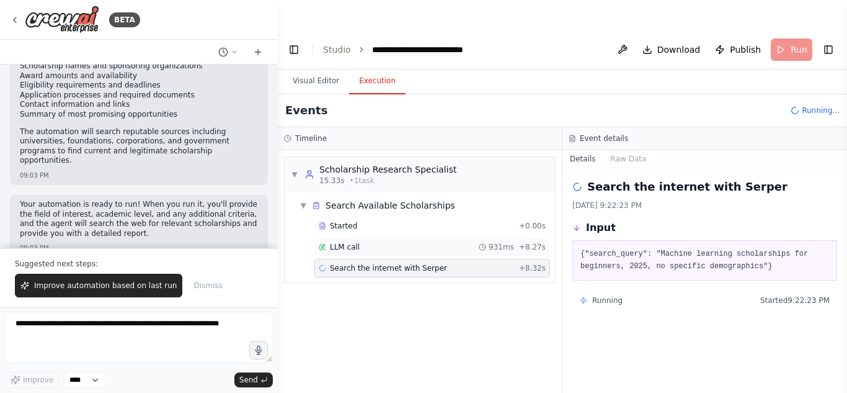
click at [388, 242] on div "LLM call 931ms + 8.27s" at bounding box center [432, 247] width 227 height 10
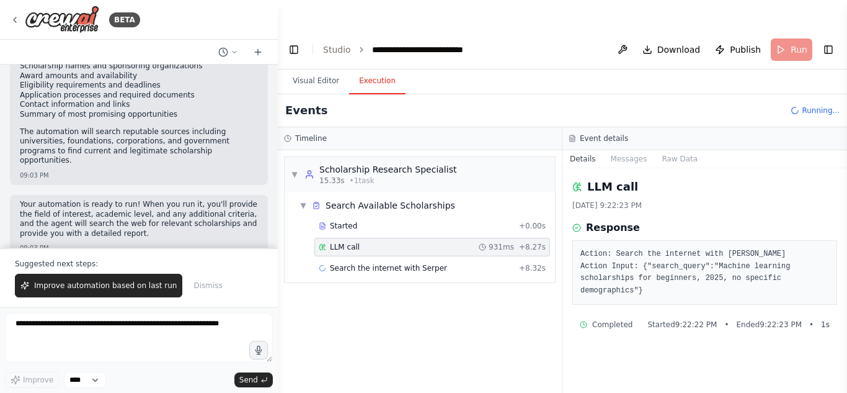
click at [404, 227] on div "Started + 0.00s LLM call 931ms + 8.27s Search the internet with Serper + 8.32s" at bounding box center [425, 247] width 260 height 63
click at [393, 259] on div "Search the internet with Serper + 8.32s" at bounding box center [432, 268] width 236 height 19
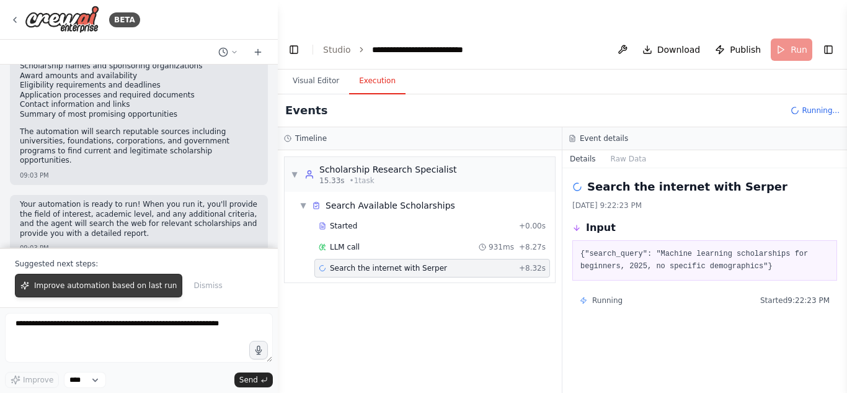
click at [122, 285] on span "Improve automation based on last run" at bounding box center [105, 285] width 143 height 10
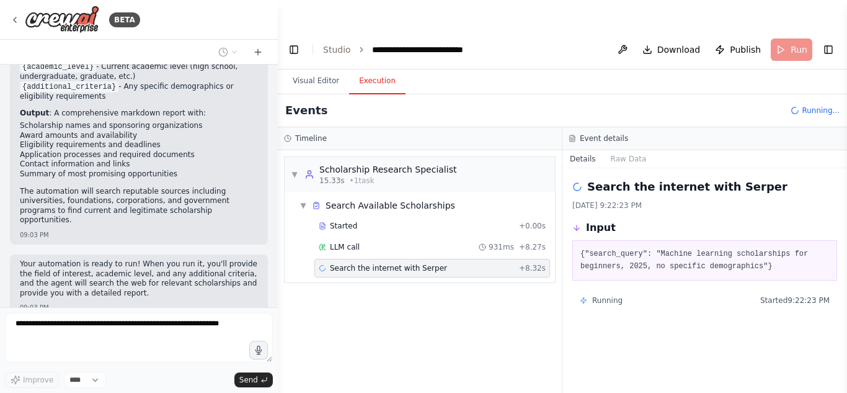
scroll to position [1237, 0]
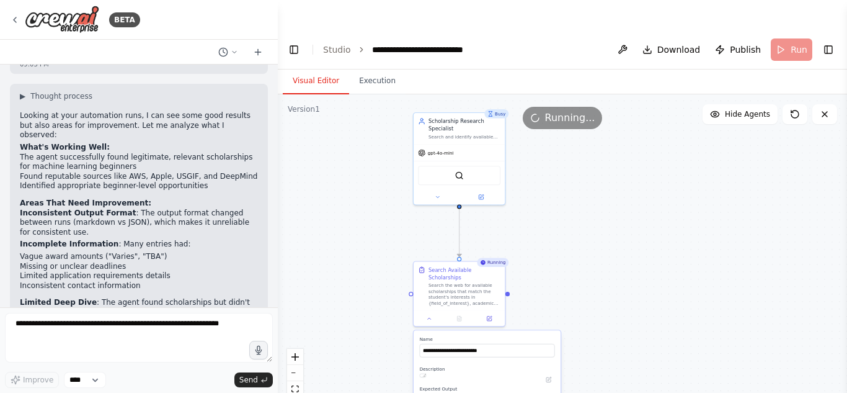
click at [328, 68] on button "Visual Editor" at bounding box center [316, 81] width 66 height 26
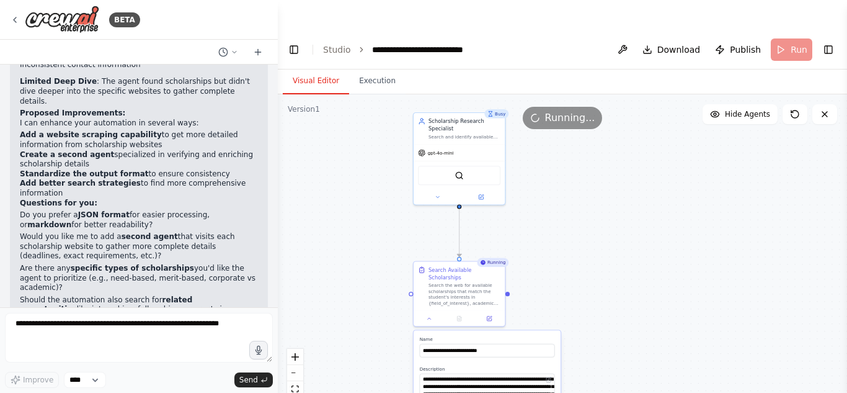
scroll to position [1678, 0]
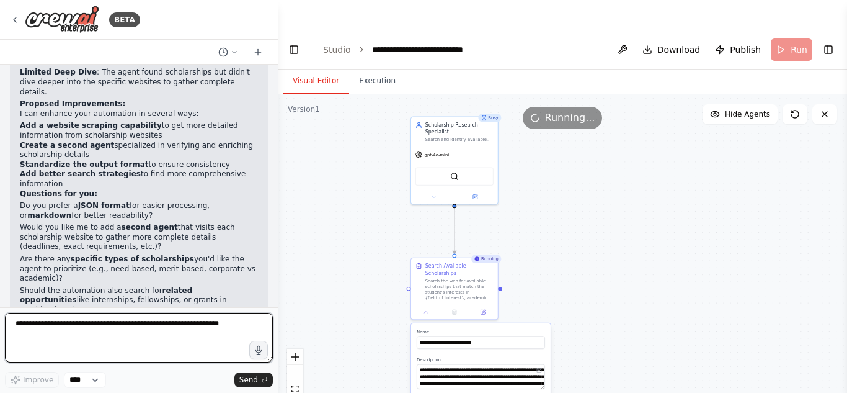
click at [141, 322] on textarea at bounding box center [139, 338] width 268 height 50
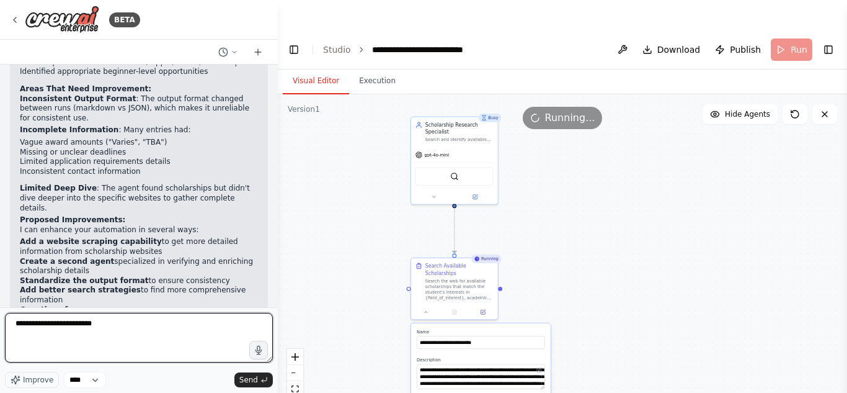
scroll to position [1563, 0]
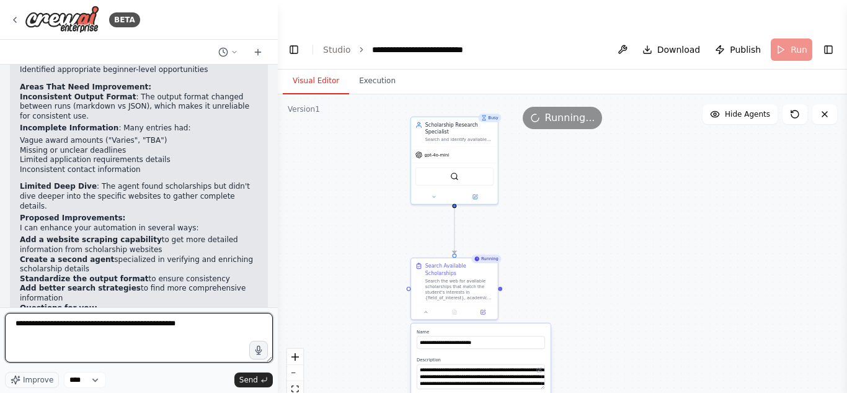
type textarea "**********"
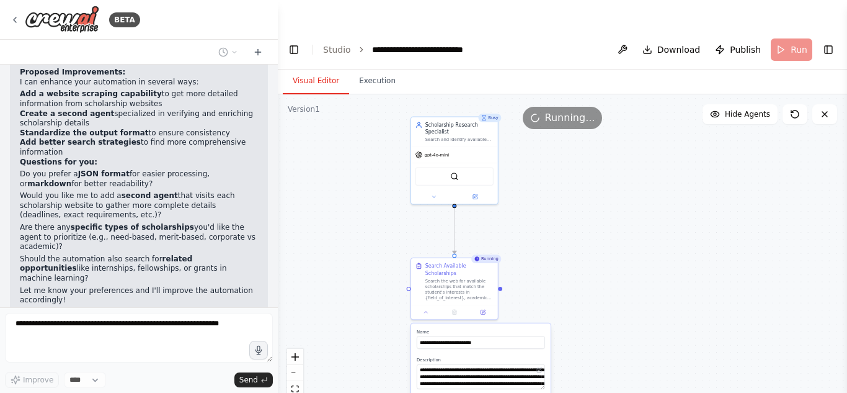
scroll to position [1754, 0]
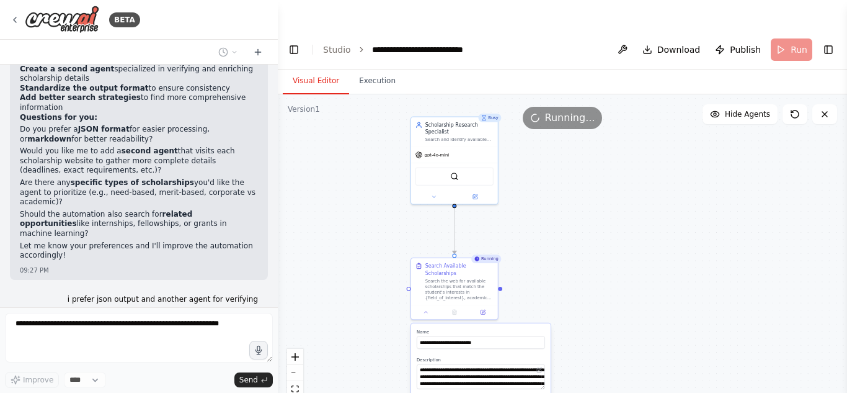
type textarea "**********"
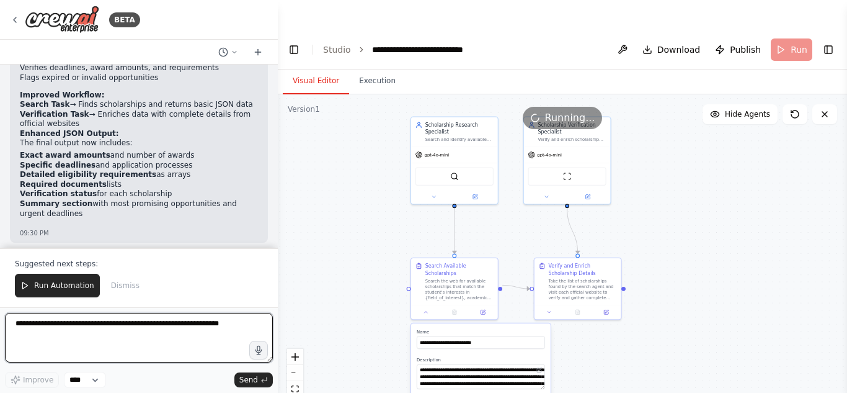
scroll to position [2515, 0]
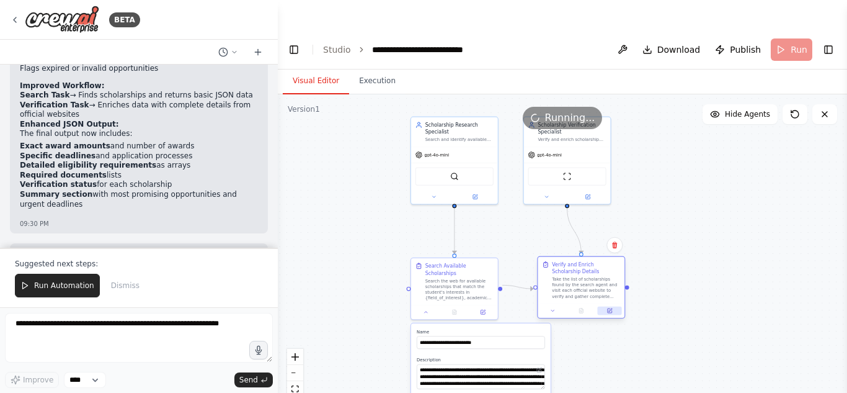
click at [606, 306] on button at bounding box center [610, 310] width 24 height 9
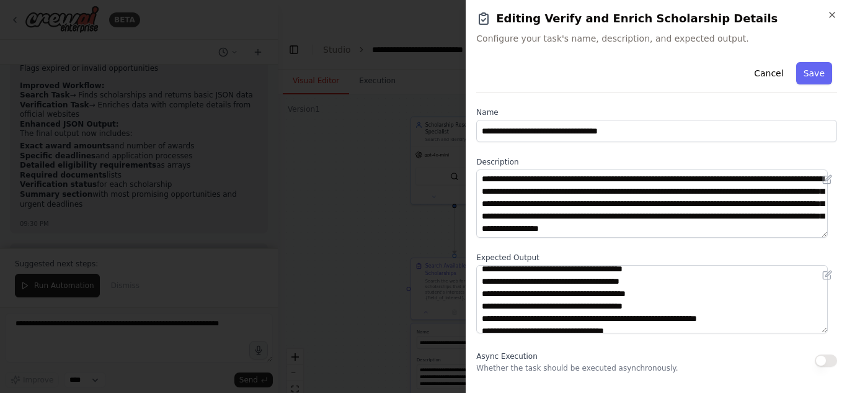
scroll to position [0, 0]
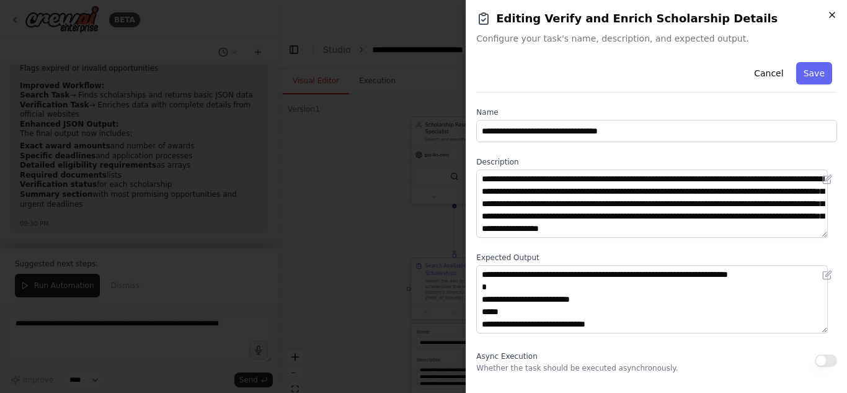
click at [832, 16] on icon "button" at bounding box center [832, 15] width 10 height 10
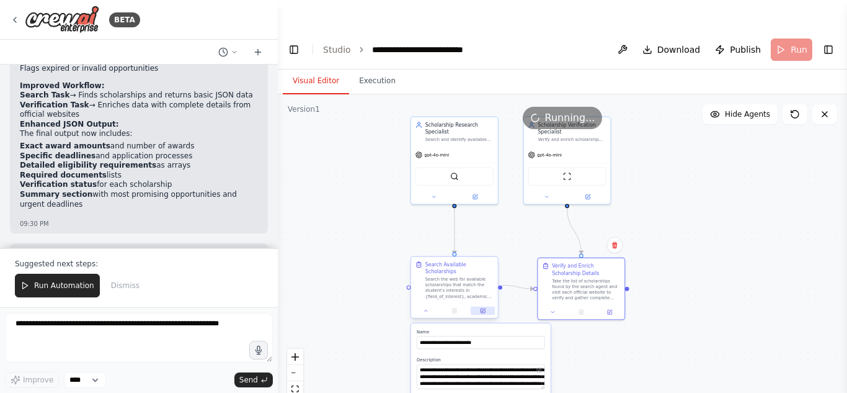
click at [488, 306] on button at bounding box center [483, 310] width 24 height 9
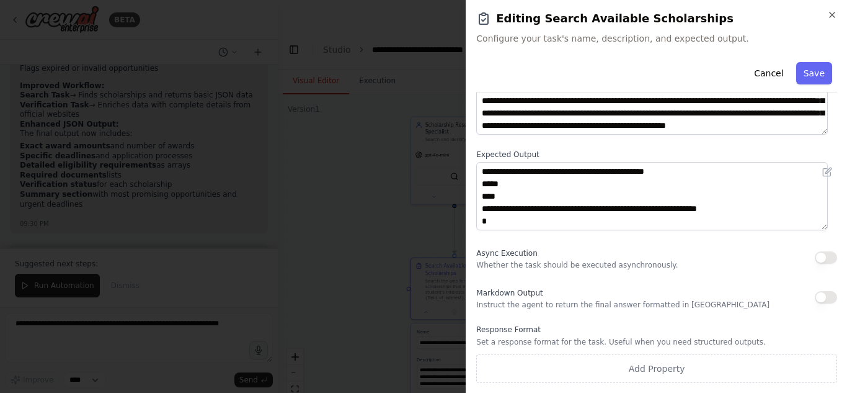
scroll to position [102, 0]
click at [830, 16] on icon "button" at bounding box center [832, 15] width 10 height 10
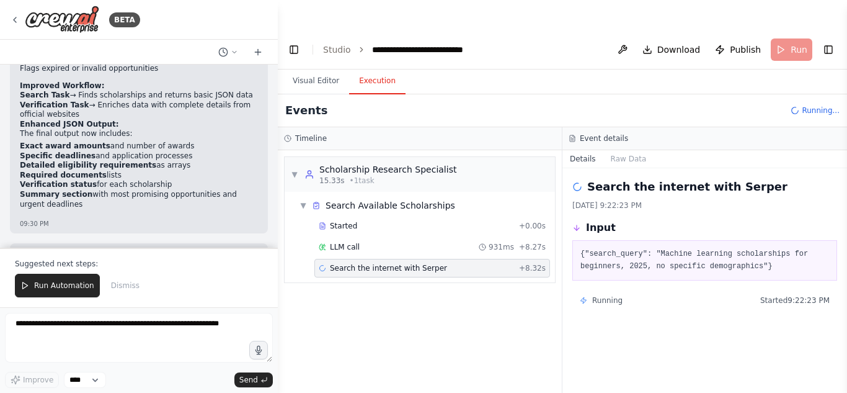
click at [368, 68] on button "Execution" at bounding box center [377, 81] width 56 height 26
click at [784, 30] on header "**********" at bounding box center [562, 50] width 569 height 40
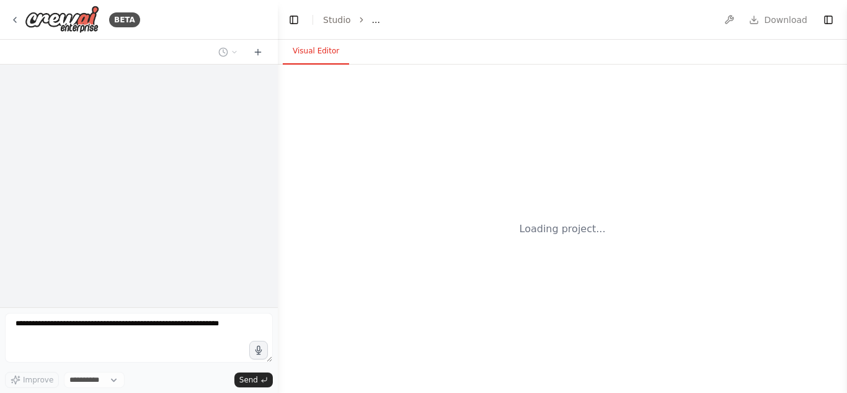
select select "****"
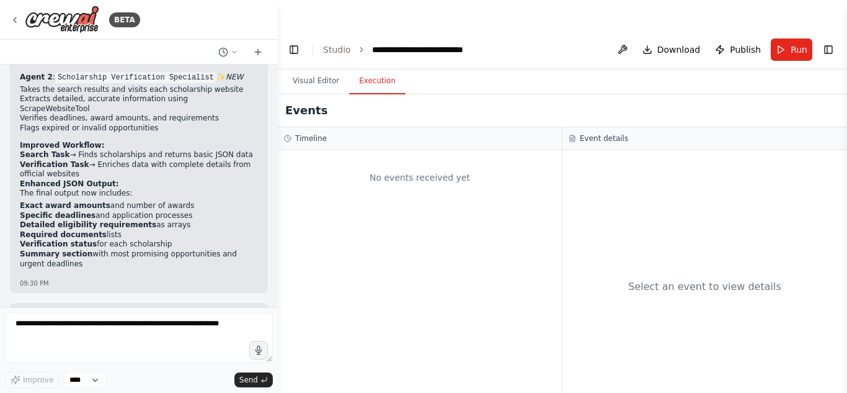
click at [371, 68] on button "Execution" at bounding box center [377, 81] width 56 height 26
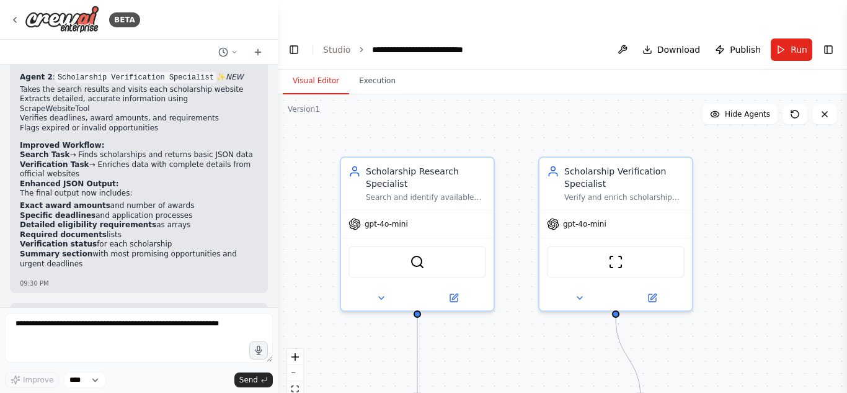
click at [314, 68] on button "Visual Editor" at bounding box center [316, 81] width 66 height 26
click at [662, 288] on button at bounding box center [652, 295] width 70 height 15
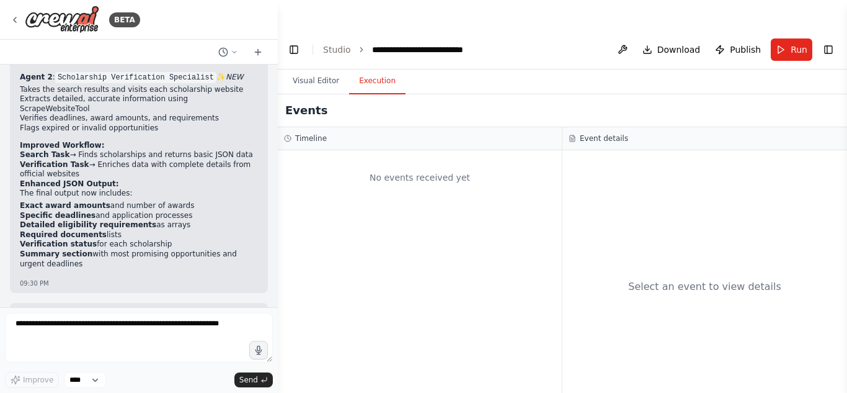
click at [366, 68] on button "Execution" at bounding box center [377, 81] width 56 height 26
click at [788, 38] on button "Run" at bounding box center [792, 49] width 42 height 22
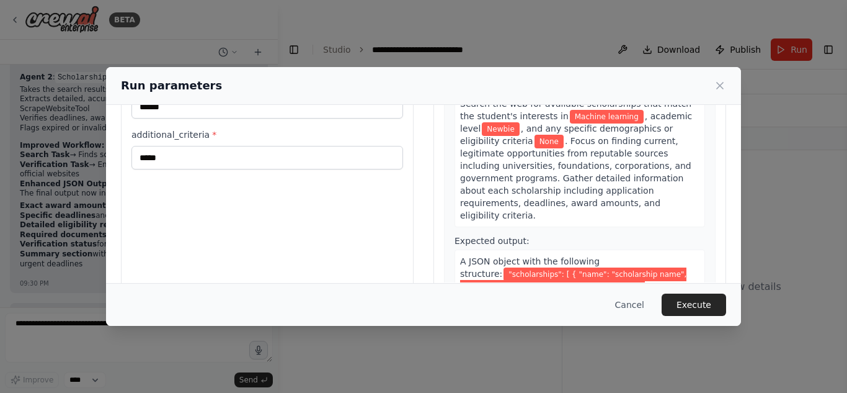
scroll to position [122, 0]
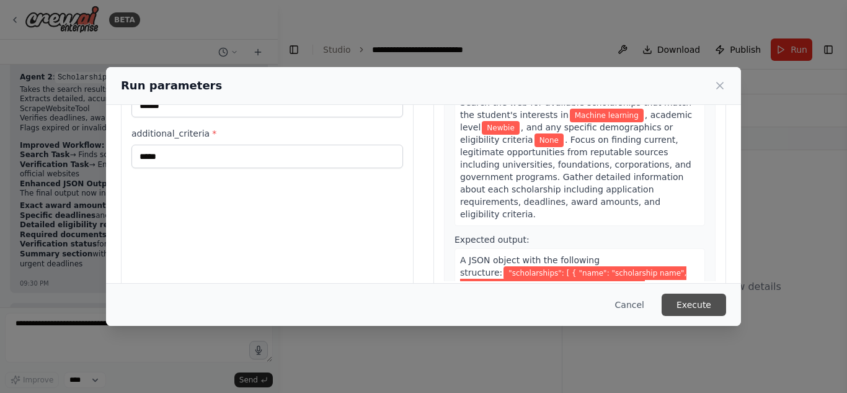
click at [700, 304] on button "Execute" at bounding box center [694, 304] width 64 height 22
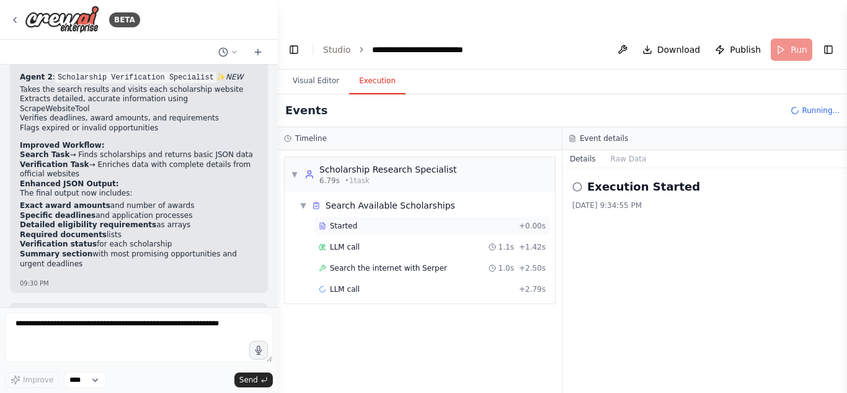
click at [491, 216] on div "Started + 0.00s" at bounding box center [432, 225] width 236 height 19
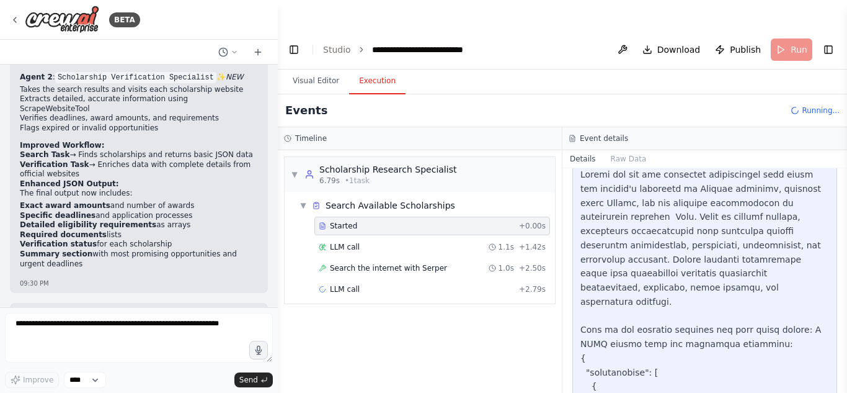
scroll to position [429, 0]
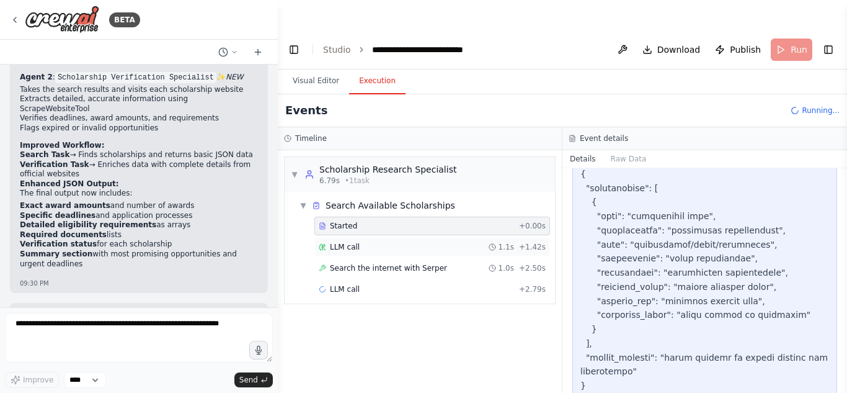
click at [401, 242] on div "LLM call 1.1s + 1.42s" at bounding box center [432, 247] width 227 height 10
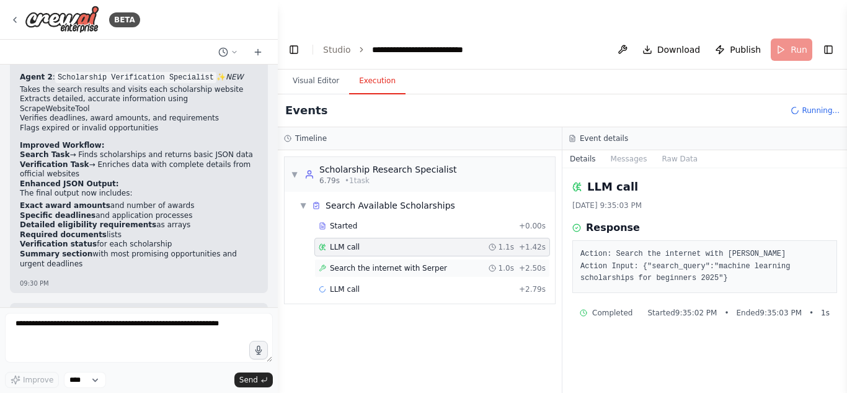
click at [467, 263] on div "Search the internet with Serper 1.0s + 2.50s" at bounding box center [432, 268] width 227 height 10
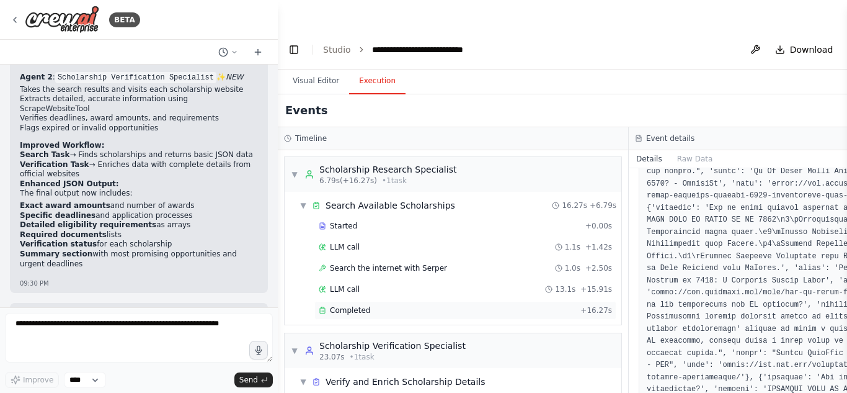
scroll to position [1057, 0]
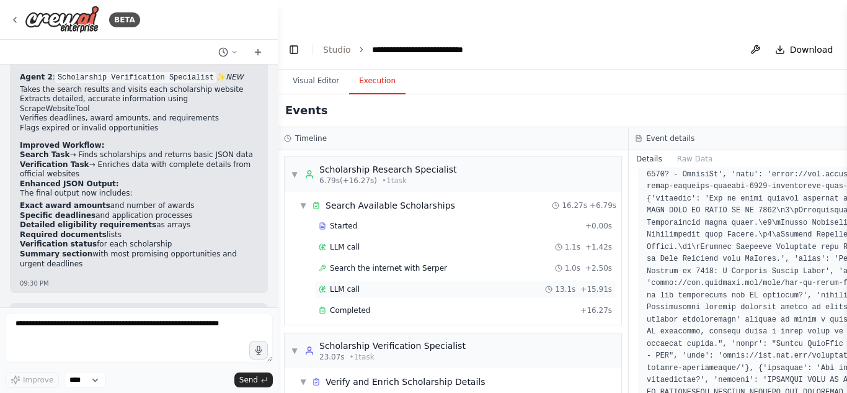
click at [368, 280] on div "LLM call 13.1s + 15.91s" at bounding box center [465, 289] width 302 height 19
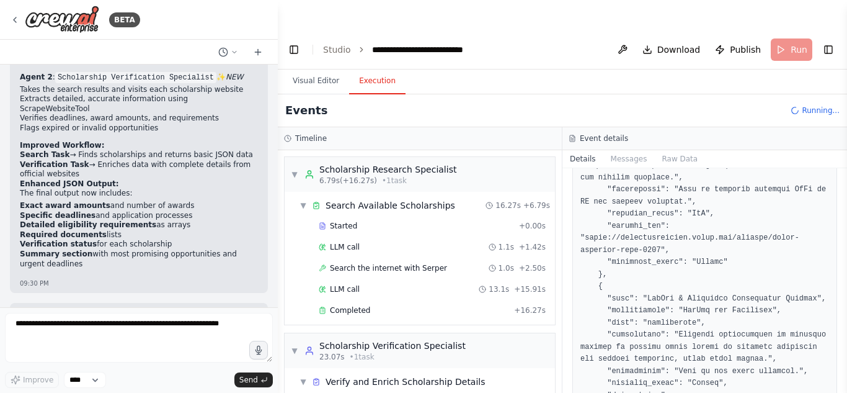
scroll to position [897, 0]
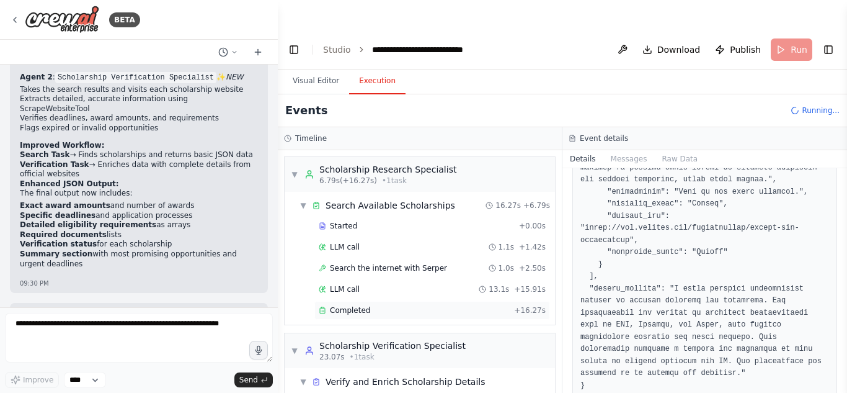
click at [350, 301] on div "Completed + 16.27s" at bounding box center [432, 310] width 236 height 19
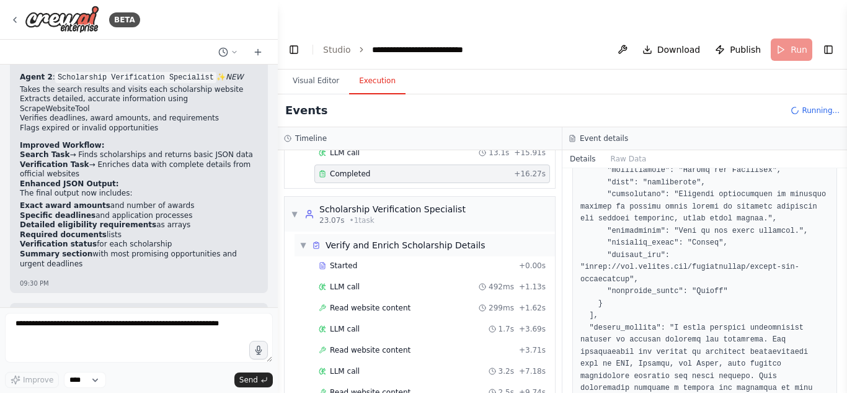
scroll to position [137, 0]
click at [397, 260] on div "Started" at bounding box center [416, 265] width 195 height 10
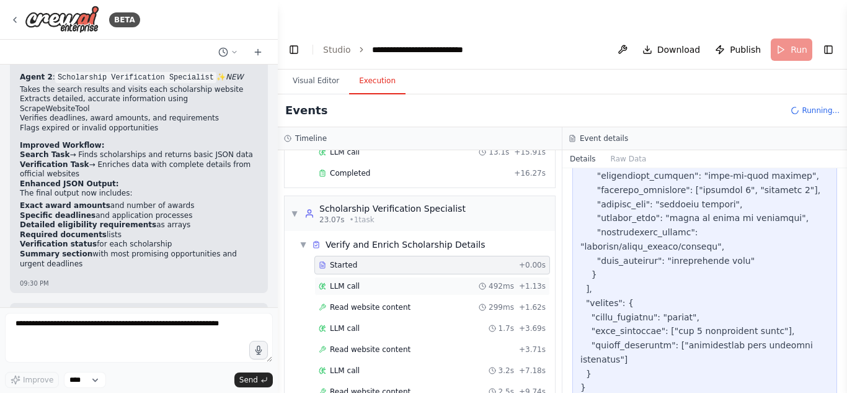
click at [414, 277] on div "LLM call 492ms + 1.13s" at bounding box center [432, 286] width 236 height 19
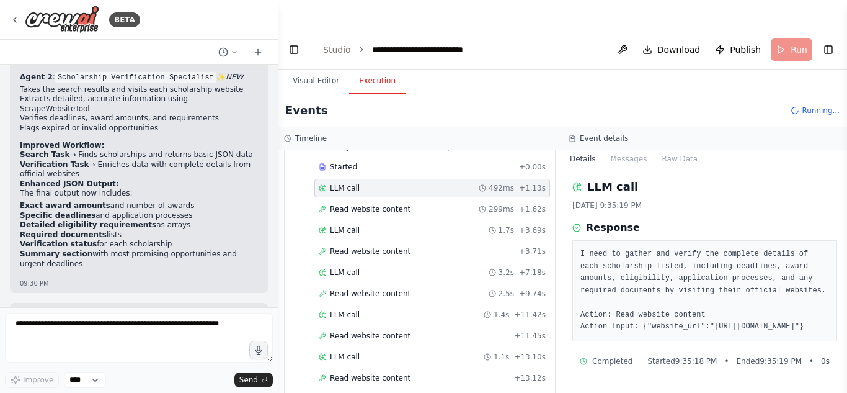
scroll to position [240, 0]
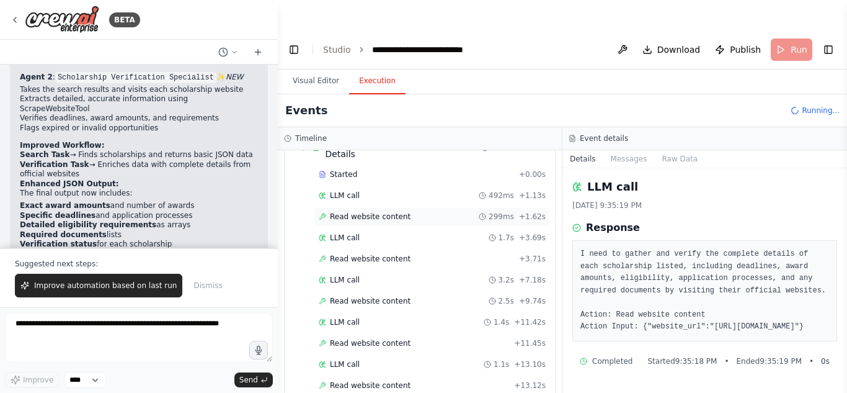
click at [411, 207] on div "Read website content 299ms + 1.62s" at bounding box center [432, 216] width 236 height 19
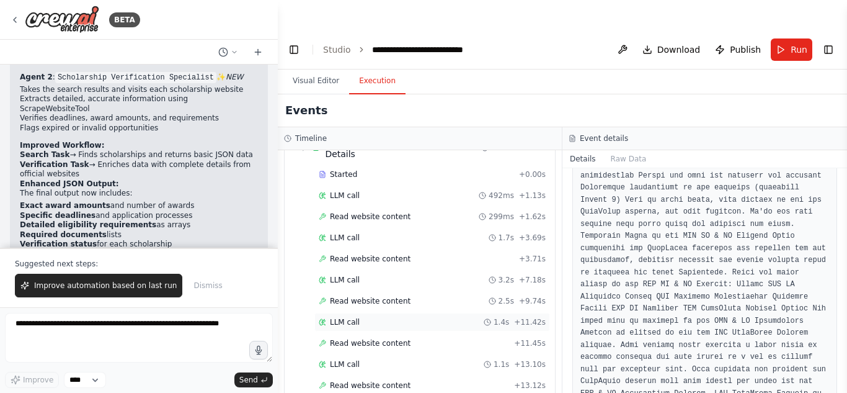
scroll to position [261, 0]
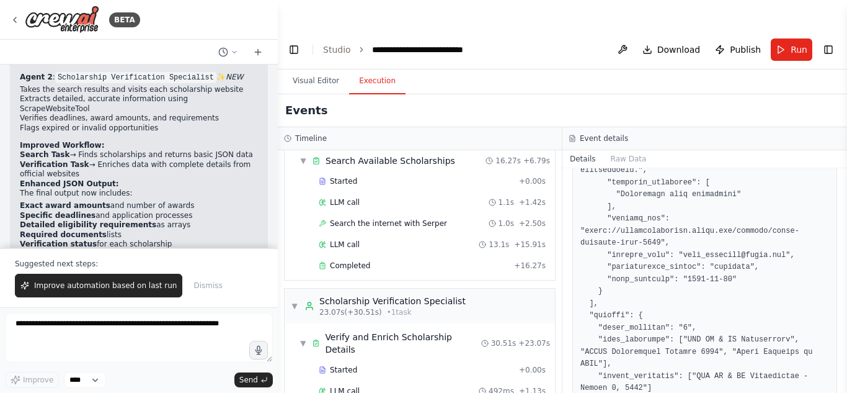
scroll to position [0, 0]
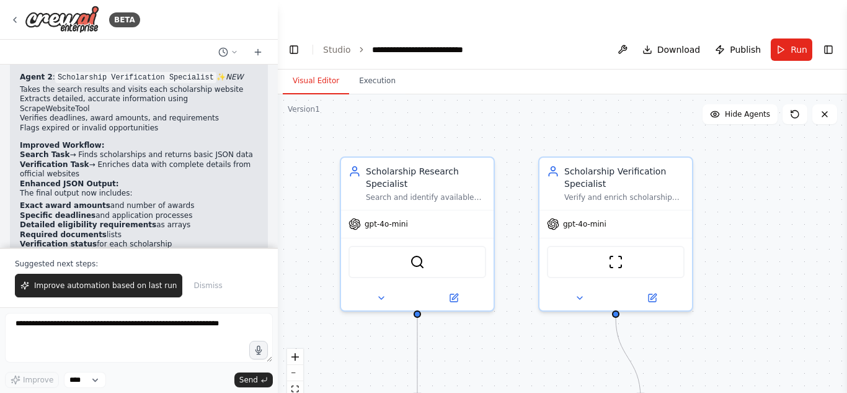
click at [318, 68] on button "Visual Editor" at bounding box center [316, 81] width 66 height 26
click at [559, 313] on div ".deletable-edge-delete-btn { width: 20px; height: 20px; border: 0px solid #ffff…" at bounding box center [562, 258] width 569 height 328
drag, startPoint x: 559, startPoint y: 313, endPoint x: 539, endPoint y: 234, distance: 80.6
drag, startPoint x: 539, startPoint y: 234, endPoint x: 497, endPoint y: 277, distance: 59.2
click at [497, 277] on div ".deletable-edge-delete-btn { width: 20px; height: 20px; border: 0px solid #ffff…" at bounding box center [562, 258] width 569 height 328
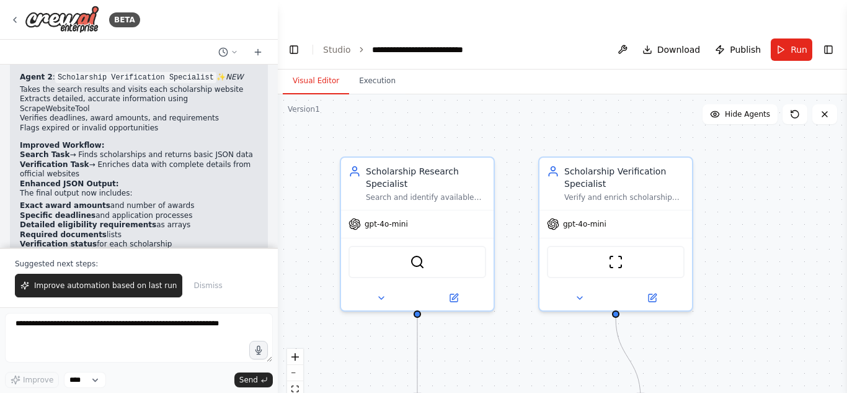
drag, startPoint x: 515, startPoint y: 312, endPoint x: 655, endPoint y: 105, distance: 250.1
drag, startPoint x: 655, startPoint y: 105, endPoint x: 690, endPoint y: 122, distance: 38.0
click at [690, 122] on div ".deletable-edge-delete-btn { width: 20px; height: 20px; border: 0px solid #ffff…" at bounding box center [562, 258] width 569 height 328
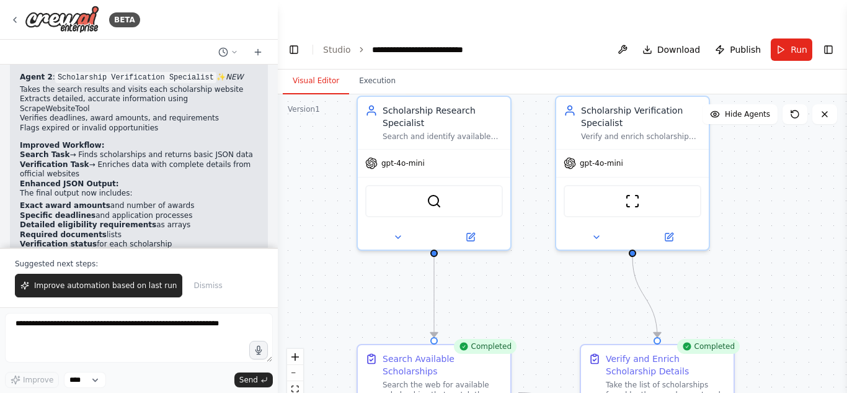
drag, startPoint x: 751, startPoint y: 175, endPoint x: 768, endPoint y: 114, distance: 63.0
click at [768, 114] on div ".deletable-edge-delete-btn { width: 20px; height: 20px; border: 0px solid #ffff…" at bounding box center [562, 258] width 569 height 328
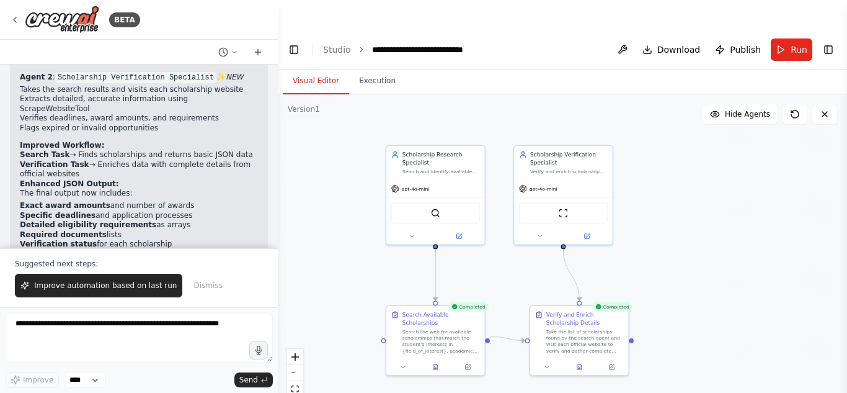
drag, startPoint x: 780, startPoint y: 187, endPoint x: 663, endPoint y: 219, distance: 121.6
click at [663, 219] on div ".deletable-edge-delete-btn { width: 20px; height: 20px; border: 0px solid #ffff…" at bounding box center [562, 258] width 569 height 328
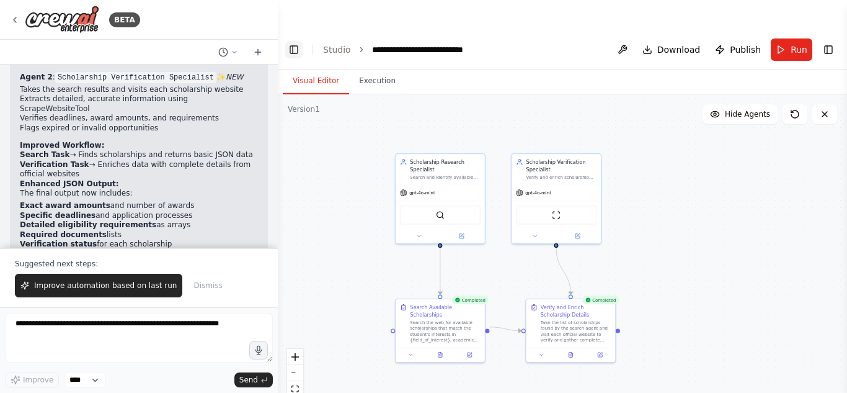
click at [292, 41] on button "Toggle Left Sidebar" at bounding box center [293, 49] width 17 height 17
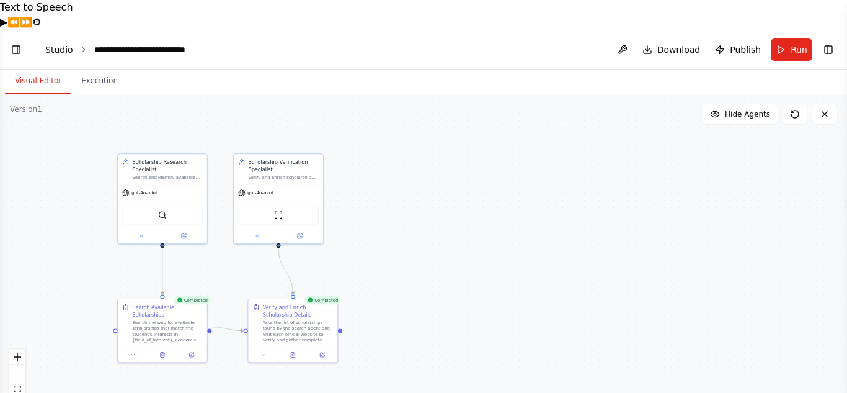
click at [57, 45] on link "Studio" at bounding box center [59, 50] width 28 height 10
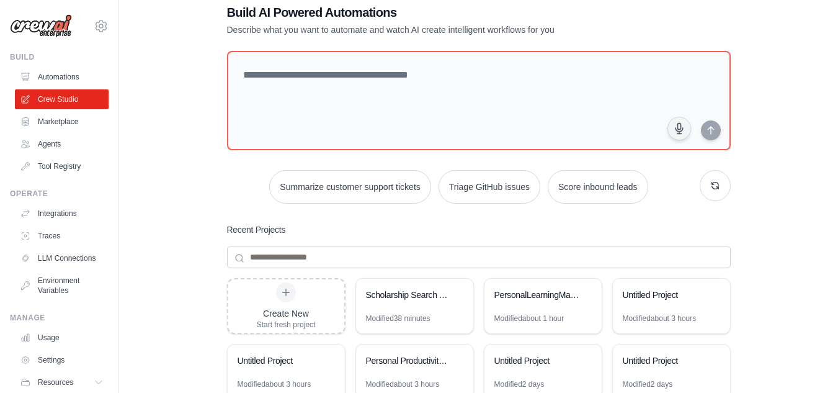
scroll to position [58, 0]
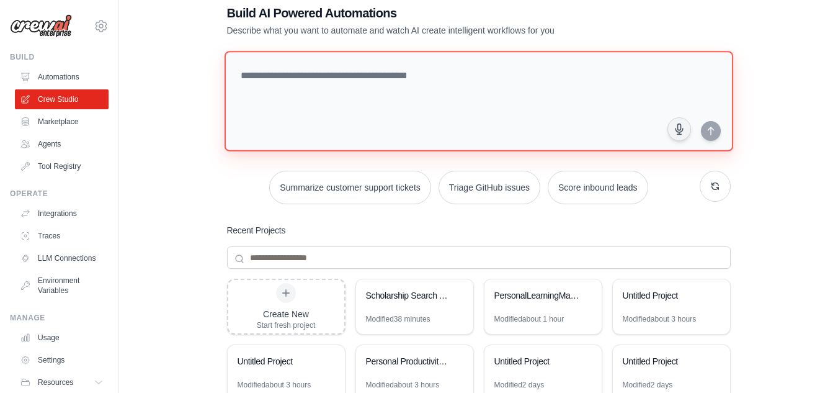
click at [368, 73] on textarea at bounding box center [478, 101] width 509 height 100
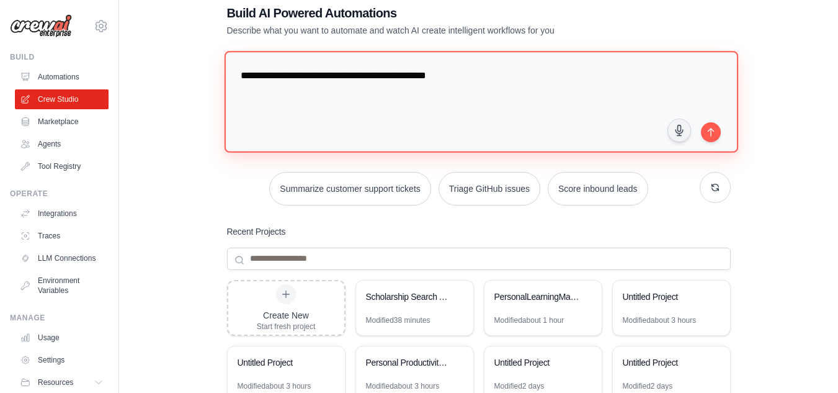
type textarea "**********"
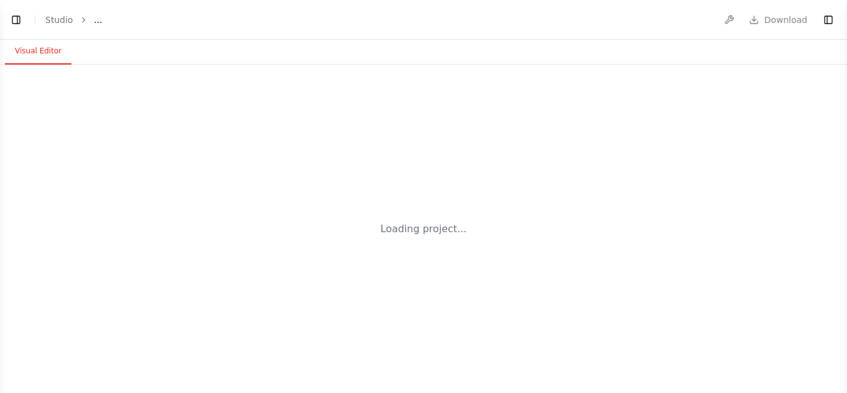
select select "****"
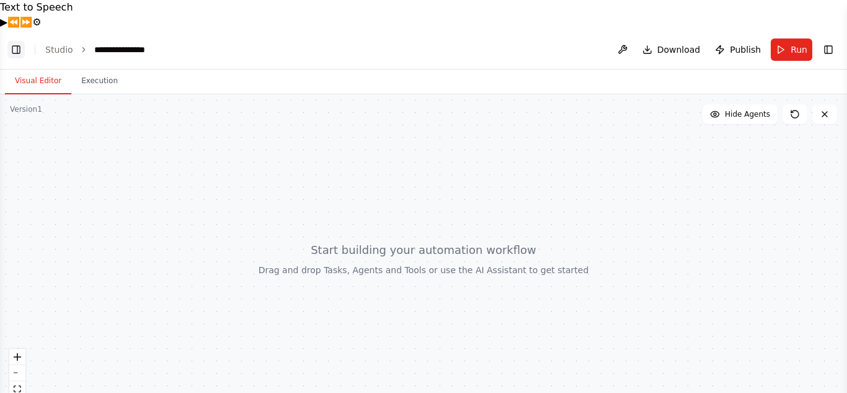
scroll to position [193, 0]
click at [23, 41] on button "Toggle Left Sidebar" at bounding box center [15, 49] width 17 height 17
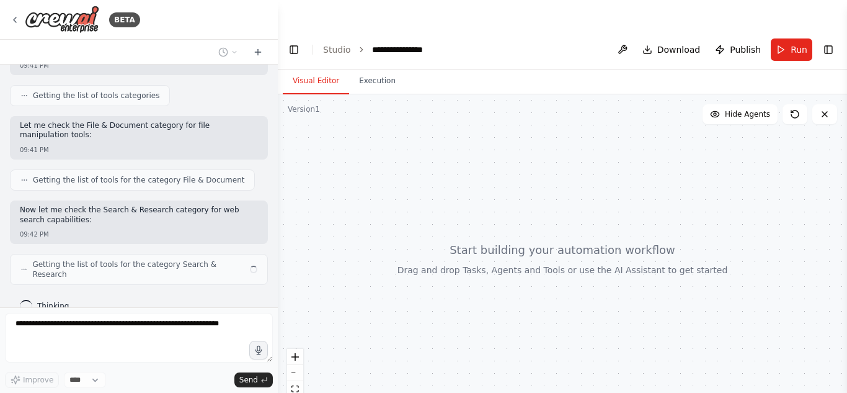
scroll to position [362, 0]
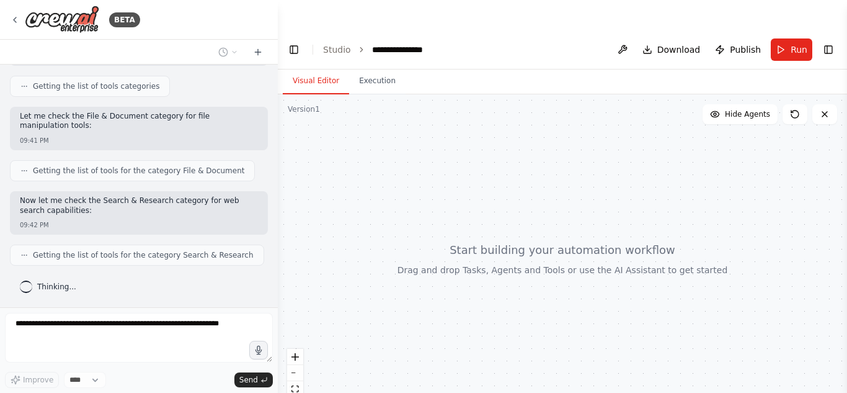
click at [90, 83] on span "Getting the list of tools categories" at bounding box center [96, 86] width 127 height 10
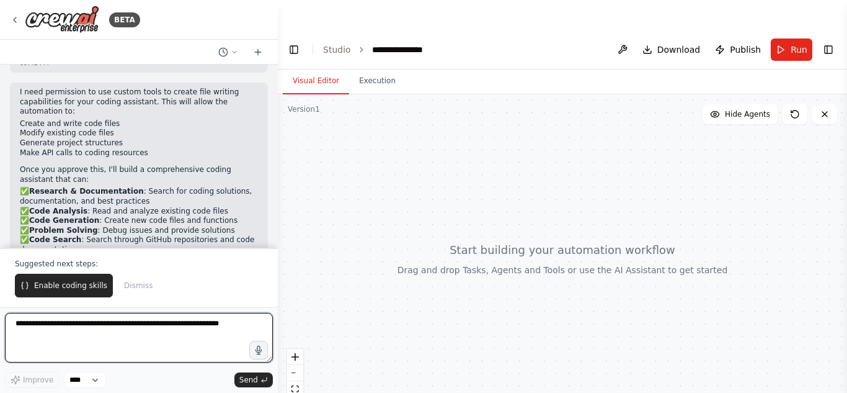
scroll to position [695, 0]
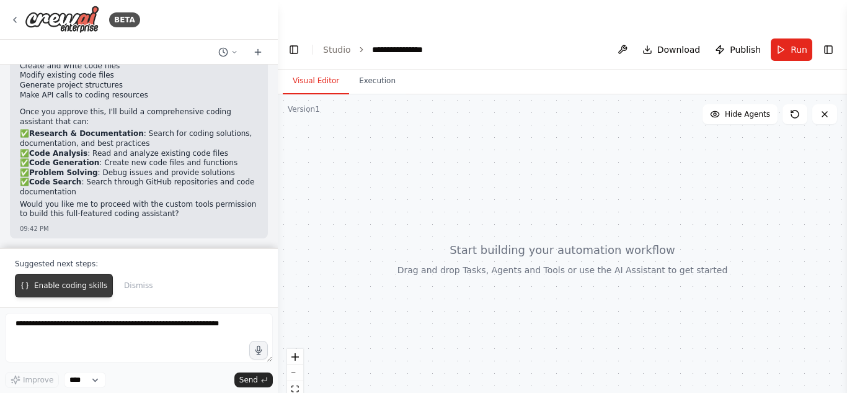
click at [76, 285] on span "Enable coding skills" at bounding box center [70, 285] width 73 height 10
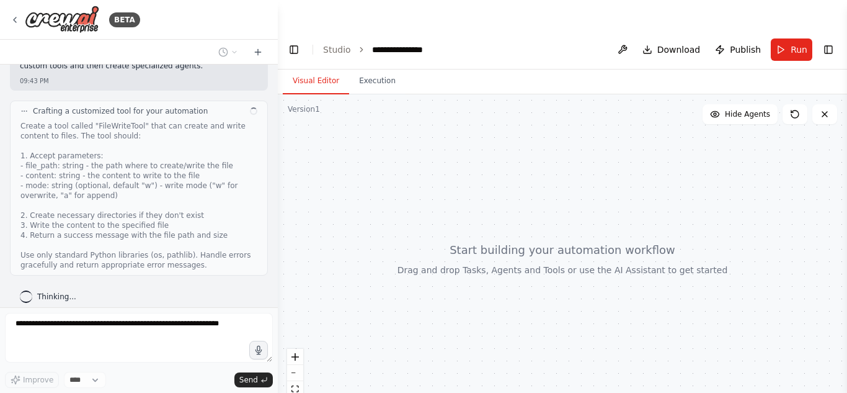
scroll to position [938, 0]
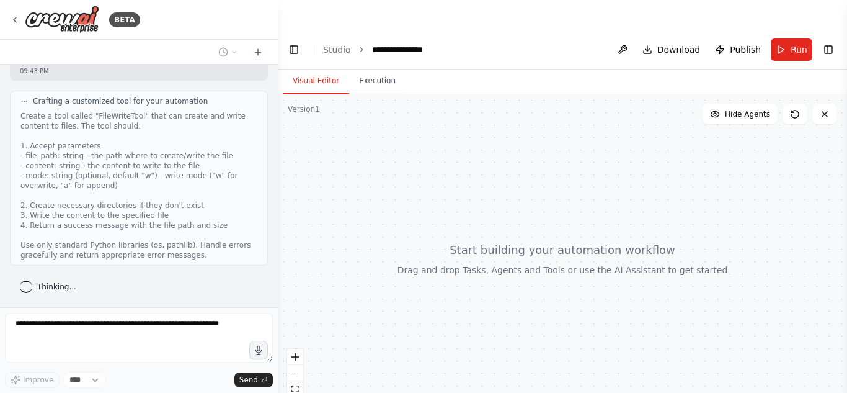
click at [344, 161] on div at bounding box center [562, 258] width 569 height 328
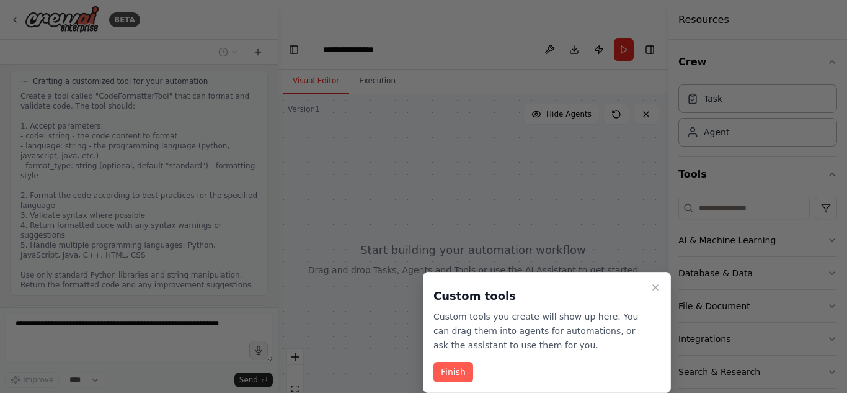
scroll to position [1661, 0]
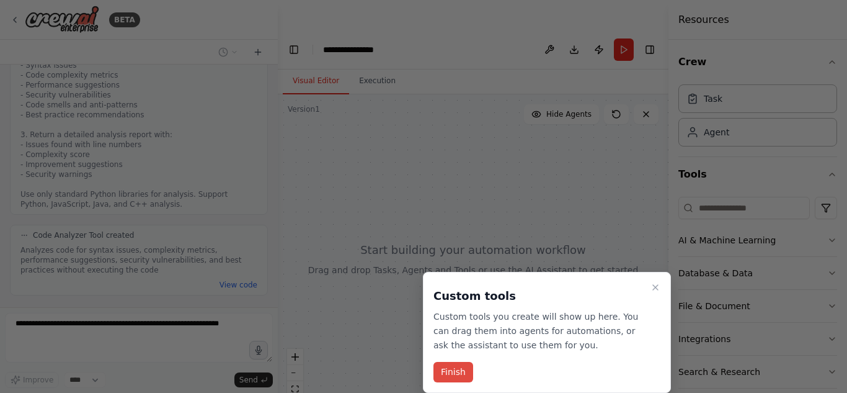
click at [448, 377] on button "Finish" at bounding box center [453, 372] width 40 height 20
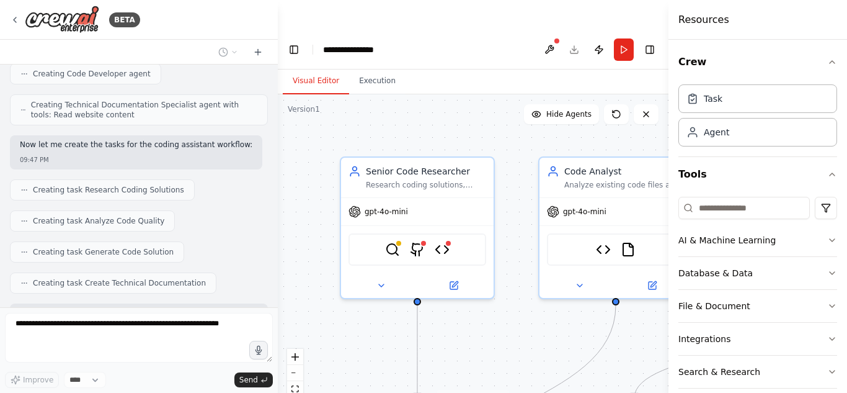
scroll to position [2239, 0]
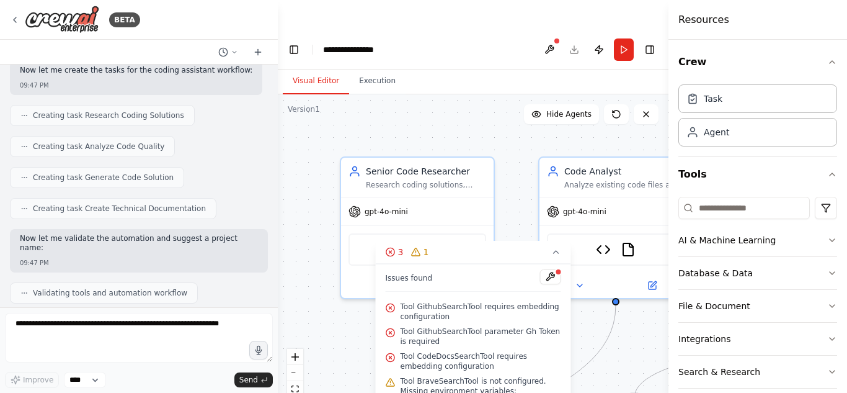
scroll to position [2260, 0]
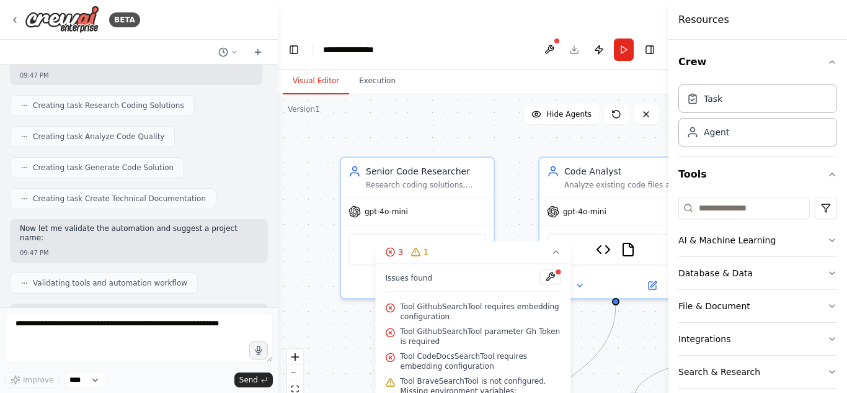
click at [585, 298] on div ".deletable-edge-delete-btn { width: 20px; height: 20px; border: 0px solid #ffff…" at bounding box center [473, 258] width 391 height 328
click at [558, 251] on icon at bounding box center [556, 252] width 5 height 2
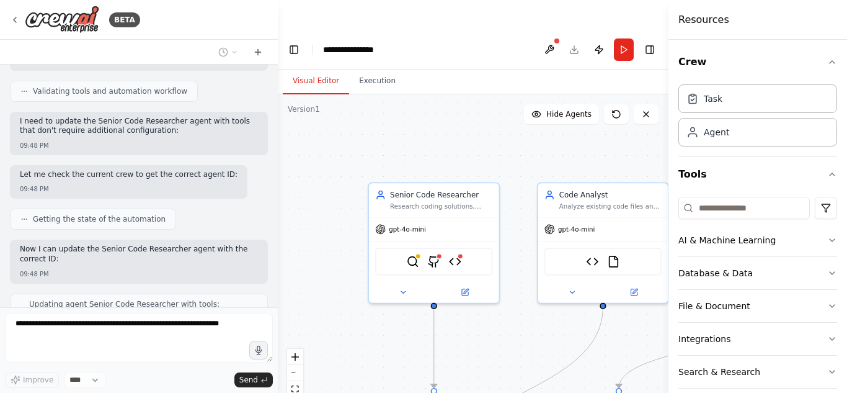
scroll to position [2461, 0]
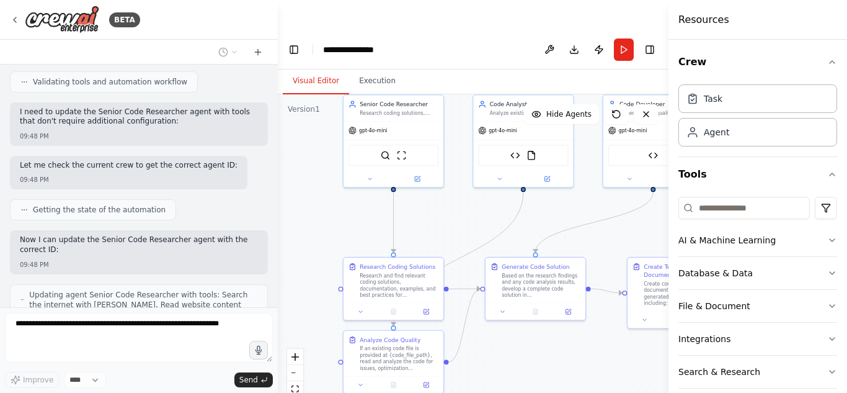
drag, startPoint x: 530, startPoint y: 301, endPoint x: 464, endPoint y: 177, distance: 140.1
click at [464, 177] on div ".deletable-edge-delete-btn { width: 20px; height: 20px; border: 0px solid #ffff…" at bounding box center [473, 258] width 391 height 328
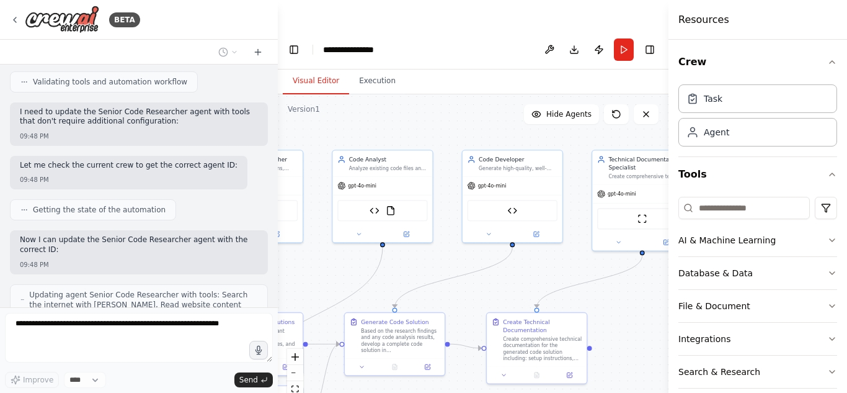
scroll to position [2536, 0]
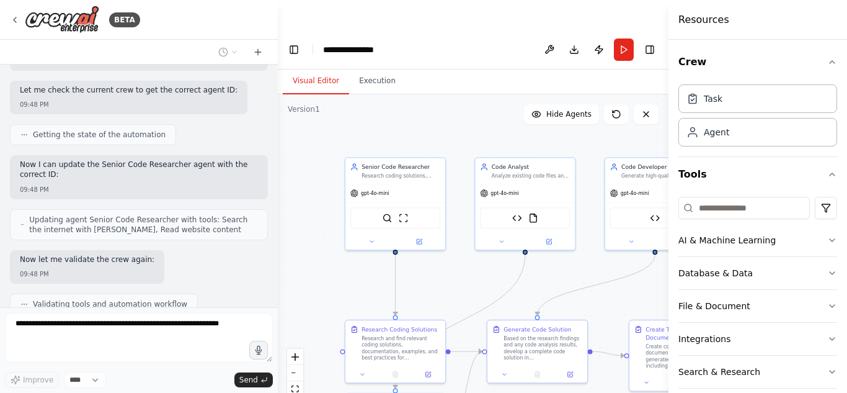
drag, startPoint x: 464, startPoint y: 177, endPoint x: 474, endPoint y: 230, distance: 54.1
click at [474, 230] on div ".deletable-edge-delete-btn { width: 20px; height: 20px; border: 0px solid #ffff…" at bounding box center [473, 258] width 391 height 328
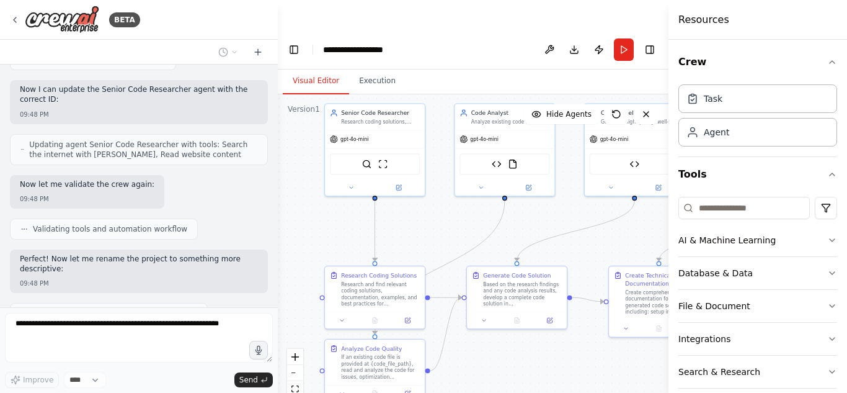
scroll to position [2621, 0]
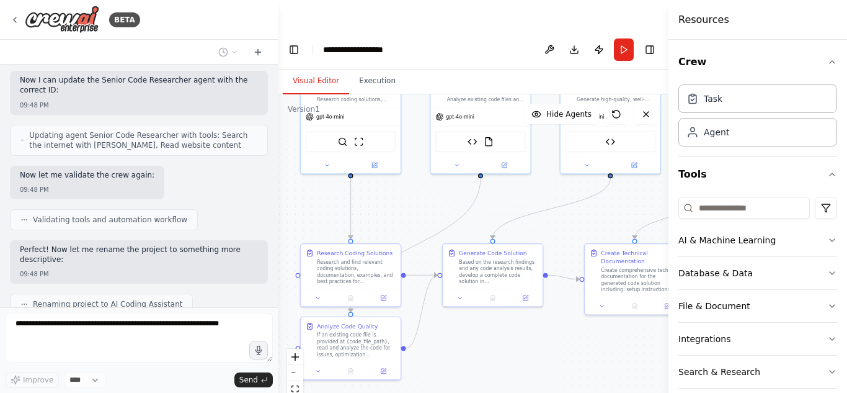
drag, startPoint x: 474, startPoint y: 230, endPoint x: 424, endPoint y: 166, distance: 81.3
click at [424, 166] on div ".deletable-edge-delete-btn { width: 20px; height: 20px; border: 0px solid #ffff…" at bounding box center [473, 258] width 391 height 328
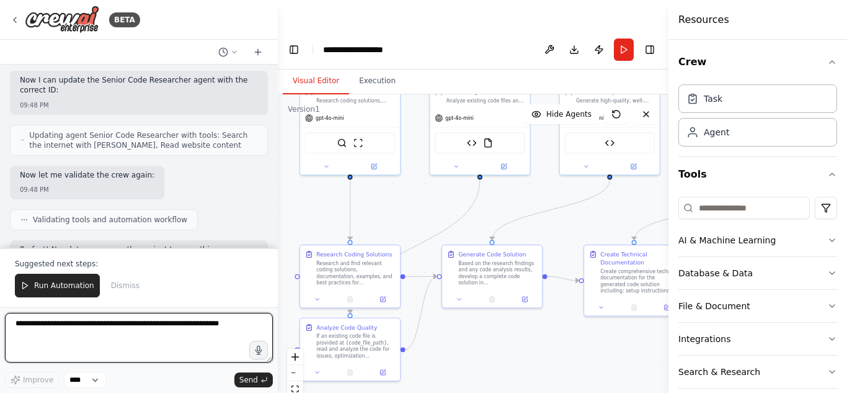
scroll to position [2692, 0]
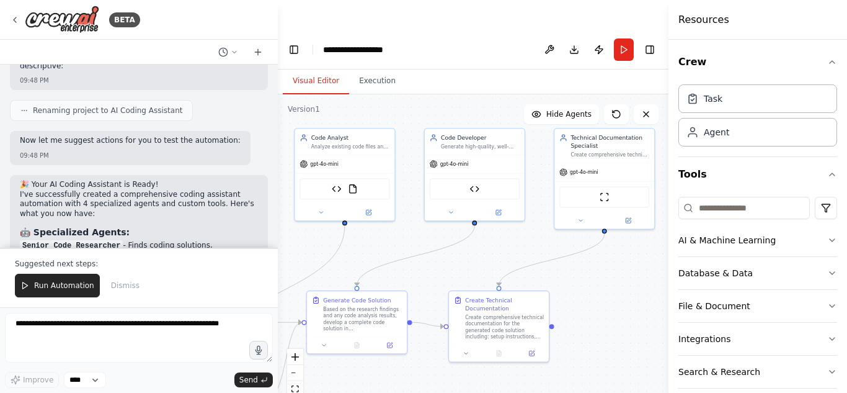
drag, startPoint x: 558, startPoint y: 163, endPoint x: 423, endPoint y: 209, distance: 142.8
click at [423, 209] on div ".deletable-edge-delete-btn { width: 20px; height: 20px; border: 0px solid #ffff…" at bounding box center [473, 258] width 391 height 328
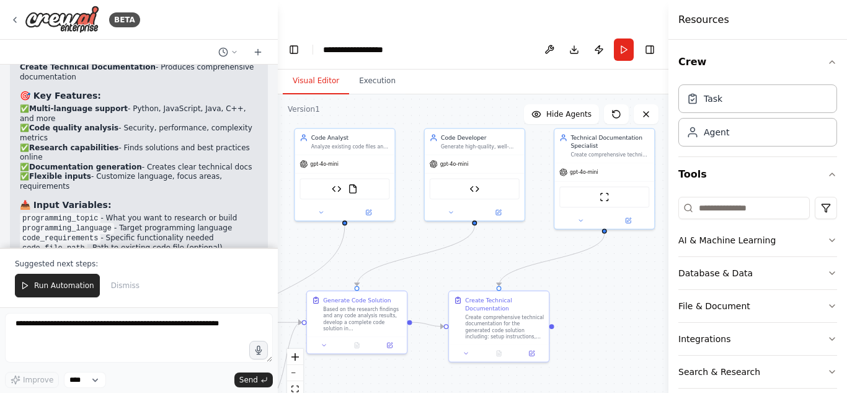
scroll to position [3225, 0]
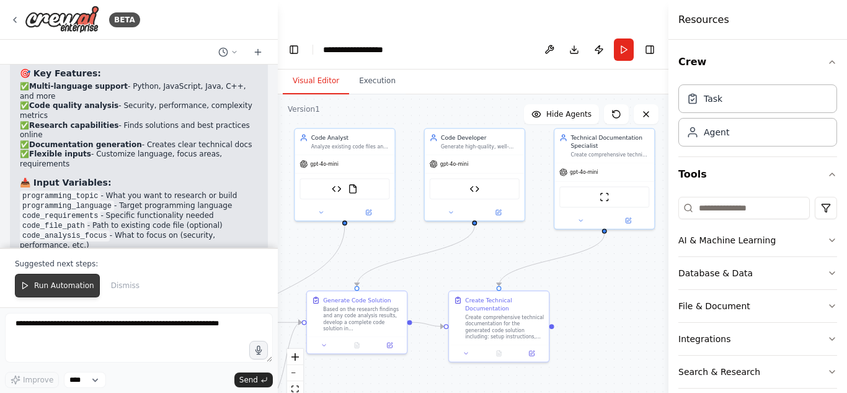
click at [50, 278] on button "Run Automation" at bounding box center [57, 285] width 85 height 24
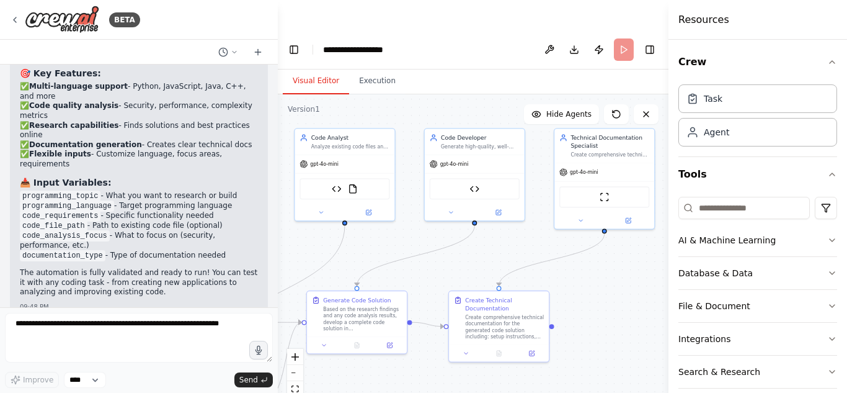
scroll to position [3166, 0]
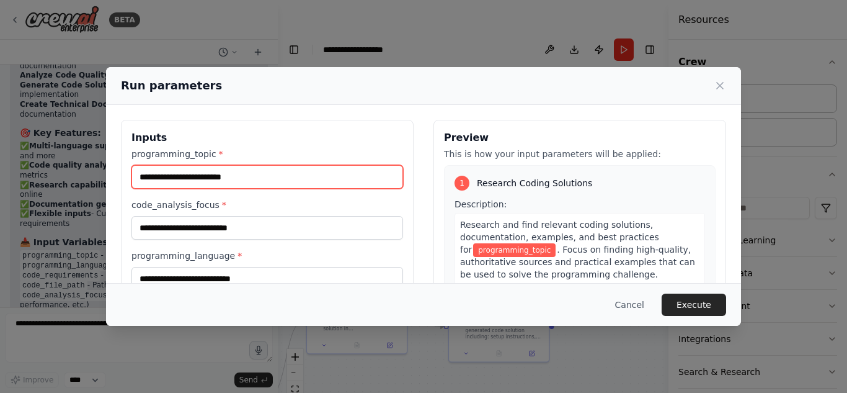
click at [211, 176] on input "programming_topic *" at bounding box center [267, 177] width 272 height 24
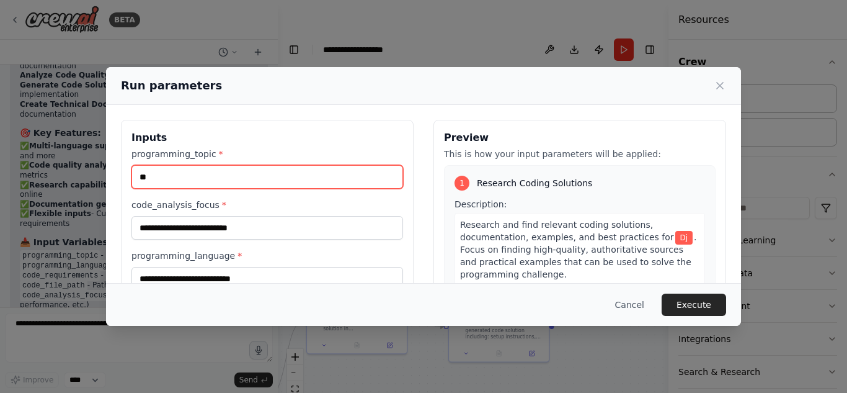
type input "*"
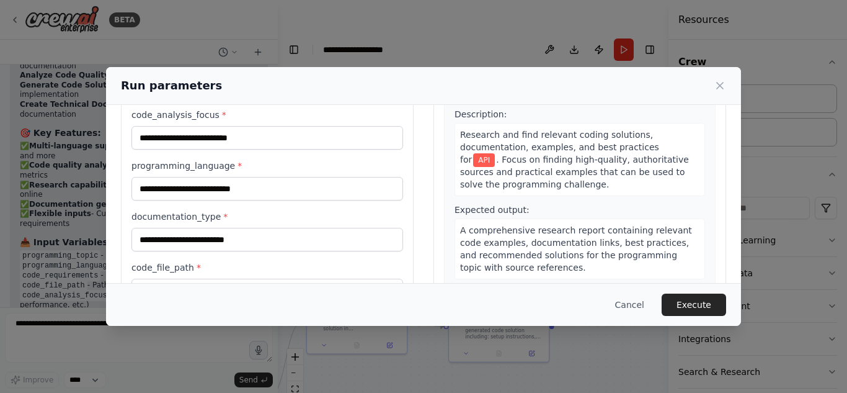
scroll to position [91, 0]
type input "***"
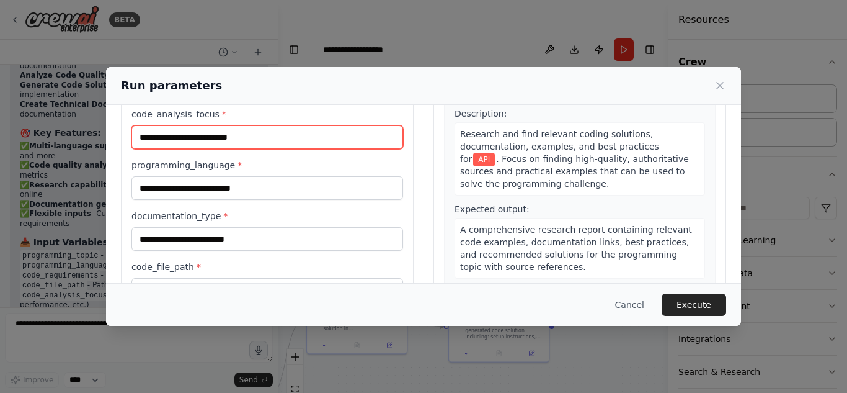
click at [260, 142] on input "code_analysis_focus *" at bounding box center [267, 137] width 272 height 24
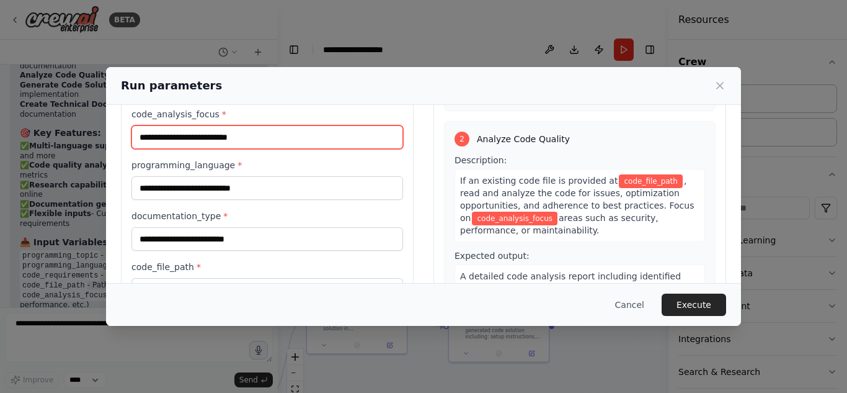
scroll to position [179, 0]
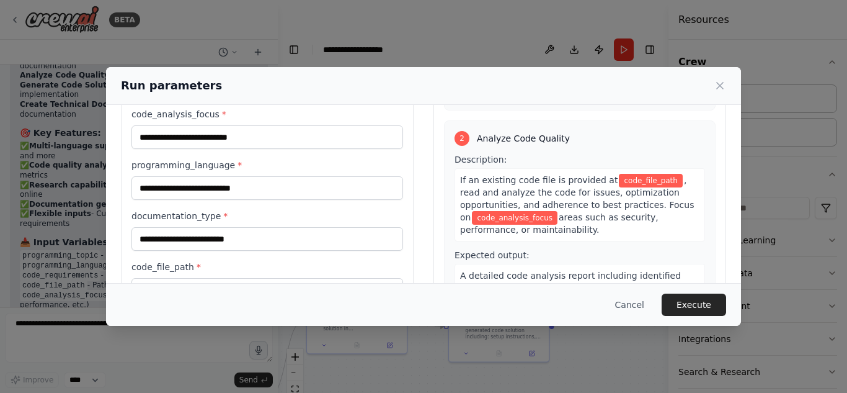
click at [344, 172] on div "programming_language *" at bounding box center [267, 179] width 272 height 41
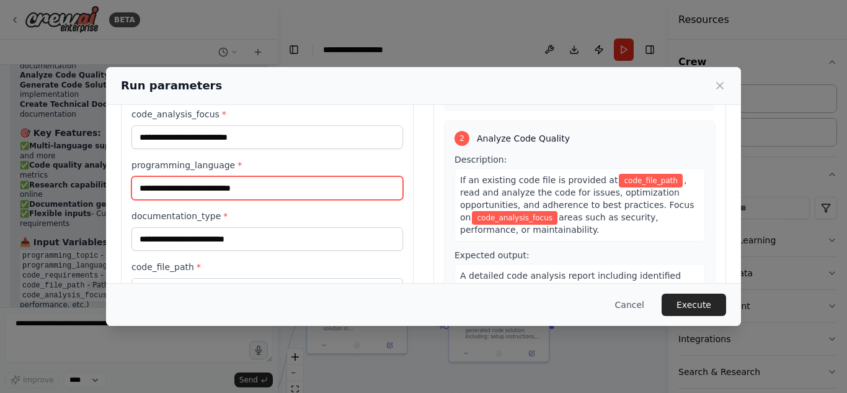
click at [345, 185] on input "programming_language *" at bounding box center [267, 188] width 272 height 24
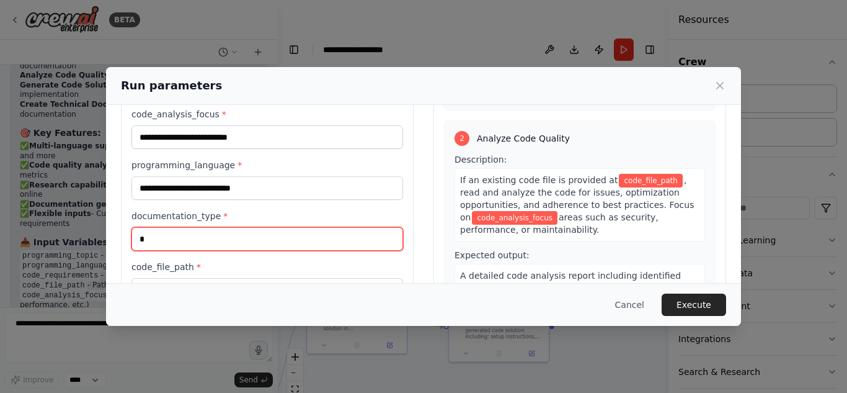
type input "*"
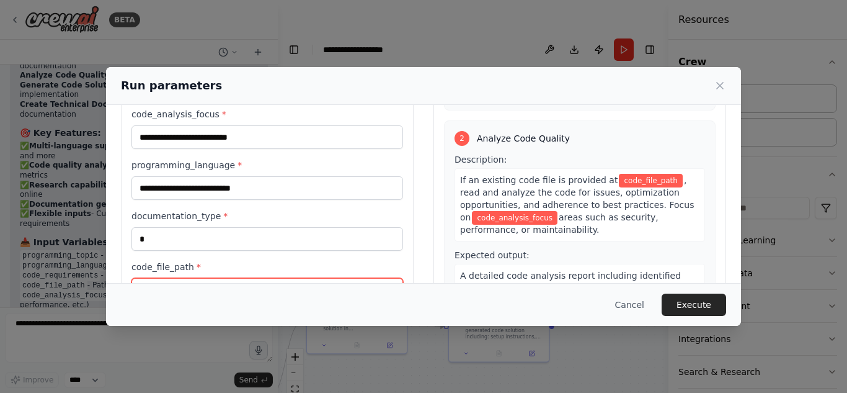
scroll to position [109, 0]
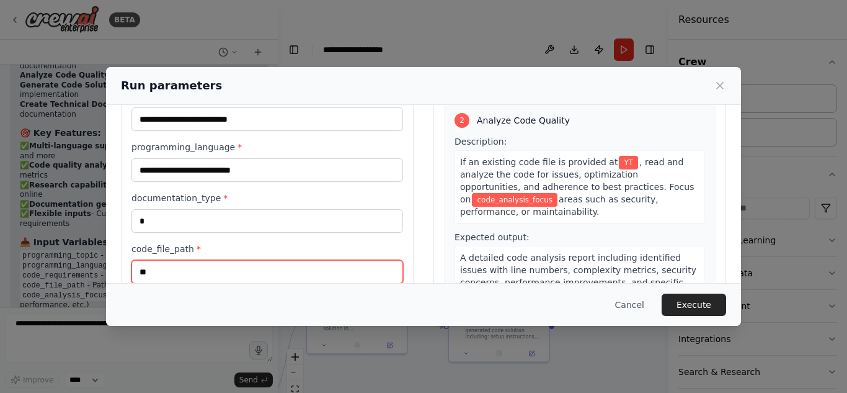
type input "*"
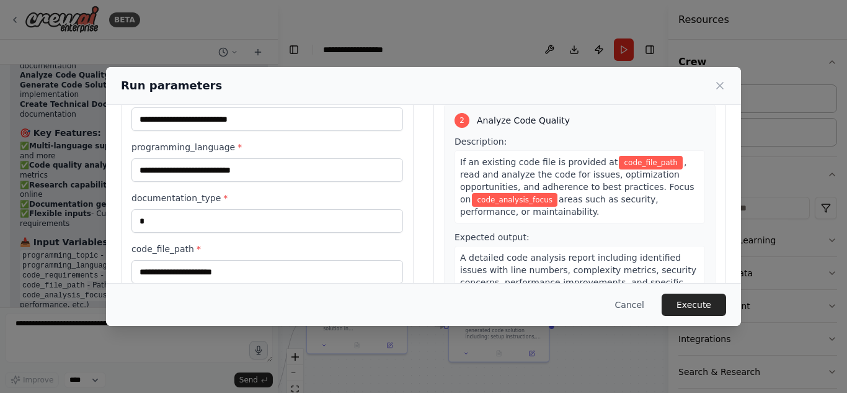
click at [228, 182] on div "programming_topic * *** code_analysis_focus * programming_language * documentat…" at bounding box center [267, 186] width 272 height 295
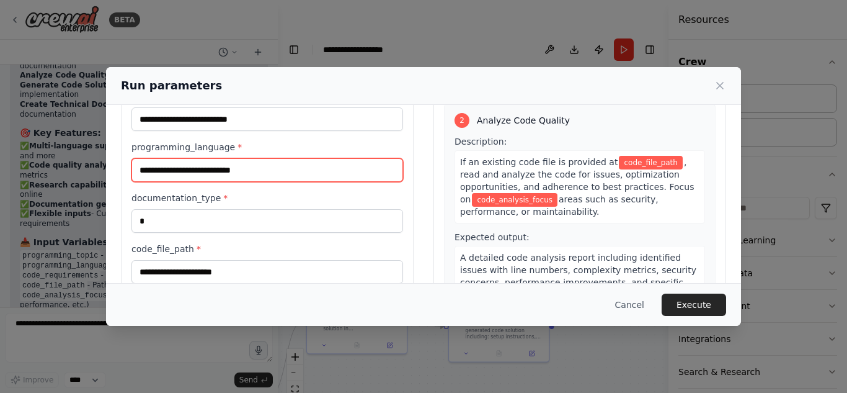
click at [239, 177] on input "programming_language *" at bounding box center [267, 170] width 272 height 24
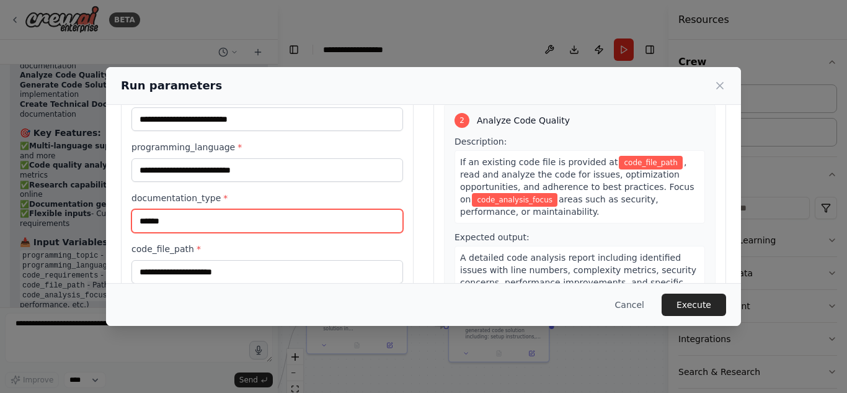
type input "******"
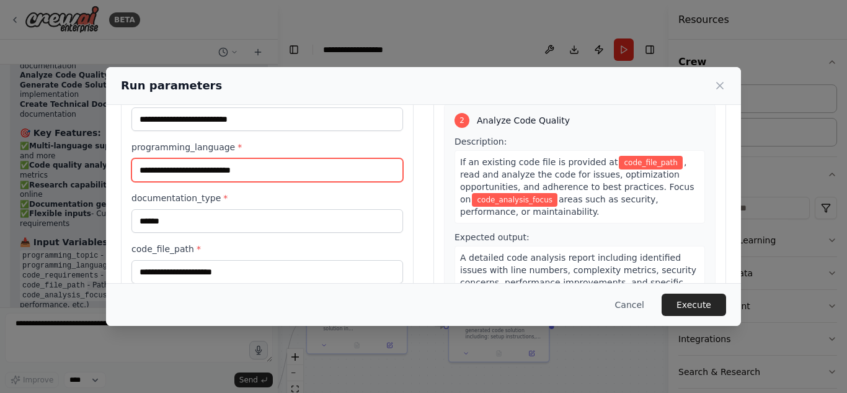
click at [239, 177] on input "programming_language *" at bounding box center [267, 170] width 272 height 24
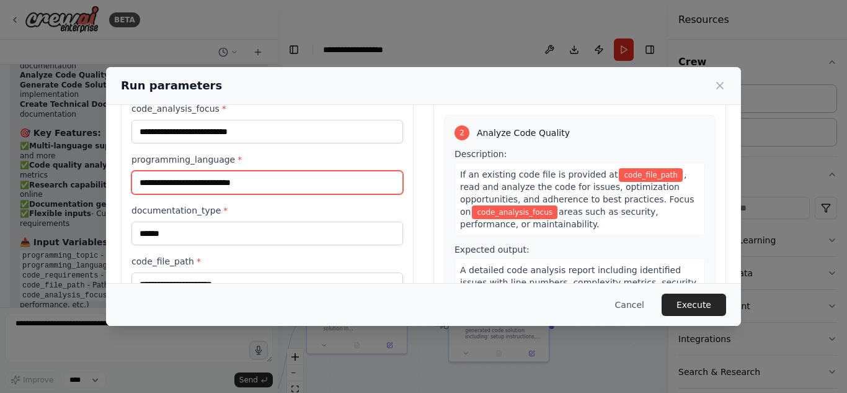
scroll to position [99, 0]
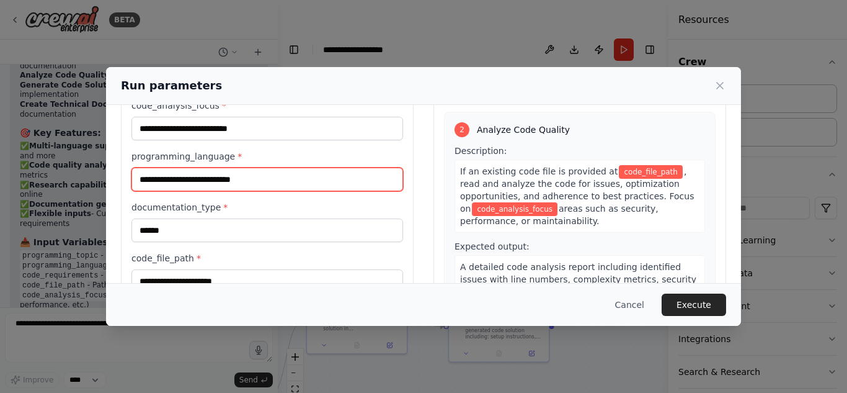
click at [239, 177] on input "programming_language *" at bounding box center [267, 179] width 272 height 24
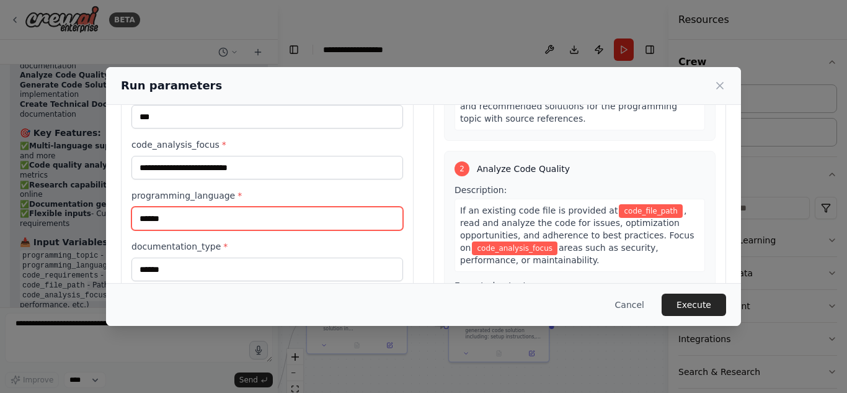
scroll to position [56, 0]
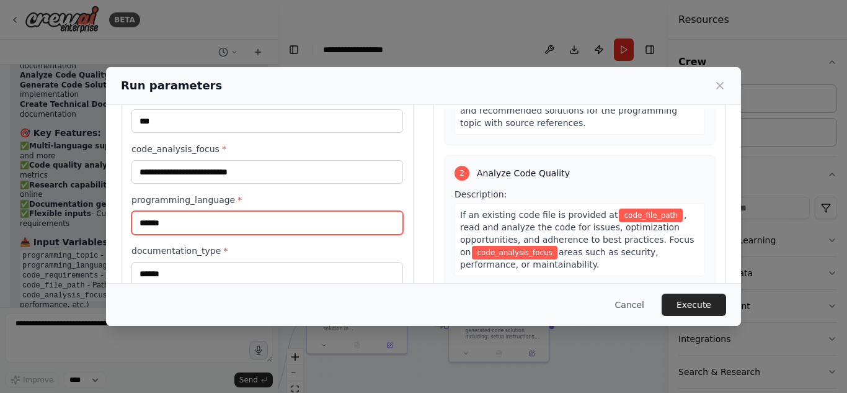
type input "******"
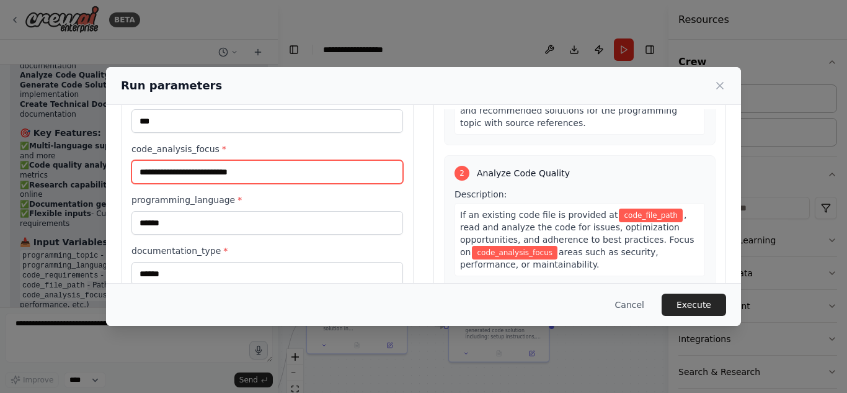
click at [252, 183] on input "code_analysis_focus *" at bounding box center [267, 172] width 272 height 24
type input "*"
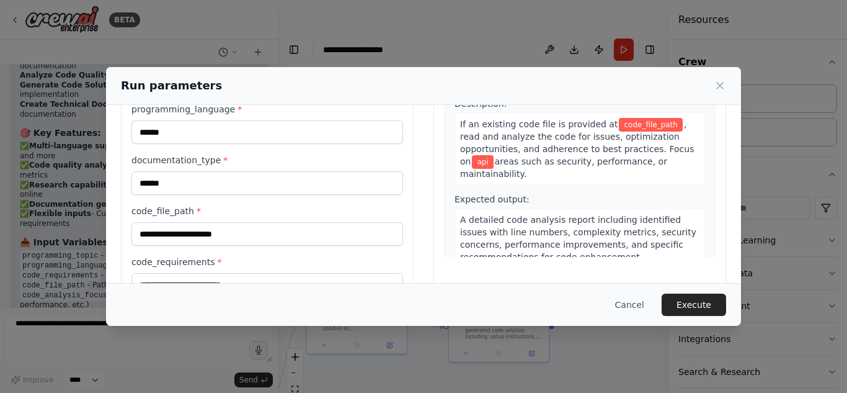
scroll to position [185, 0]
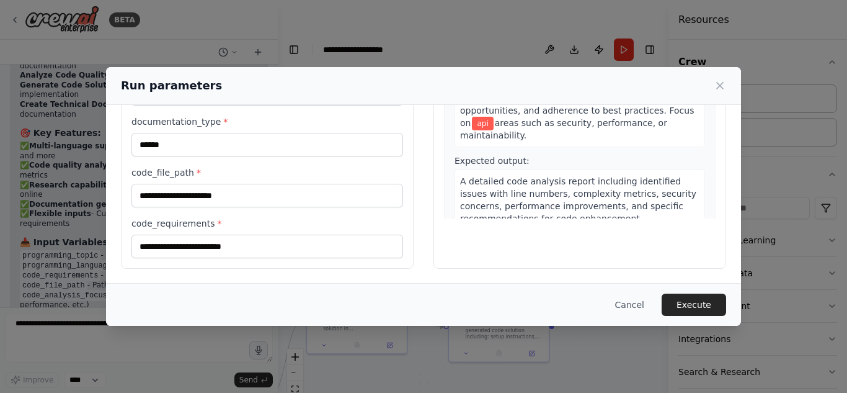
type input "***"
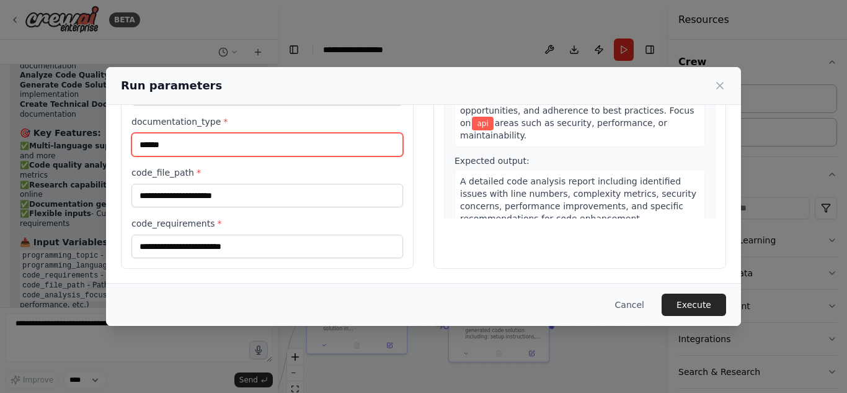
click at [192, 155] on input "******" at bounding box center [267, 145] width 272 height 24
type input "*"
type input "********"
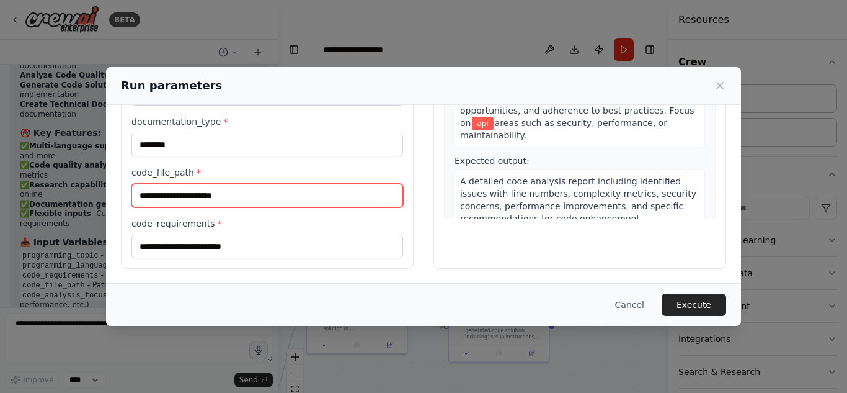
click at [205, 202] on input "code_file_path *" at bounding box center [267, 196] width 272 height 24
type input "****"
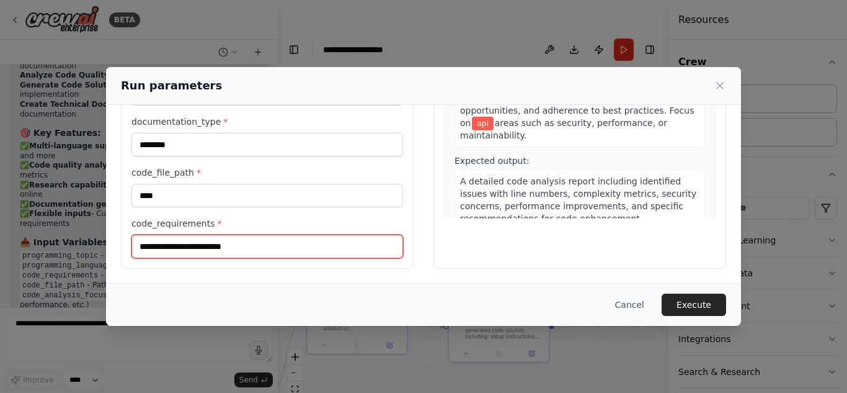
click at [197, 251] on input "code_requirements *" at bounding box center [267, 246] width 272 height 24
type input "*"
type input "********"
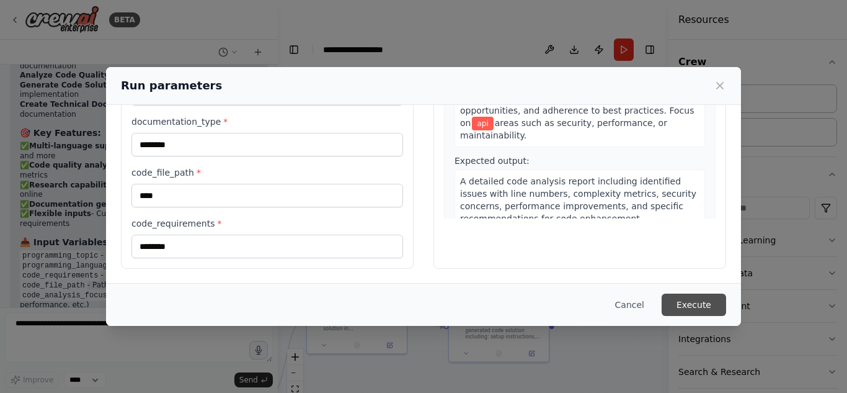
click at [677, 305] on button "Execute" at bounding box center [694, 304] width 64 height 22
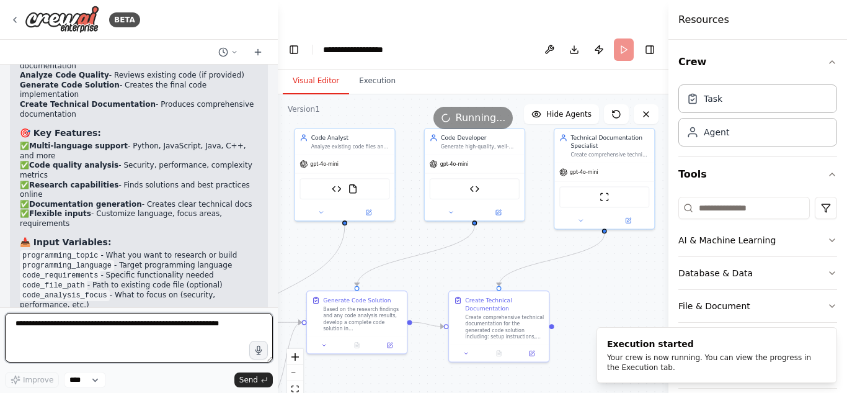
click at [225, 337] on textarea at bounding box center [139, 338] width 268 height 50
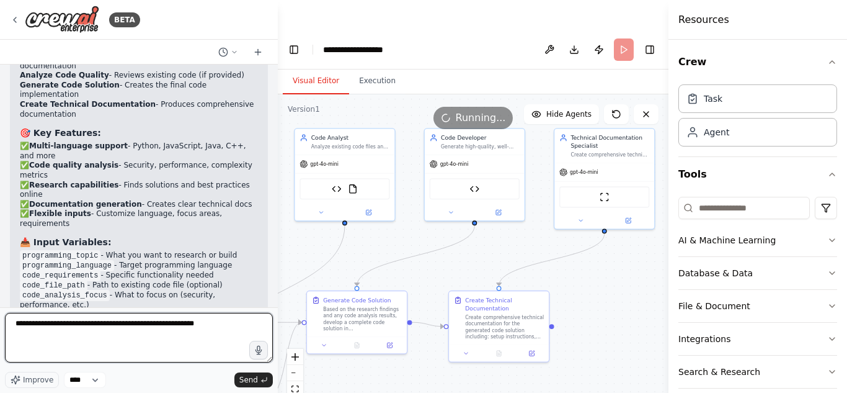
type textarea "**********"
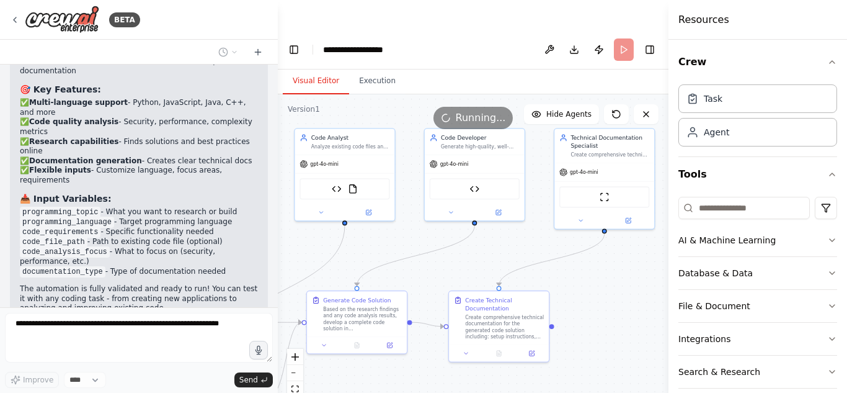
scroll to position [3242, 0]
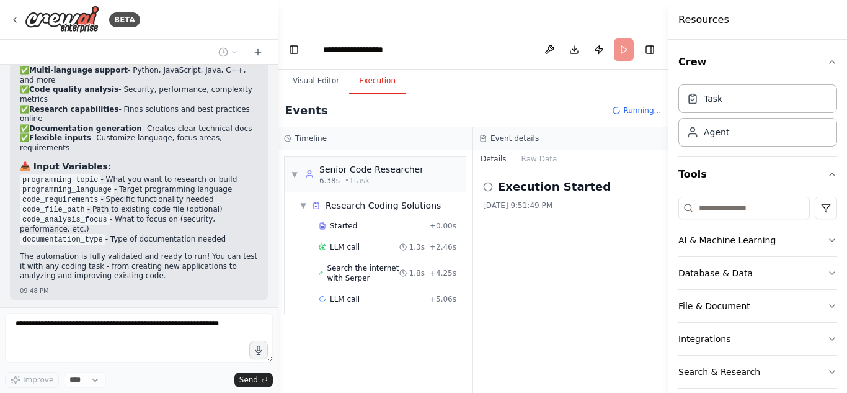
click at [384, 68] on button "Execution" at bounding box center [377, 81] width 56 height 26
click at [377, 238] on div "LLM call 1.3s + 2.46s" at bounding box center [387, 247] width 146 height 19
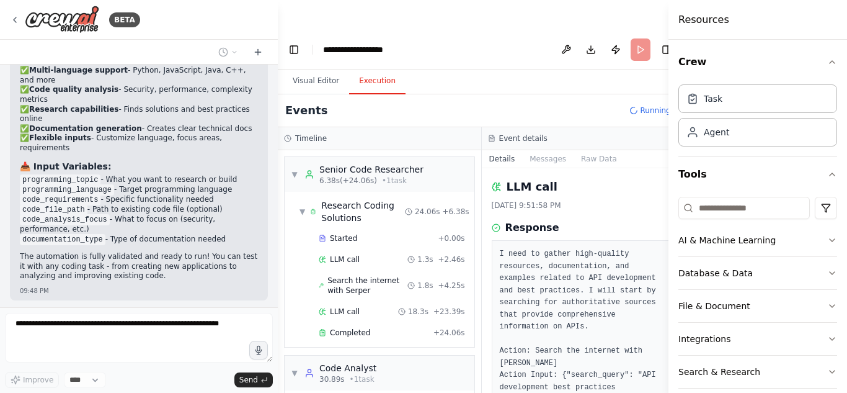
scroll to position [58, 0]
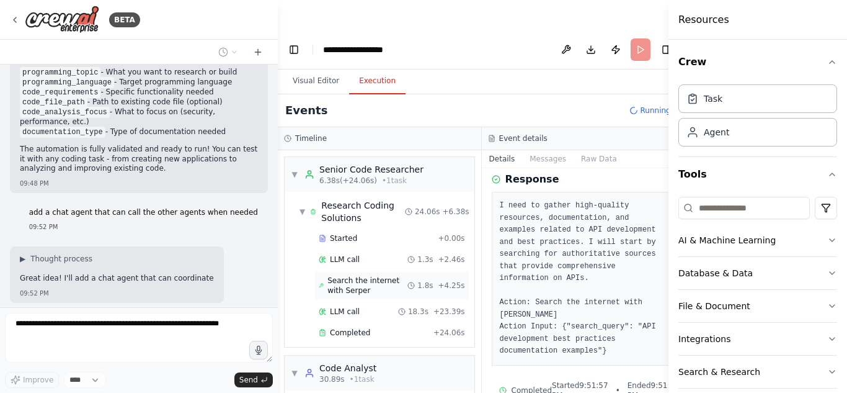
click at [357, 275] on span "Search the internet with Serper" at bounding box center [367, 285] width 80 height 20
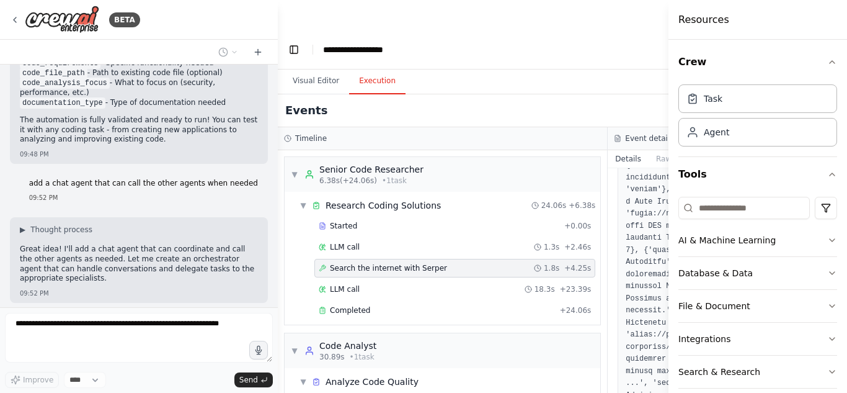
scroll to position [187, 0]
click at [350, 280] on div "LLM call 18.3s + 23.39s" at bounding box center [454, 289] width 281 height 19
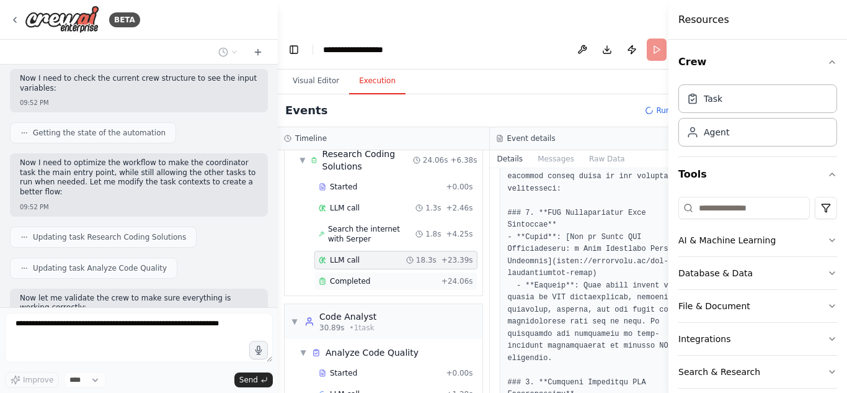
scroll to position [3756, 0]
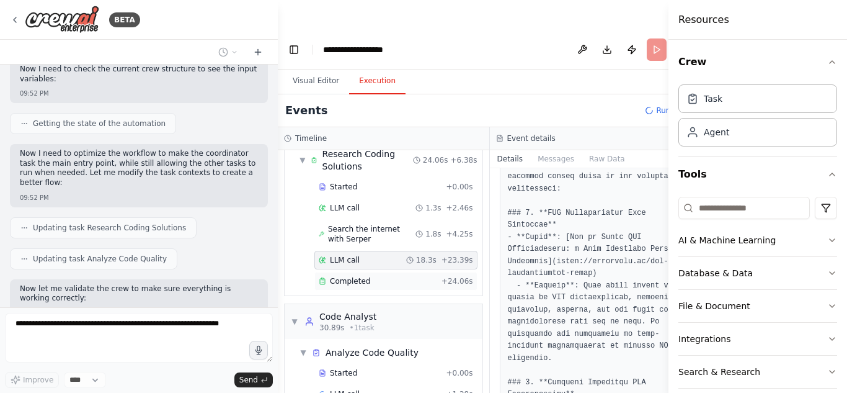
click at [403, 276] on div "Completed" at bounding box center [378, 281] width 118 height 10
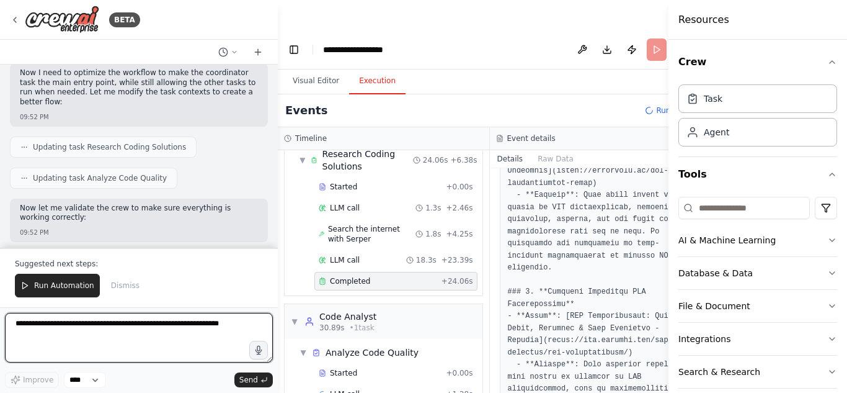
scroll to position [363, 0]
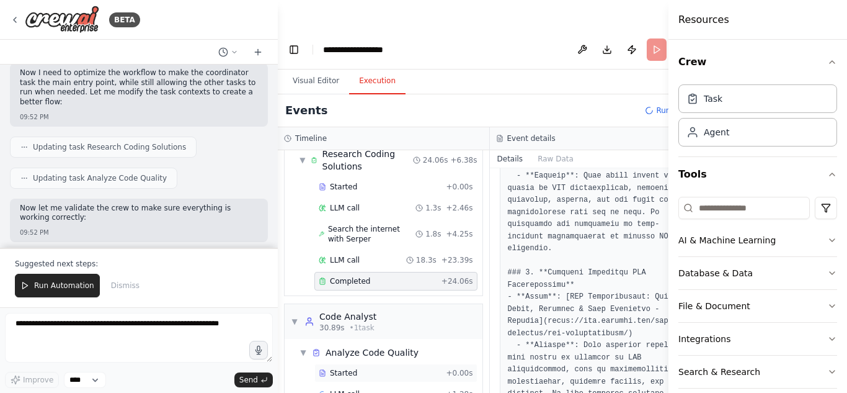
click at [359, 368] on div "Started" at bounding box center [380, 373] width 122 height 10
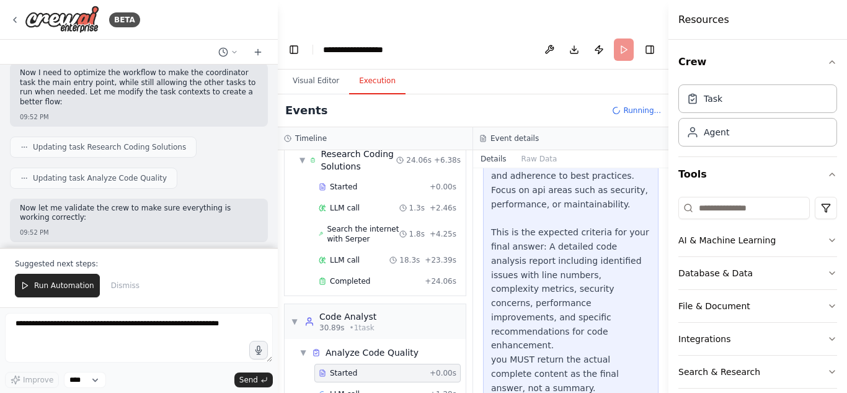
scroll to position [248, 0]
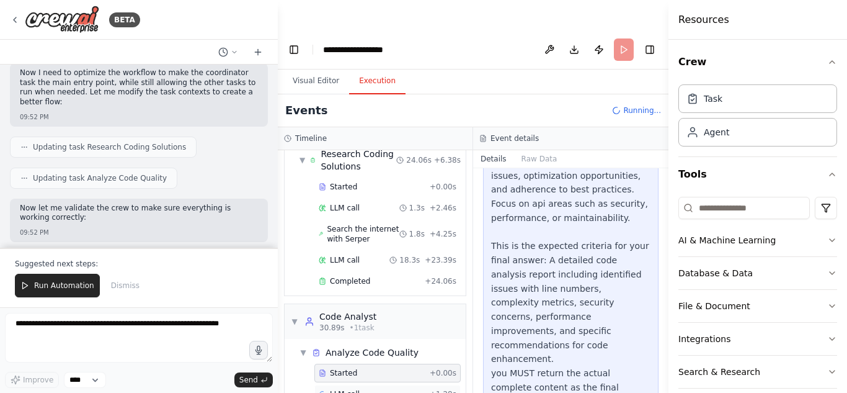
click at [401, 389] on div "LLM call + 1.28s" at bounding box center [388, 394] width 138 height 10
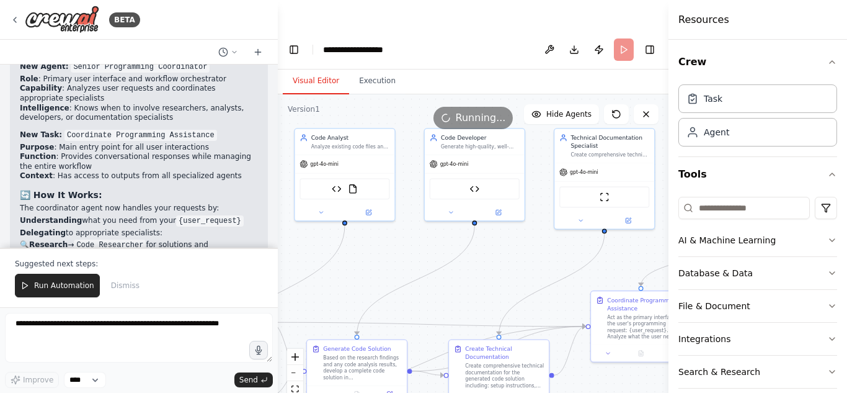
click at [313, 68] on button "Visual Editor" at bounding box center [316, 81] width 66 height 26
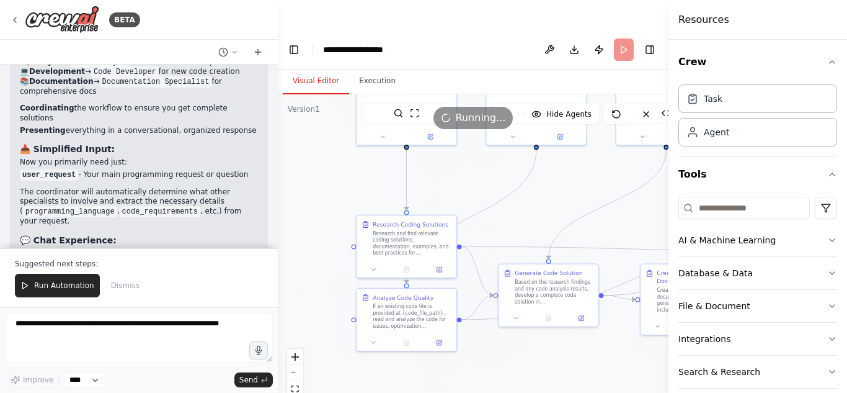
scroll to position [4400, 0]
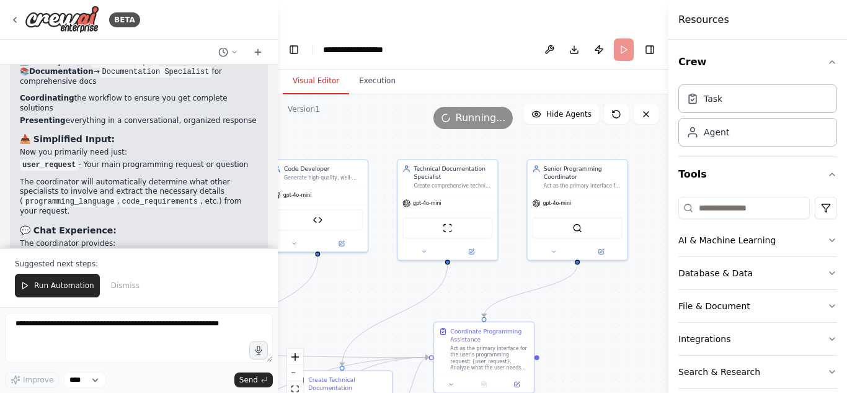
drag, startPoint x: 422, startPoint y: 229, endPoint x: 265, endPoint y: 260, distance: 159.9
click at [265, 260] on div "BETA a coding assistant that can carryout various tasks 09:41 PM ▶ Thought proc…" at bounding box center [423, 226] width 847 height 393
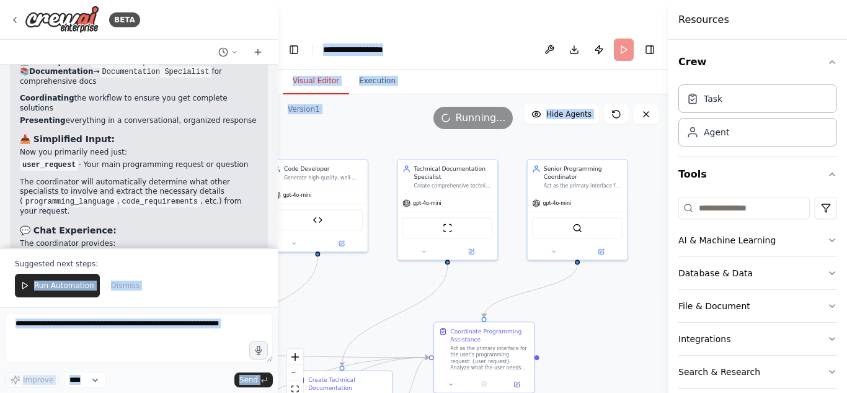
drag, startPoint x: 265, startPoint y: 260, endPoint x: 282, endPoint y: 285, distance: 29.4
click at [282, 285] on div "BETA a coding assistant that can carryout various tasks 09:41 PM ▶ Thought proc…" at bounding box center [423, 226] width 847 height 393
click at [349, 263] on div ".deletable-edge-delete-btn { width: 20px; height: 20px; border: 0px solid #ffff…" at bounding box center [473, 258] width 391 height 328
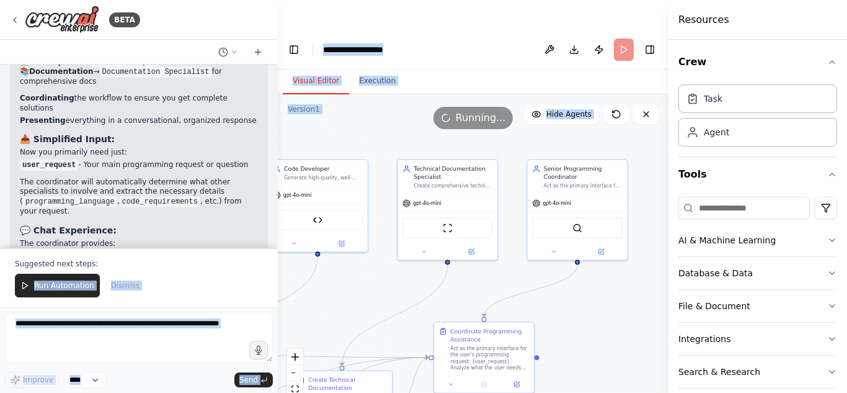
click at [349, 263] on div ".deletable-edge-delete-btn { width: 20px; height: 20px; border: 0px solid #ffff…" at bounding box center [473, 258] width 391 height 328
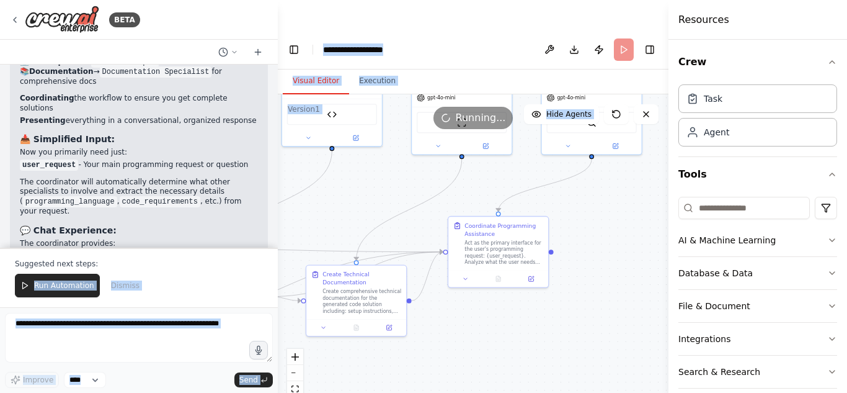
drag, startPoint x: 349, startPoint y: 263, endPoint x: 363, endPoint y: 158, distance: 106.4
click at [363, 158] on div ".deletable-edge-delete-btn { width: 20px; height: 20px; border: 0px solid #ffff…" at bounding box center [473, 258] width 391 height 328
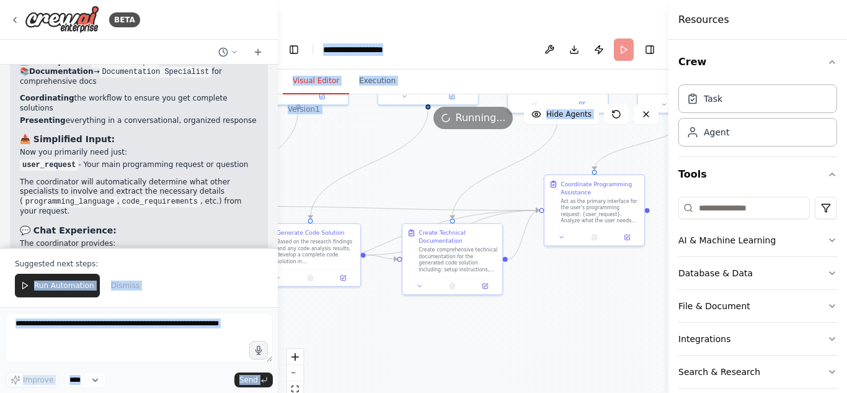
drag, startPoint x: 363, startPoint y: 158, endPoint x: 430, endPoint y: 122, distance: 75.7
click at [430, 122] on div ".deletable-edge-delete-btn { width: 20px; height: 20px; border: 0px solid #ffff…" at bounding box center [473, 258] width 391 height 328
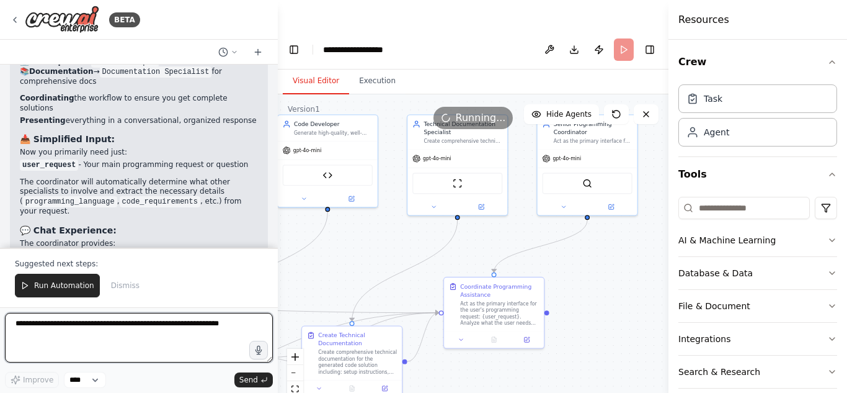
drag, startPoint x: 375, startPoint y: 158, endPoint x: 304, endPoint y: 254, distance: 119.2
click at [304, 254] on div ".deletable-edge-delete-btn { width: 20px; height: 20px; border: 0px solid #ffff…" at bounding box center [473, 258] width 391 height 328
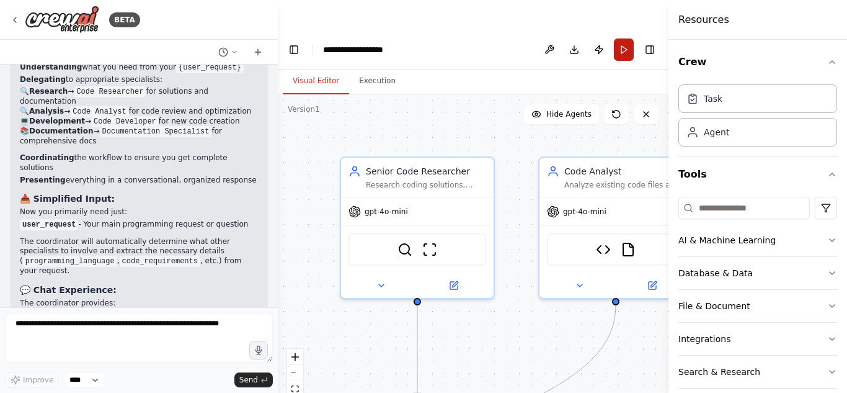
click at [624, 38] on button "Run" at bounding box center [624, 49] width 20 height 22
click at [374, 68] on button "Execution" at bounding box center [377, 81] width 56 height 26
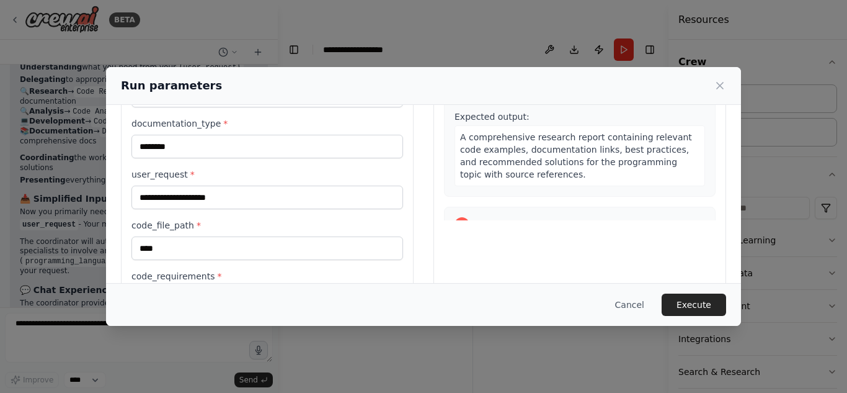
scroll to position [236, 0]
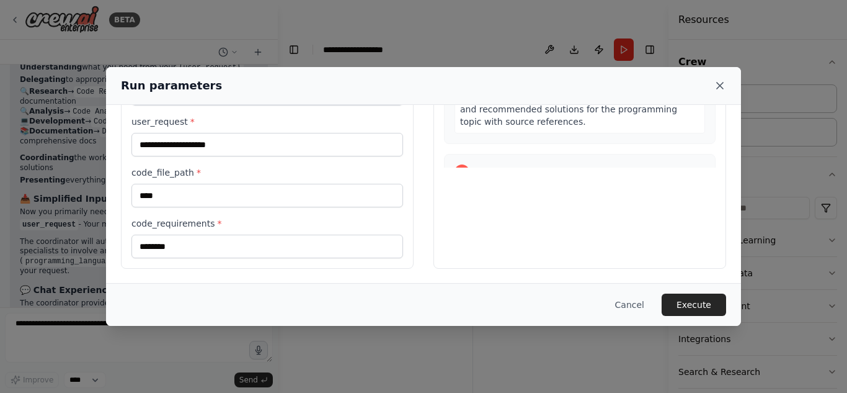
click at [722, 80] on icon at bounding box center [720, 85] width 12 height 12
